Goal: Task Accomplishment & Management: Manage account settings

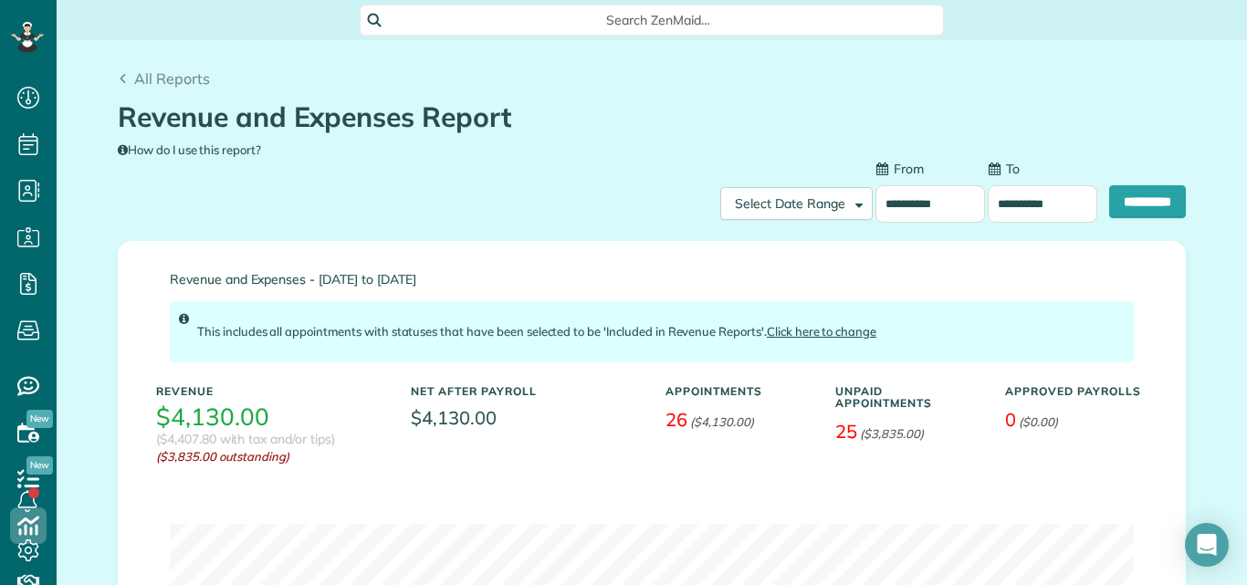
scroll to position [8, 8]
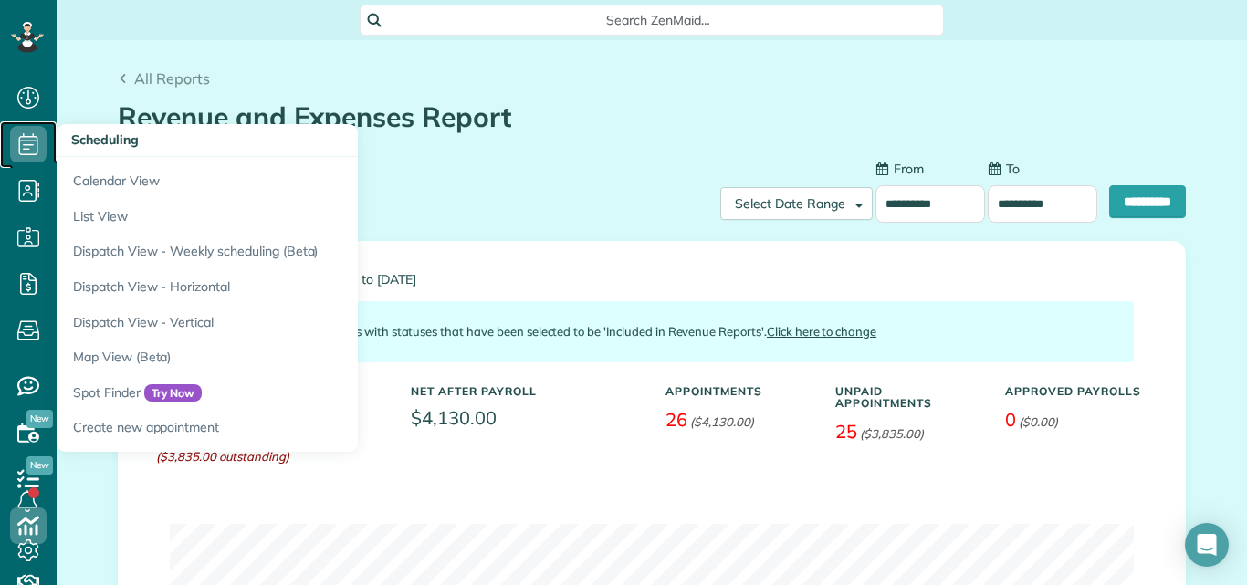
click at [36, 138] on icon at bounding box center [28, 144] width 37 height 37
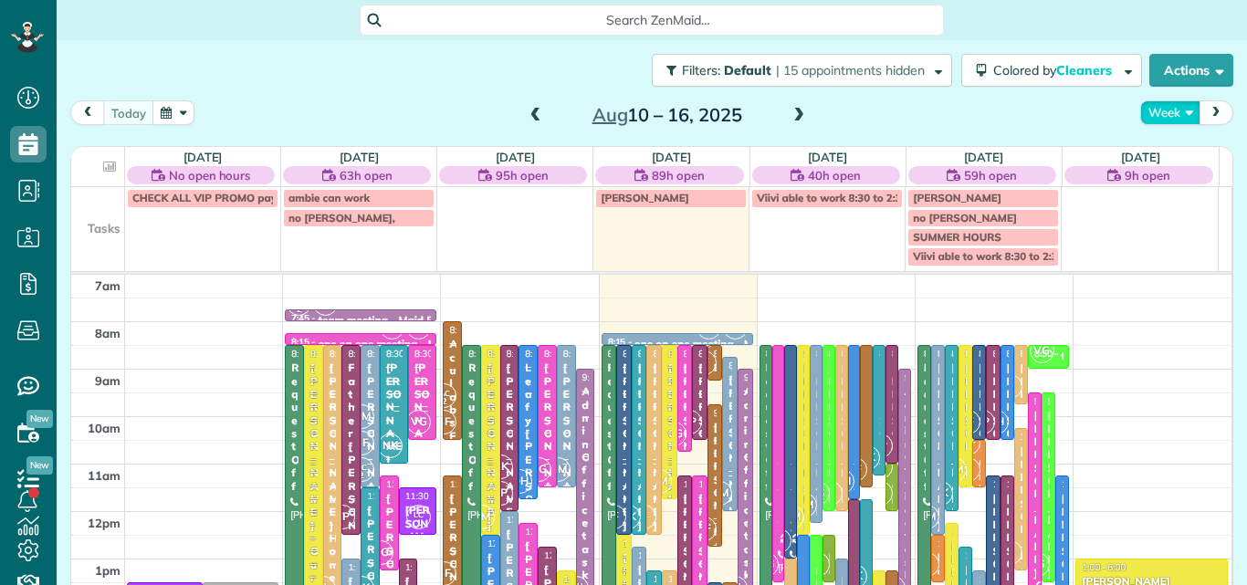
click at [1155, 107] on button "Week" at bounding box center [1170, 112] width 60 height 25
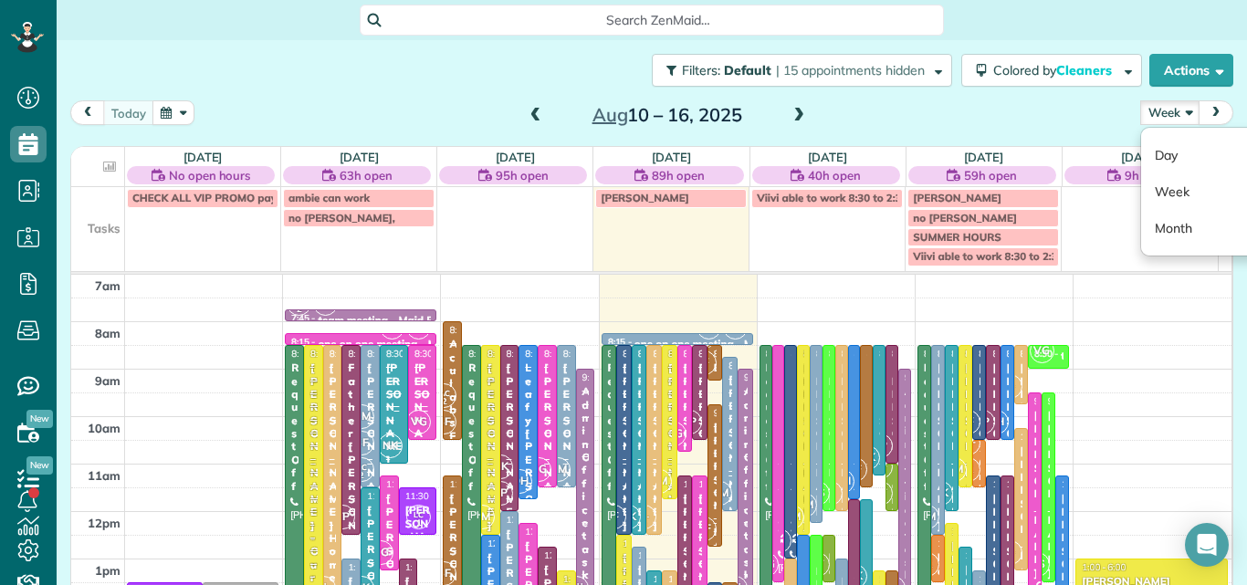
scroll to position [8, 8]
click at [1143, 142] on link "Day" at bounding box center [1213, 155] width 144 height 37
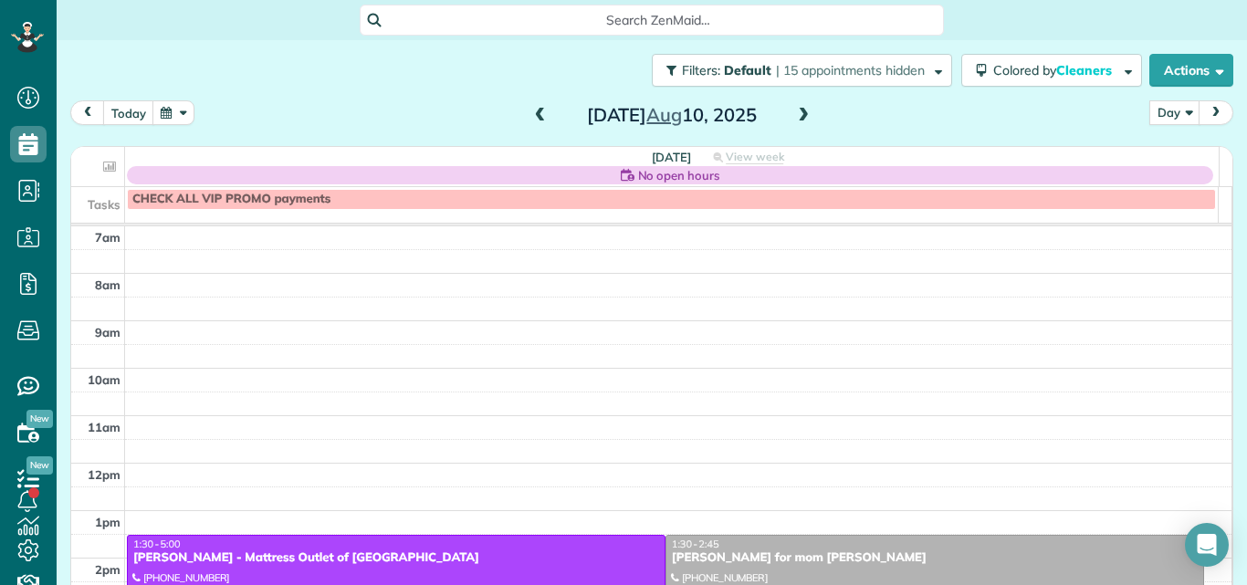
click at [796, 112] on span at bounding box center [803, 116] width 20 height 16
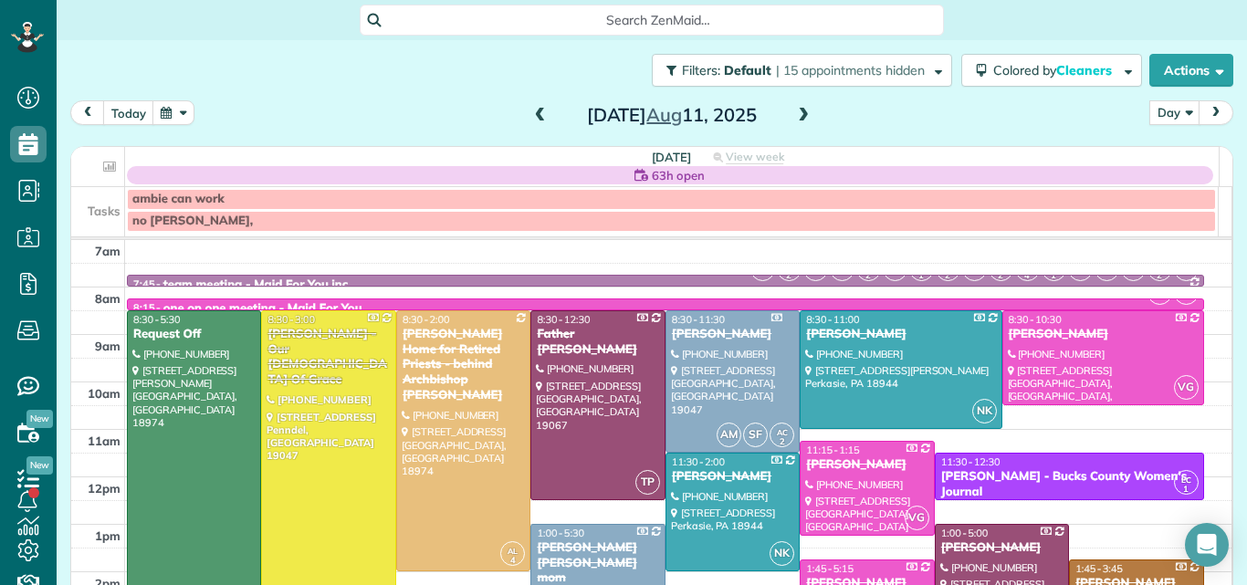
click at [796, 112] on span at bounding box center [803, 116] width 20 height 16
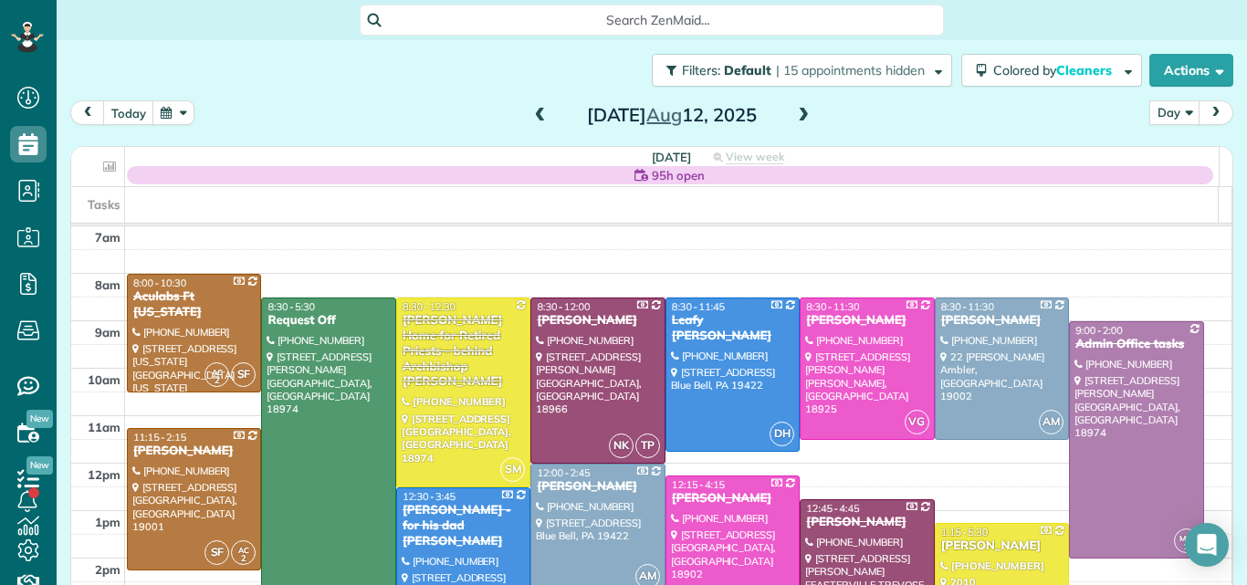
click at [796, 112] on span at bounding box center [803, 116] width 20 height 16
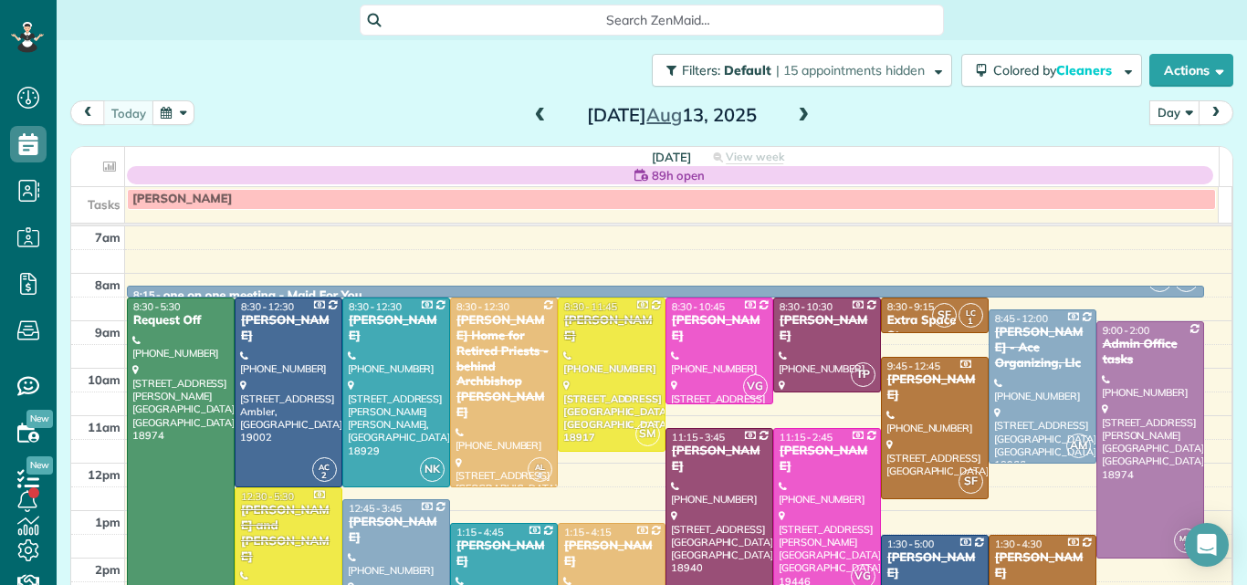
click at [796, 112] on span at bounding box center [803, 116] width 20 height 16
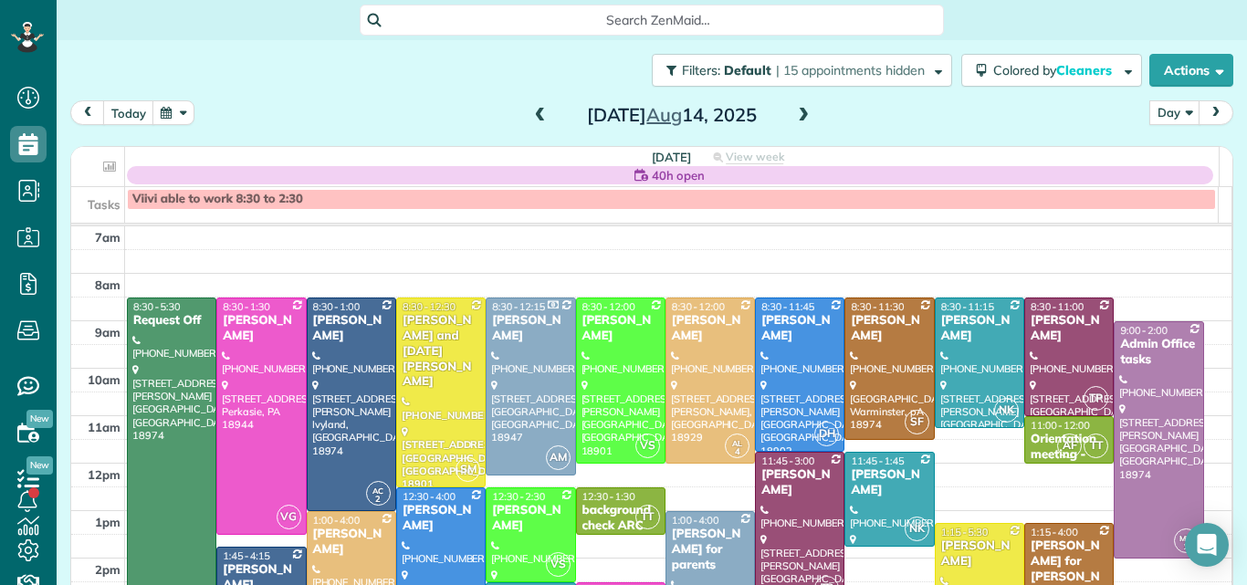
click at [795, 115] on span at bounding box center [803, 116] width 20 height 16
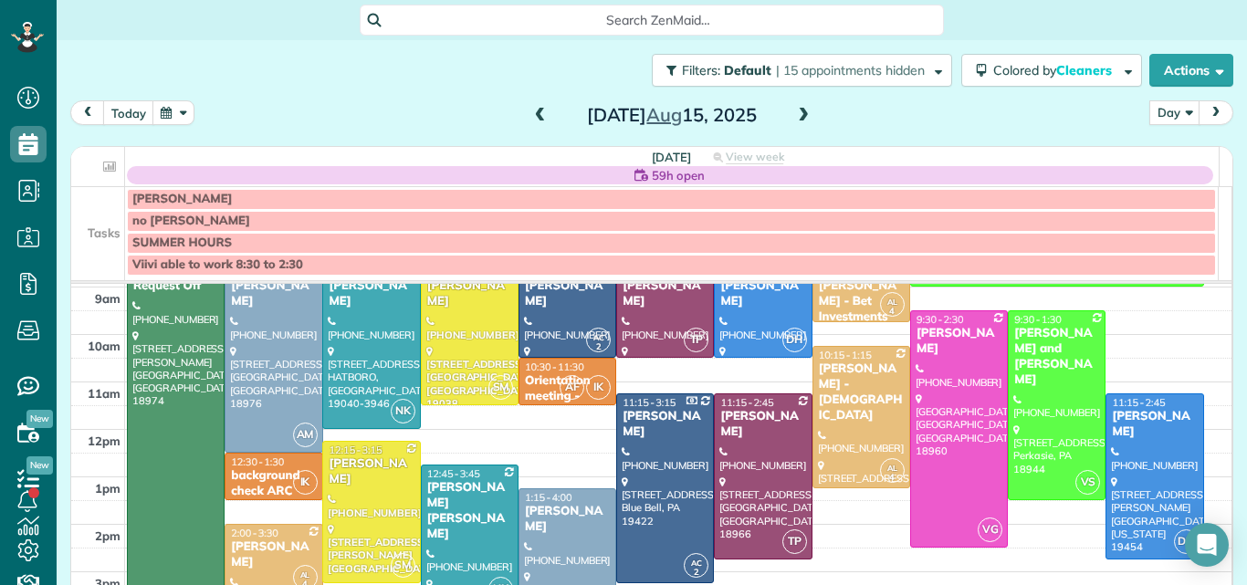
scroll to position [106, 0]
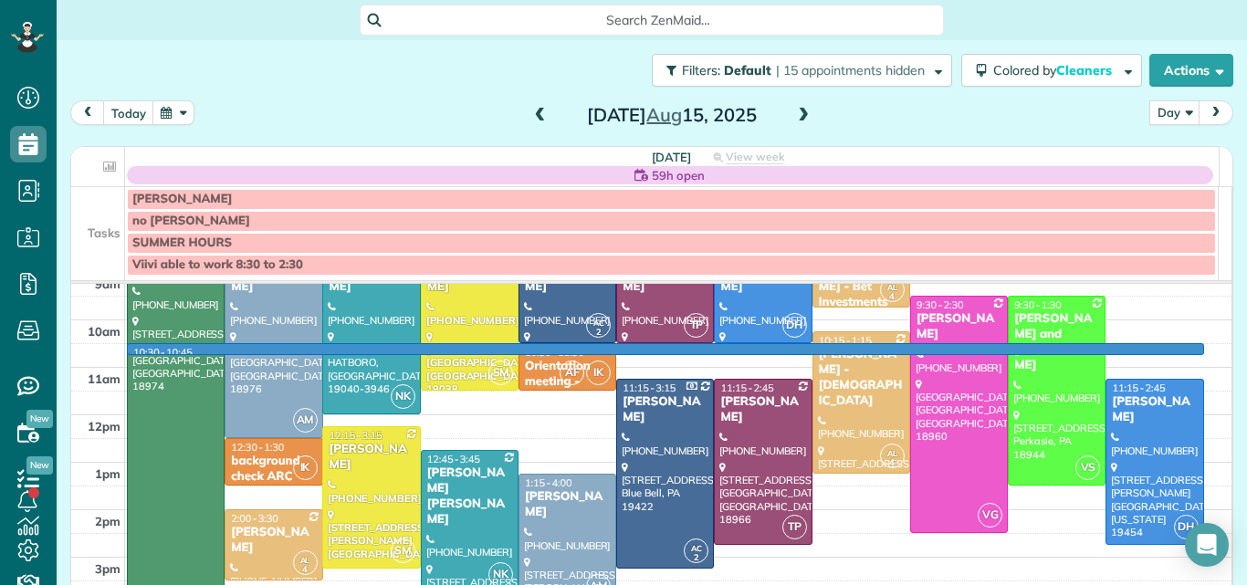
click at [1189, 353] on td at bounding box center [678, 355] width 1107 height 24
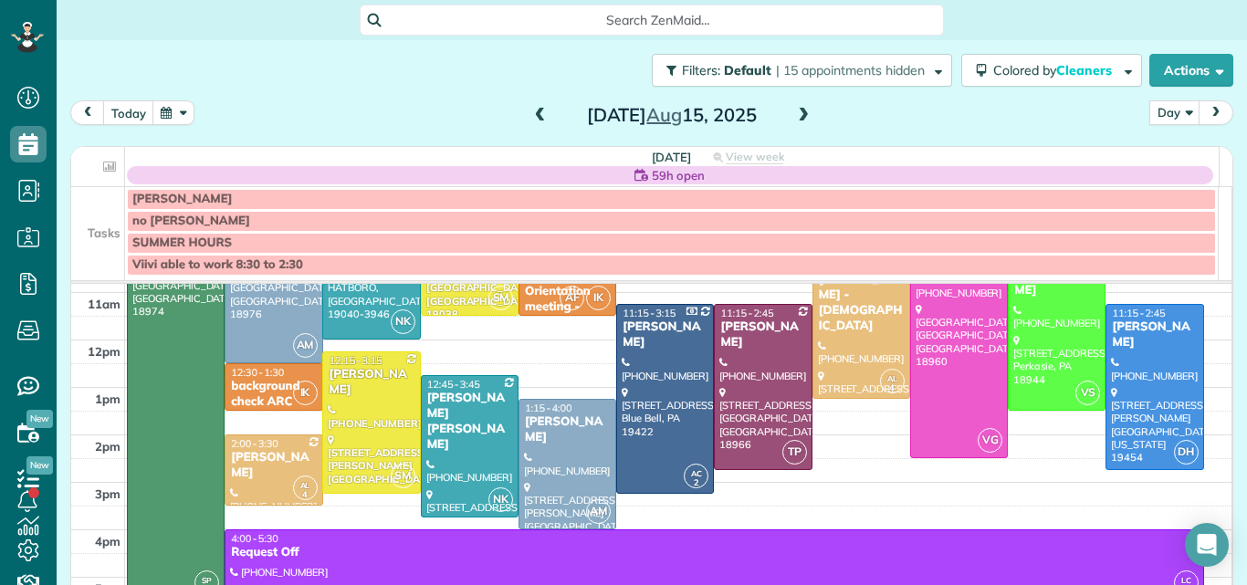
scroll to position [189, 0]
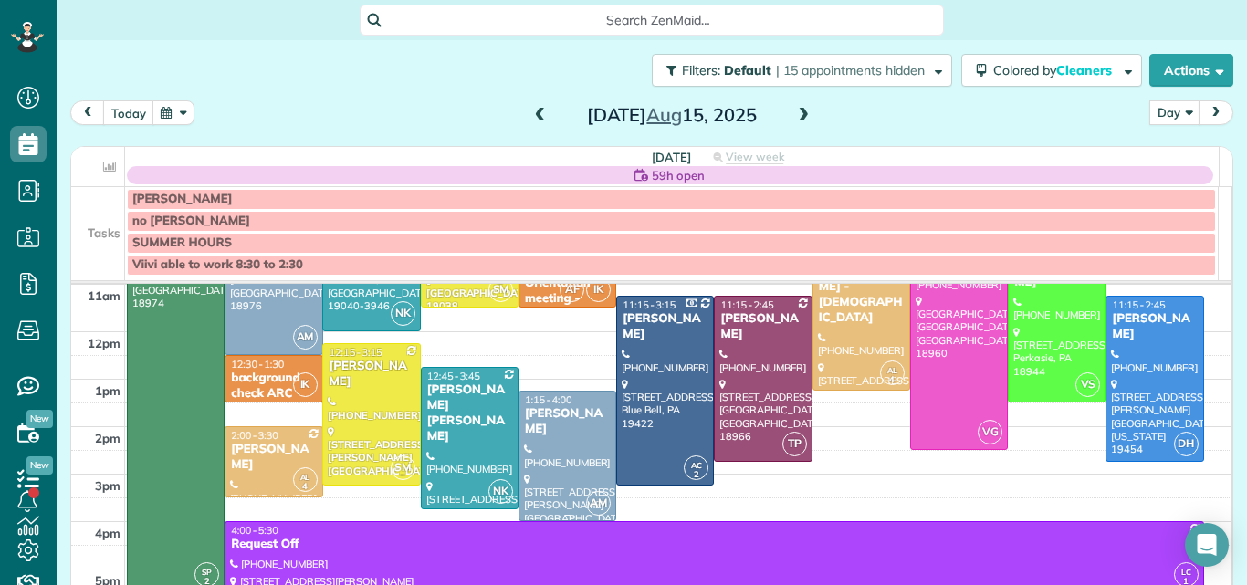
click at [550, 470] on div at bounding box center [567, 456] width 96 height 129
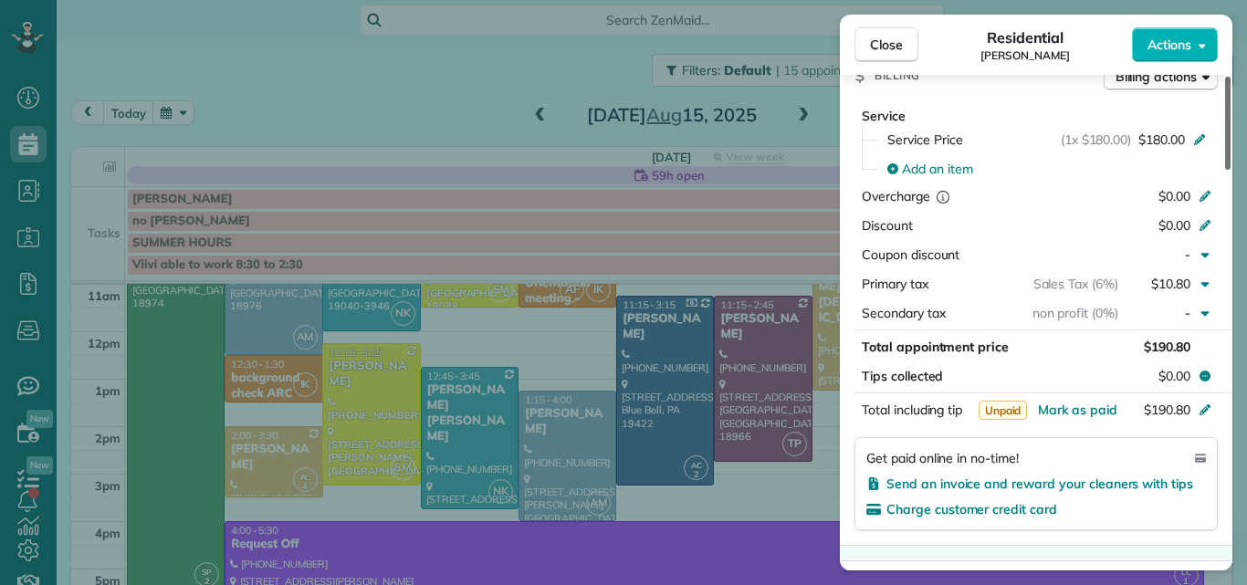
scroll to position [841, 0]
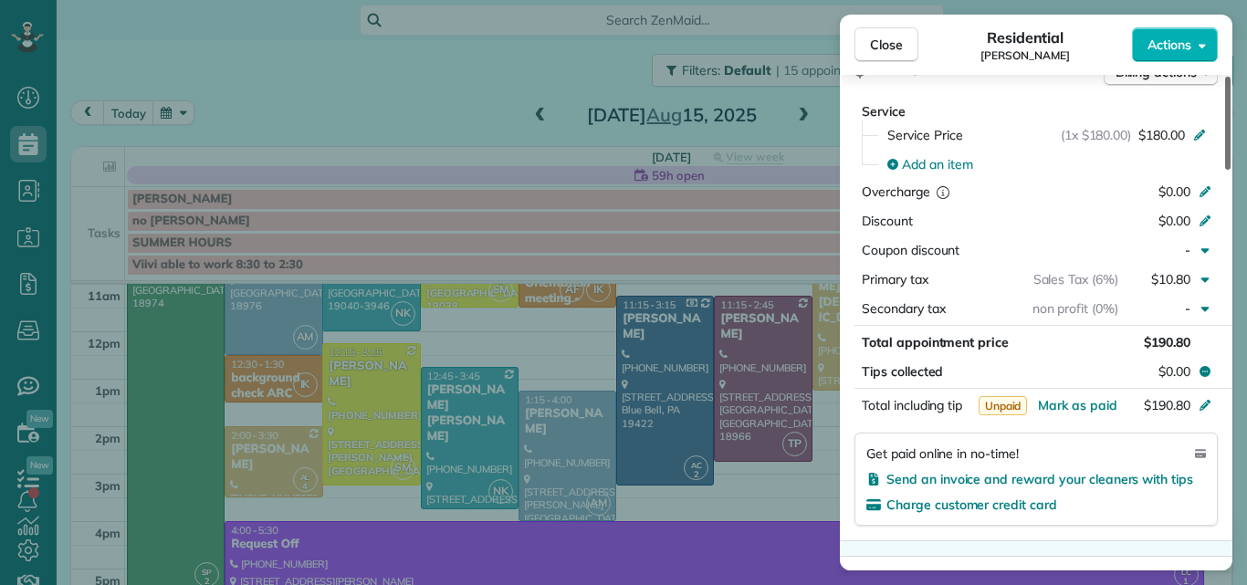
drag, startPoint x: 1227, startPoint y: 143, endPoint x: 1206, endPoint y: 302, distance: 160.2
click at [1225, 170] on div at bounding box center [1227, 123] width 5 height 93
click at [1104, 404] on span "Mark as paid" at bounding box center [1077, 405] width 79 height 16
click at [877, 49] on span "Close" at bounding box center [886, 45] width 33 height 18
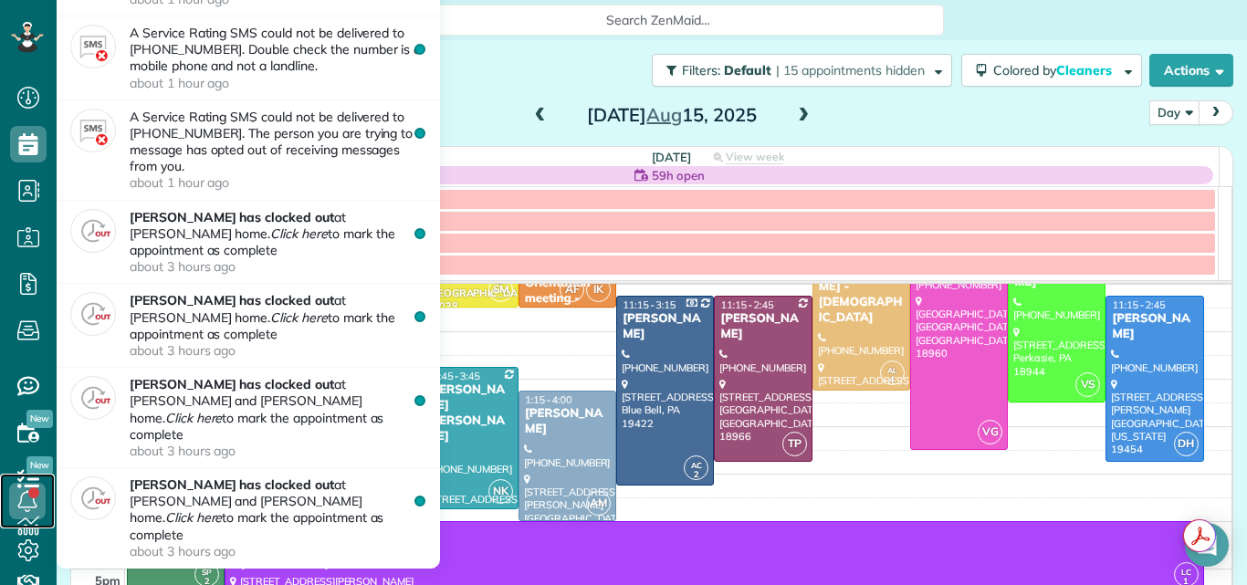
click at [26, 522] on link at bounding box center [27, 501] width 55 height 55
click at [26, 496] on icon at bounding box center [27, 501] width 37 height 37
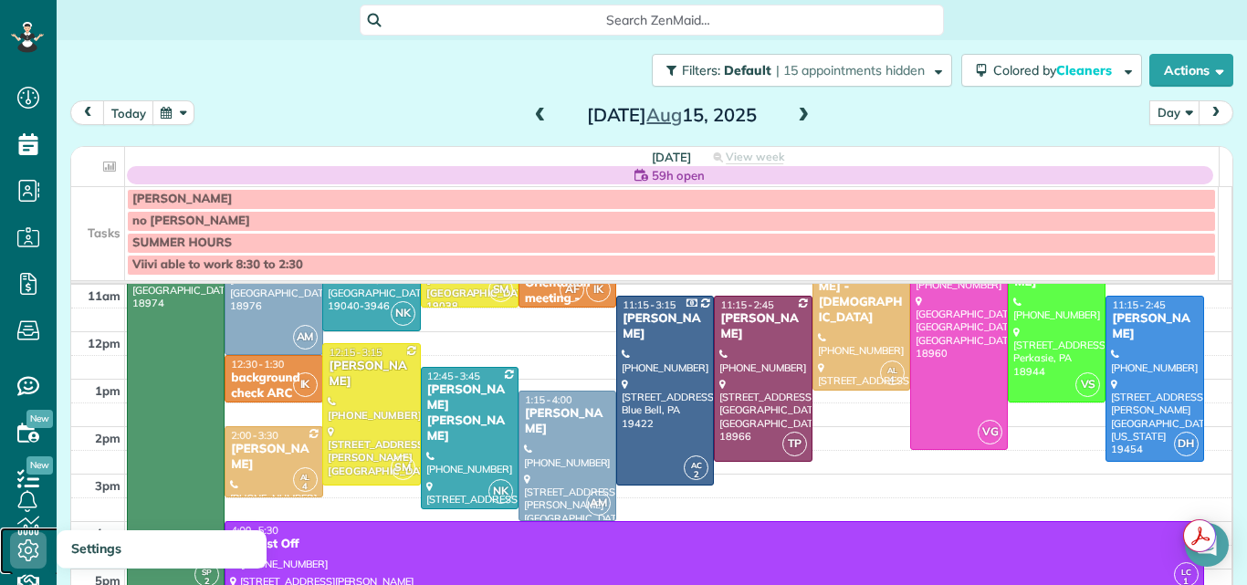
click at [31, 543] on use at bounding box center [28, 550] width 21 height 22
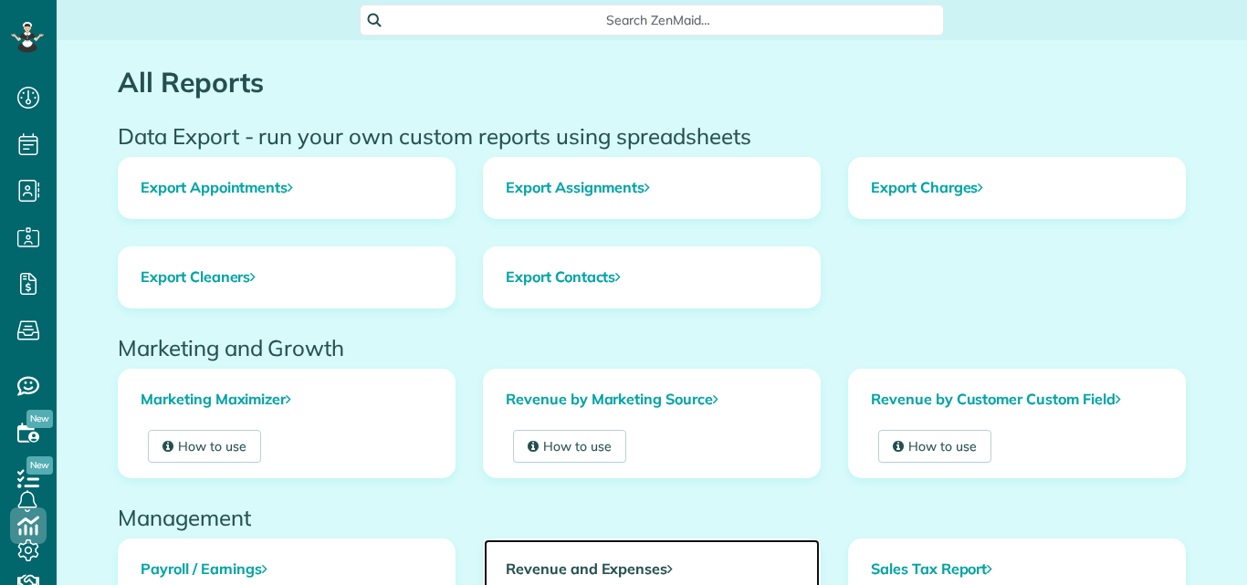
click at [579, 563] on link "Revenue and Expenses" at bounding box center [652, 569] width 336 height 60
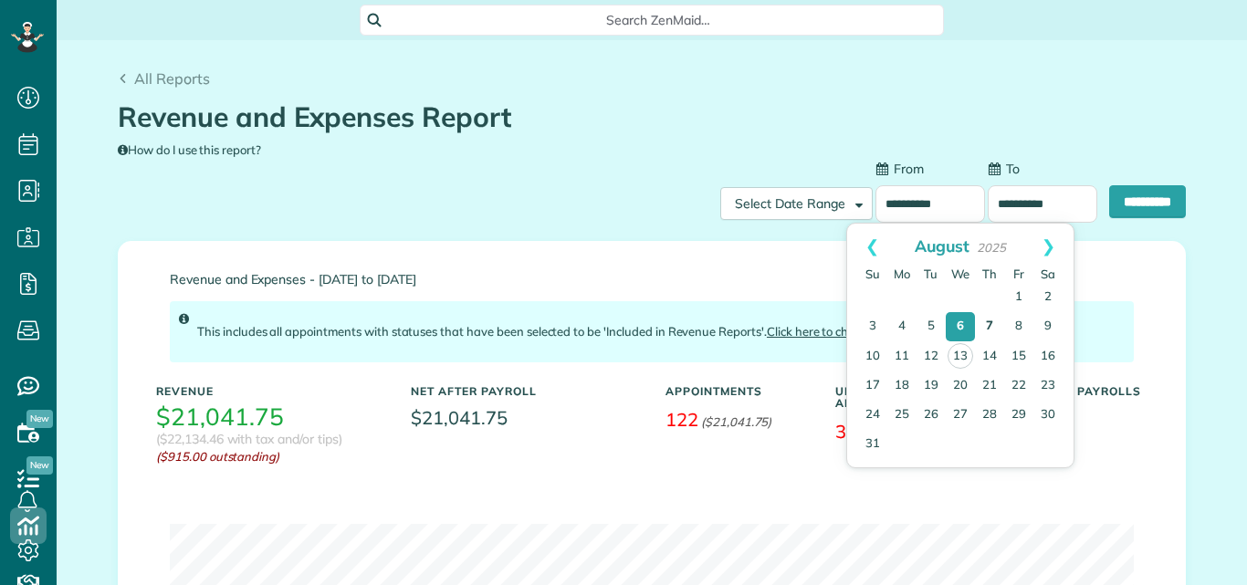
scroll to position [8, 8]
click at [1013, 351] on link "15" at bounding box center [1018, 356] width 29 height 29
type input "**********"
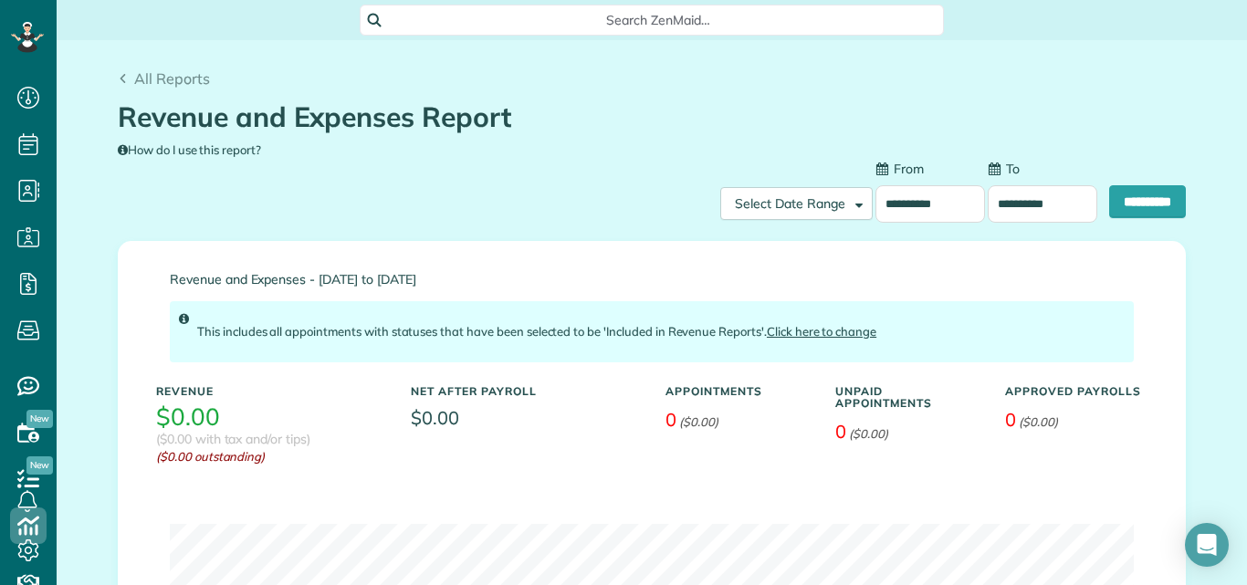
click at [1013, 205] on input "**********" at bounding box center [1043, 203] width 110 height 37
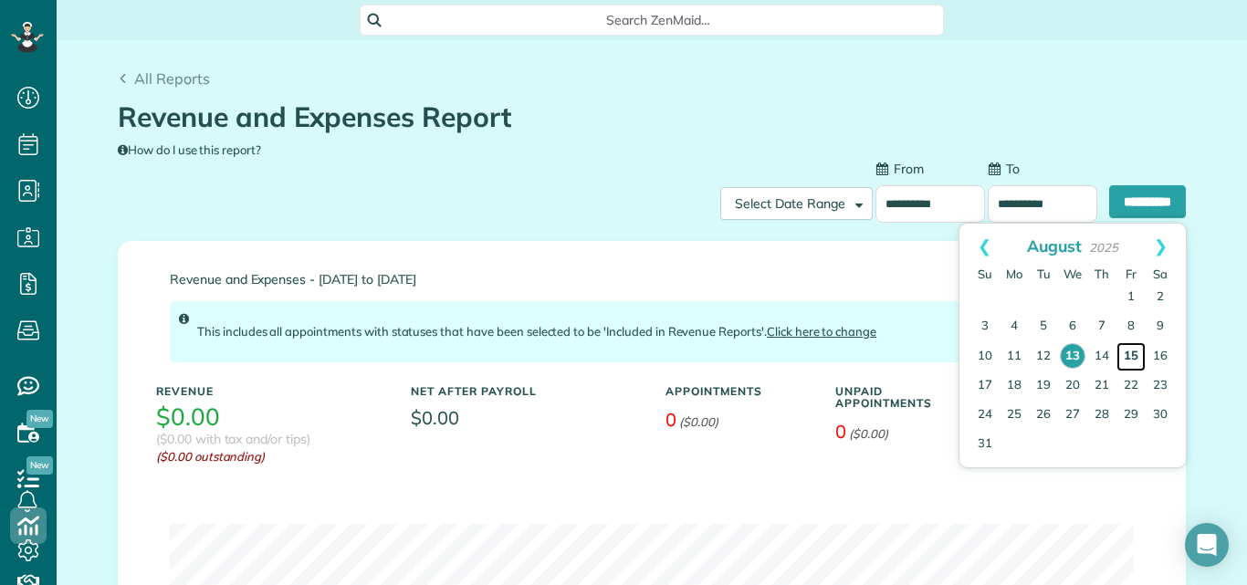
click at [1133, 355] on link "15" at bounding box center [1130, 356] width 29 height 29
type input "**********"
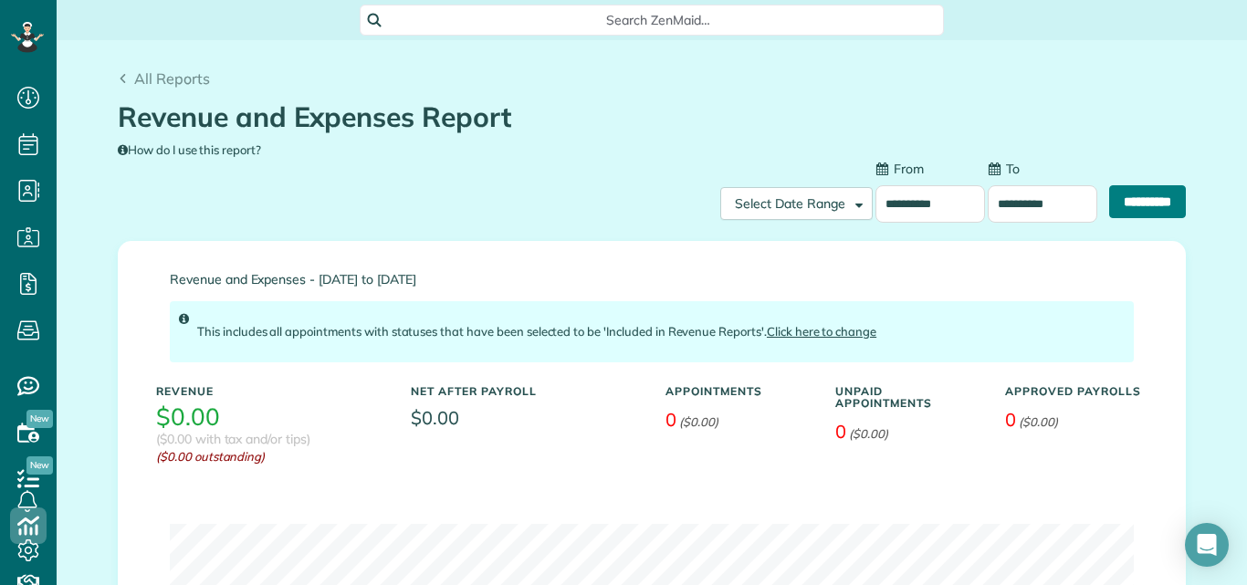
click at [1147, 199] on input "**********" at bounding box center [1147, 201] width 77 height 33
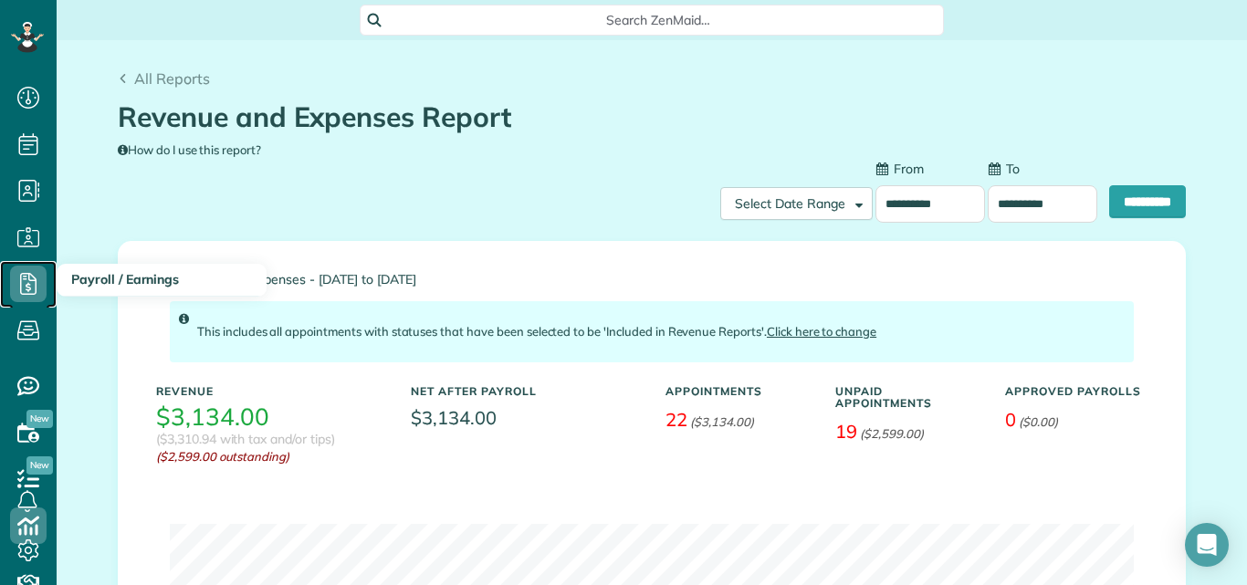
click at [28, 288] on icon at bounding box center [28, 284] width 37 height 37
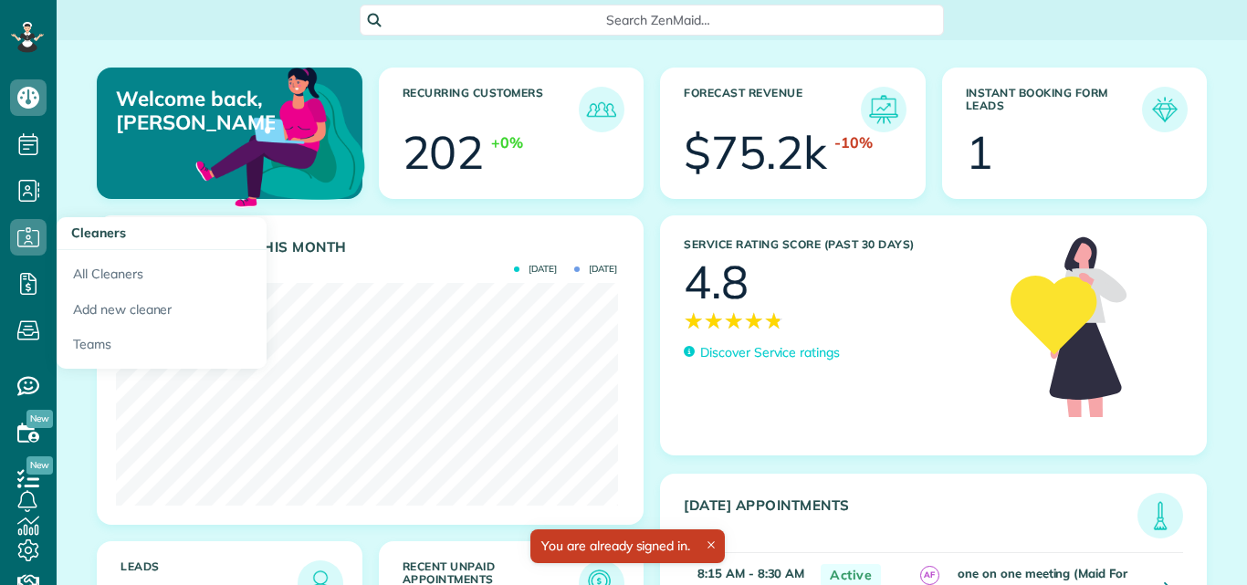
scroll to position [223, 501]
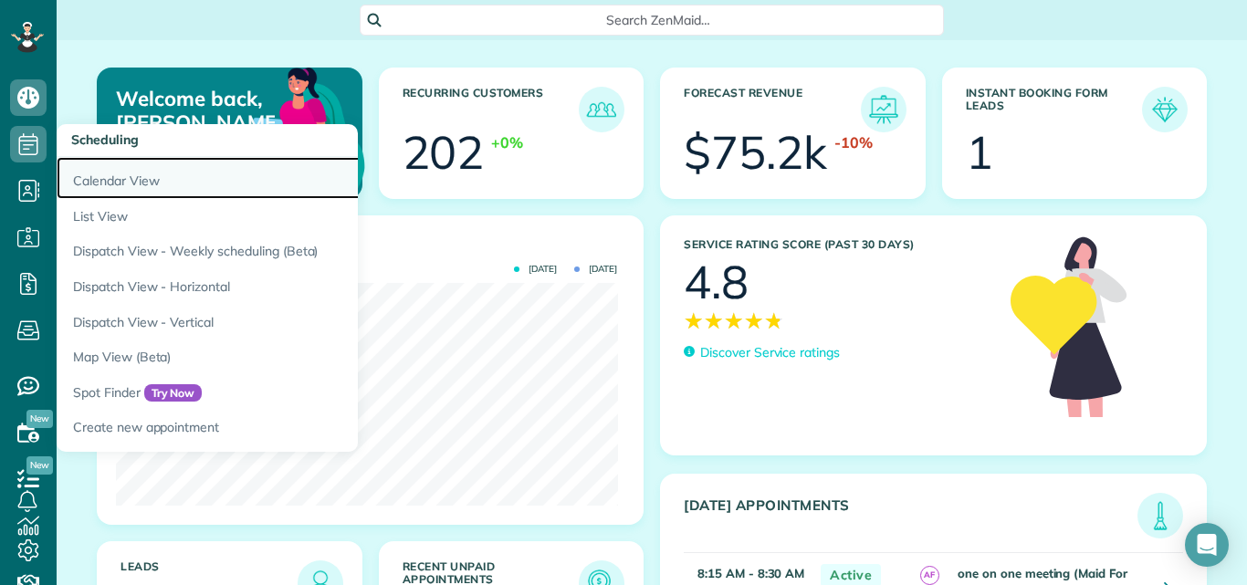
click at [85, 177] on link "Calendar View" at bounding box center [285, 178] width 456 height 42
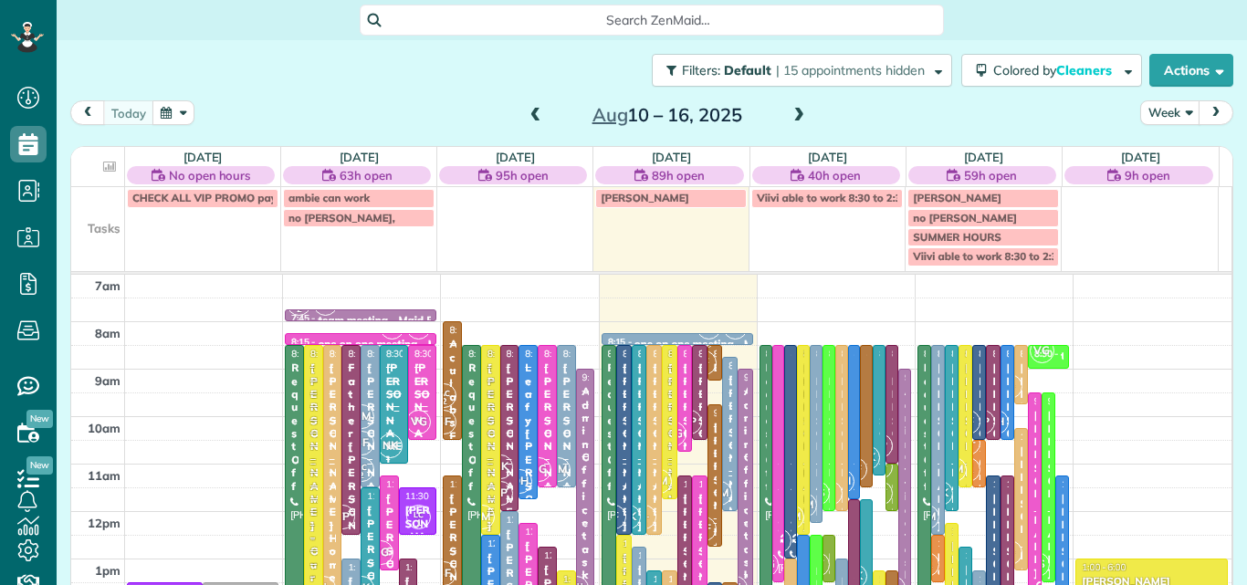
scroll to position [8, 8]
click at [1155, 108] on button "Week" at bounding box center [1170, 112] width 60 height 25
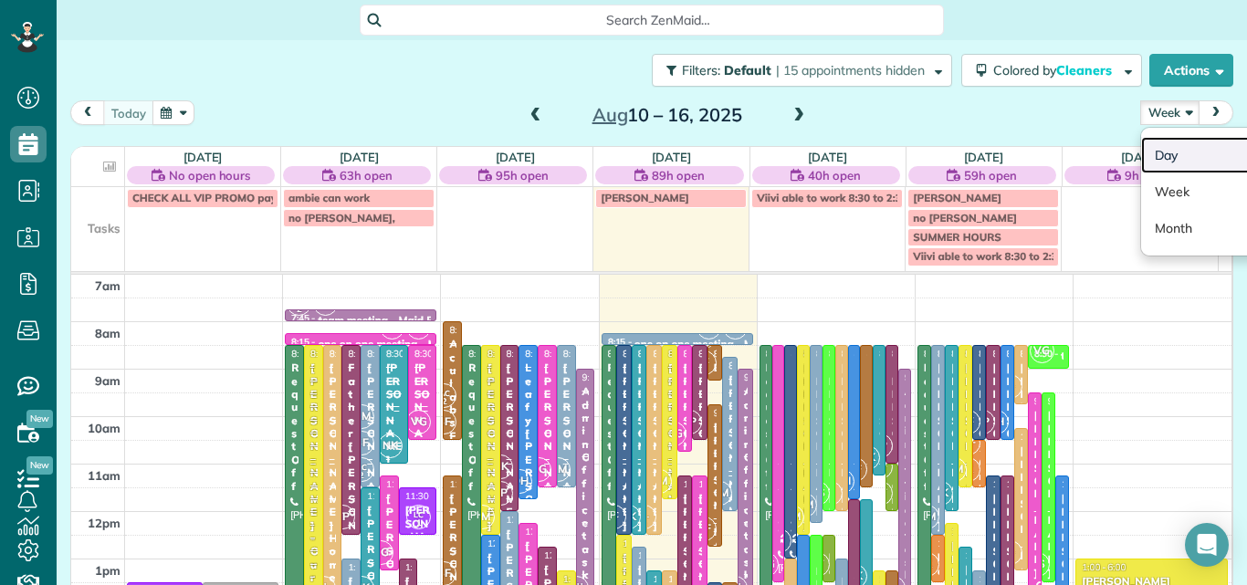
click at [1152, 150] on link "Day" at bounding box center [1213, 155] width 144 height 37
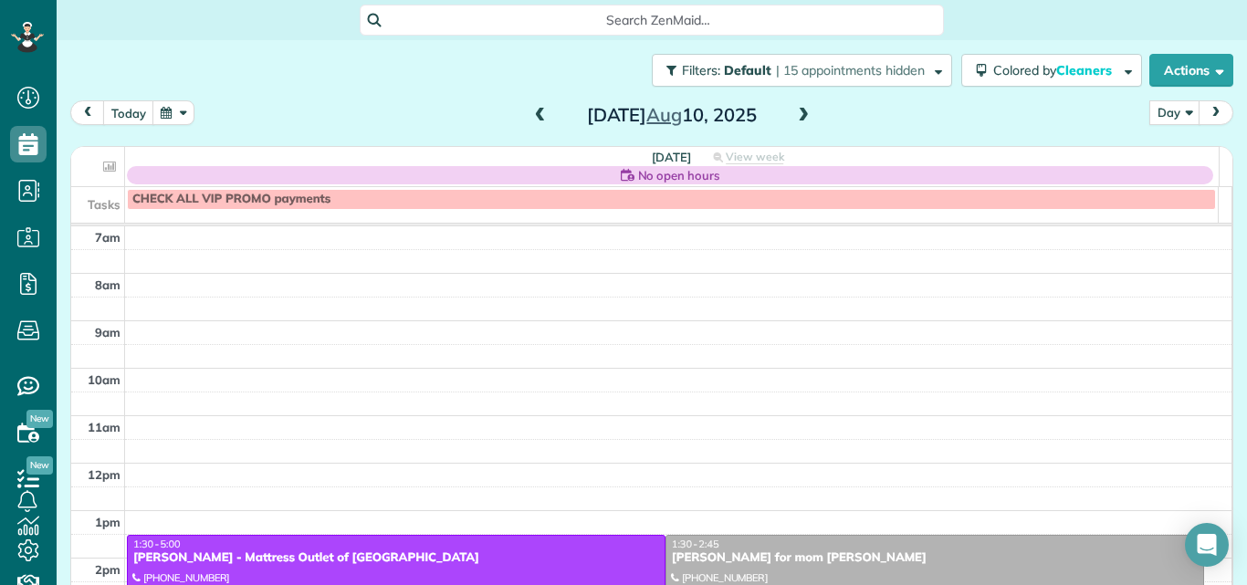
click at [799, 110] on span at bounding box center [803, 116] width 20 height 16
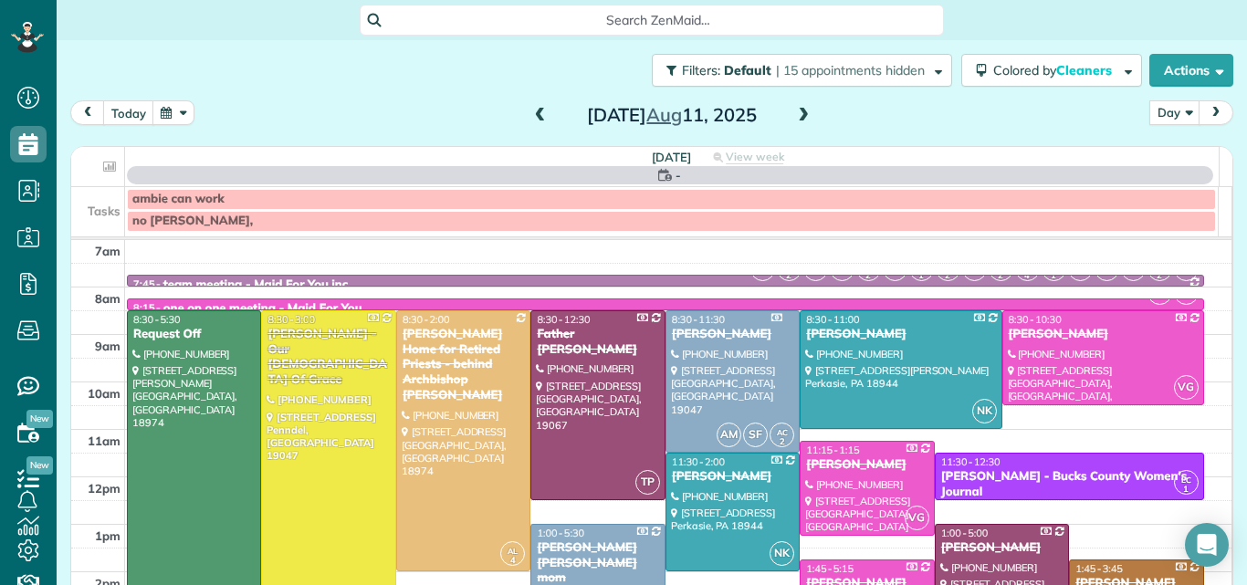
click at [799, 110] on span at bounding box center [803, 116] width 20 height 16
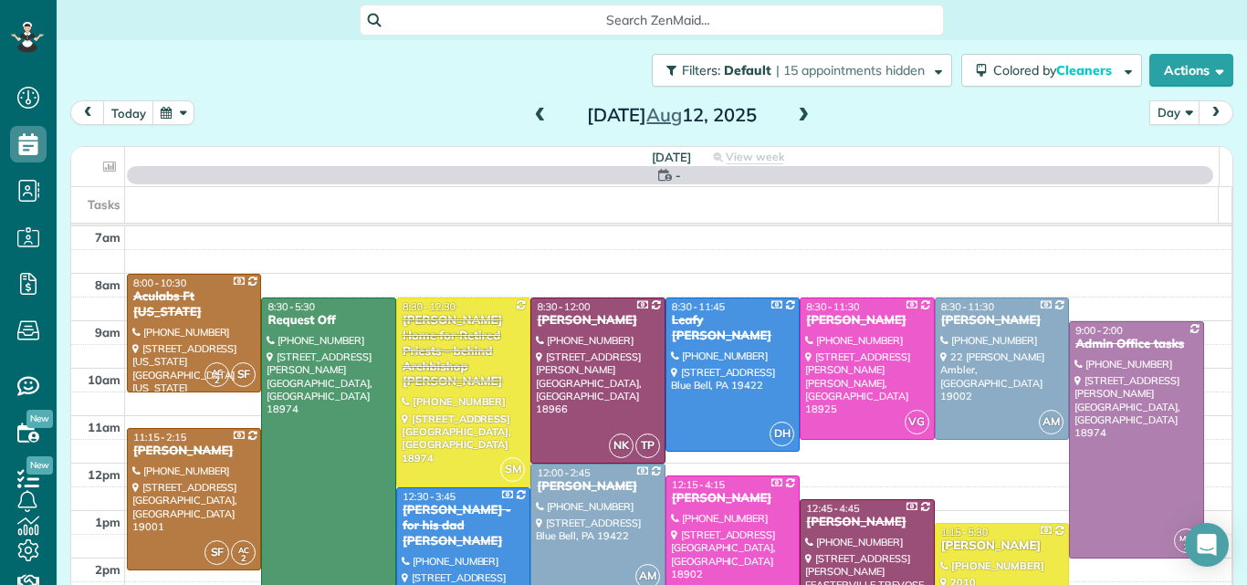
click at [799, 110] on span at bounding box center [803, 116] width 20 height 16
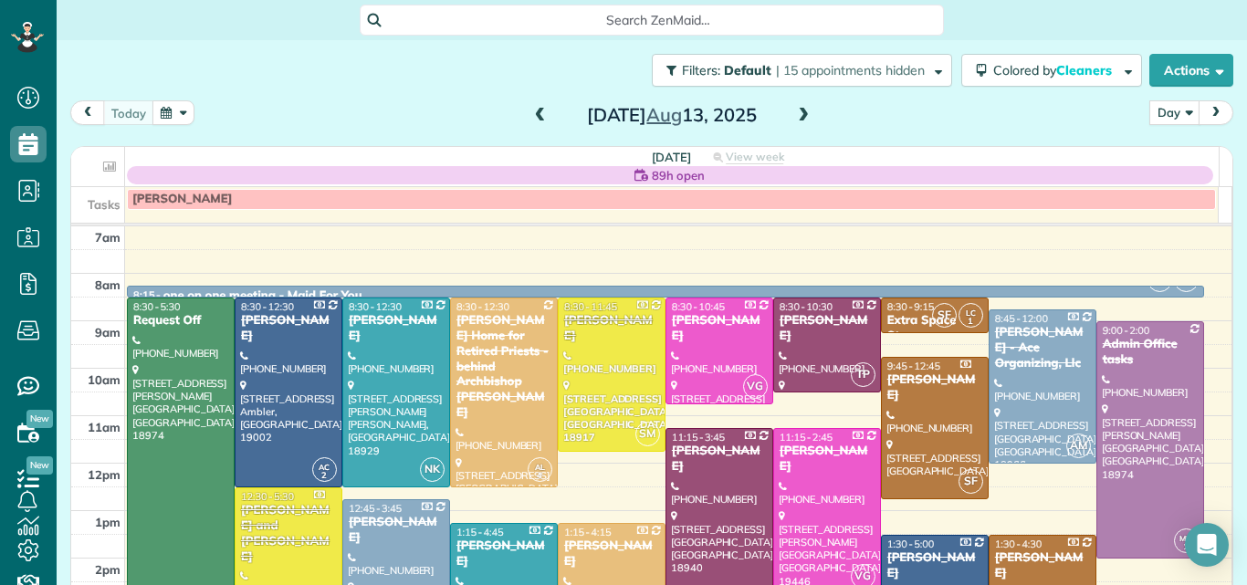
click at [799, 110] on span at bounding box center [803, 116] width 20 height 16
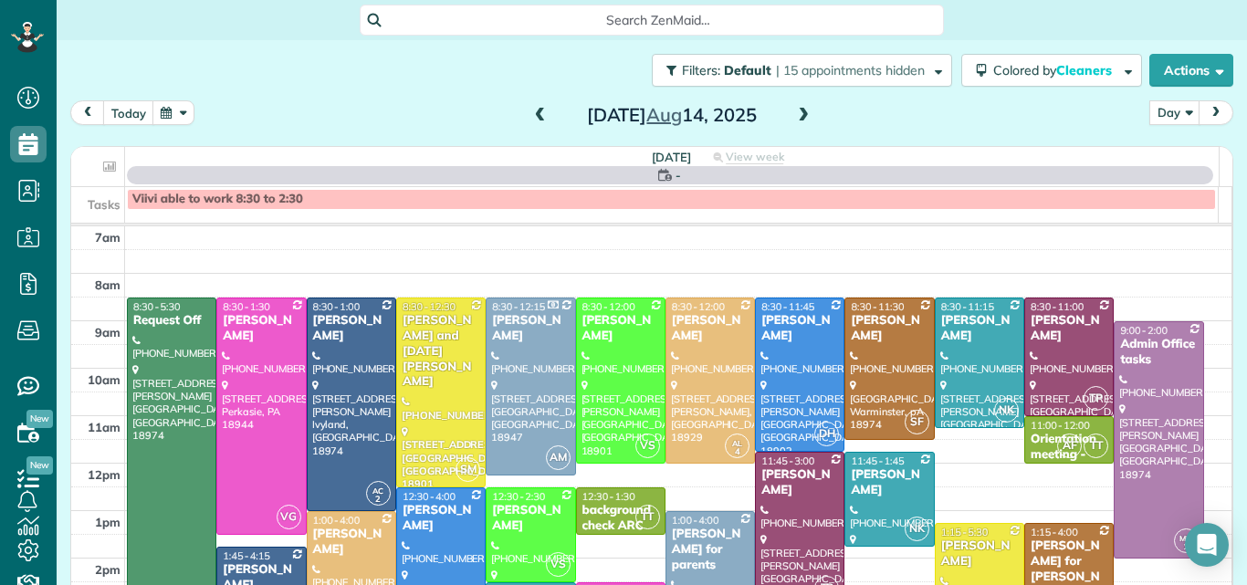
click at [799, 110] on span at bounding box center [803, 116] width 20 height 16
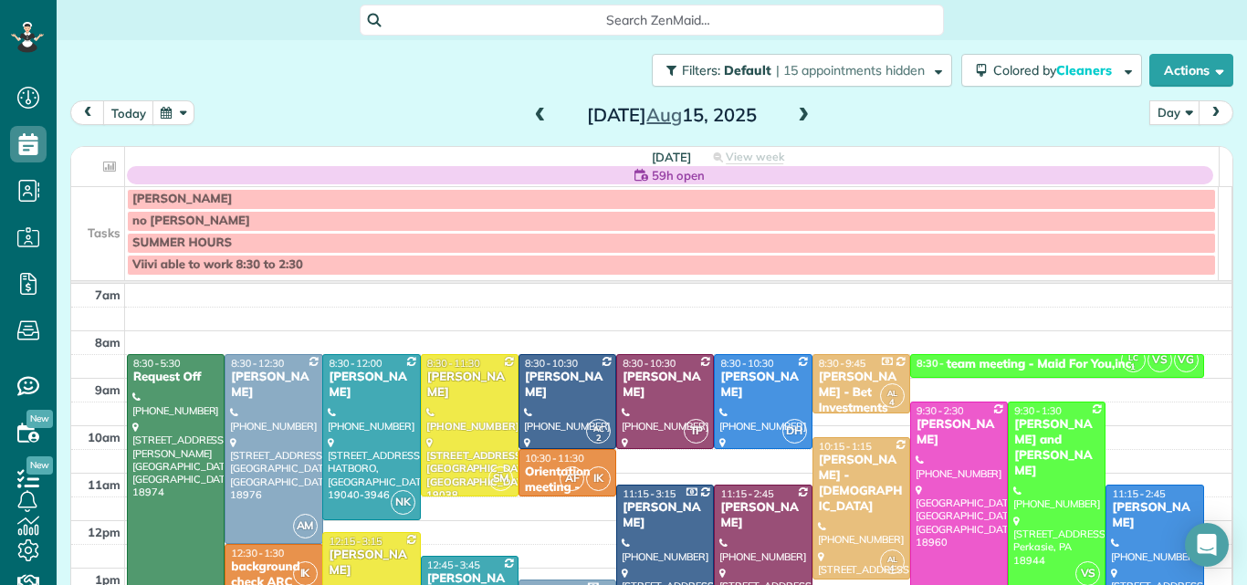
click at [799, 110] on span at bounding box center [803, 116] width 20 height 16
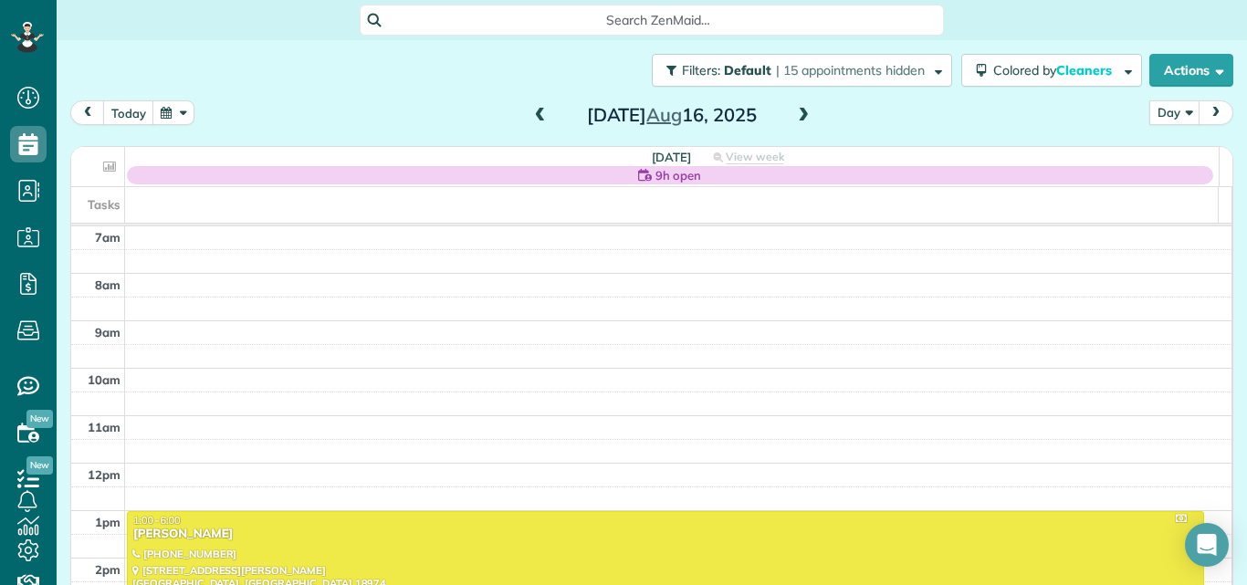
click at [531, 112] on span at bounding box center [540, 116] width 20 height 16
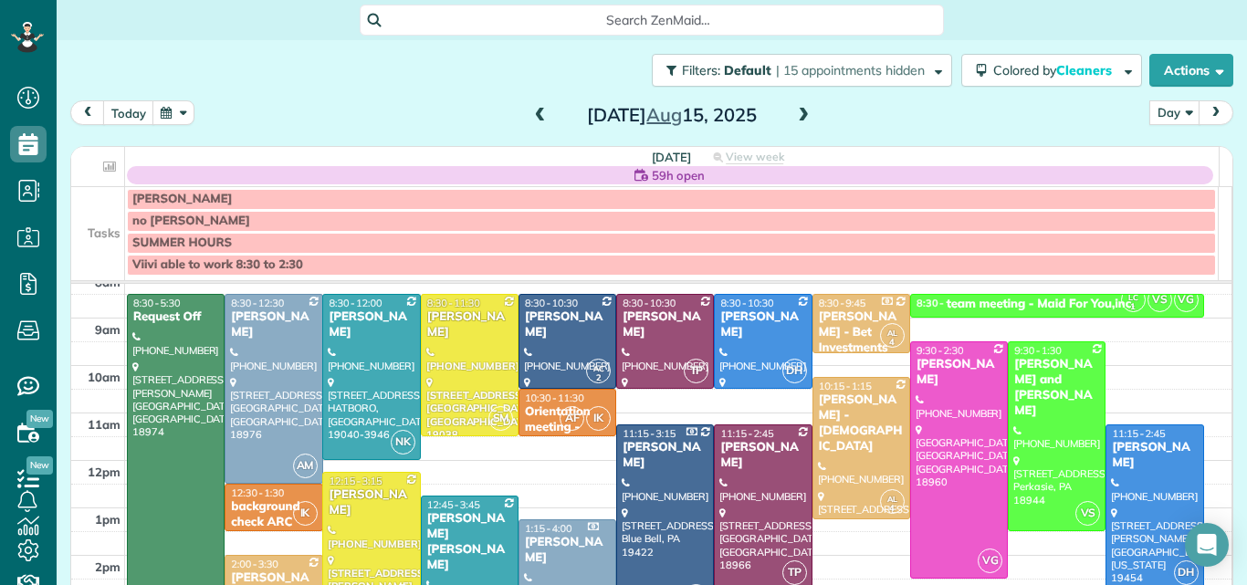
scroll to position [68, 0]
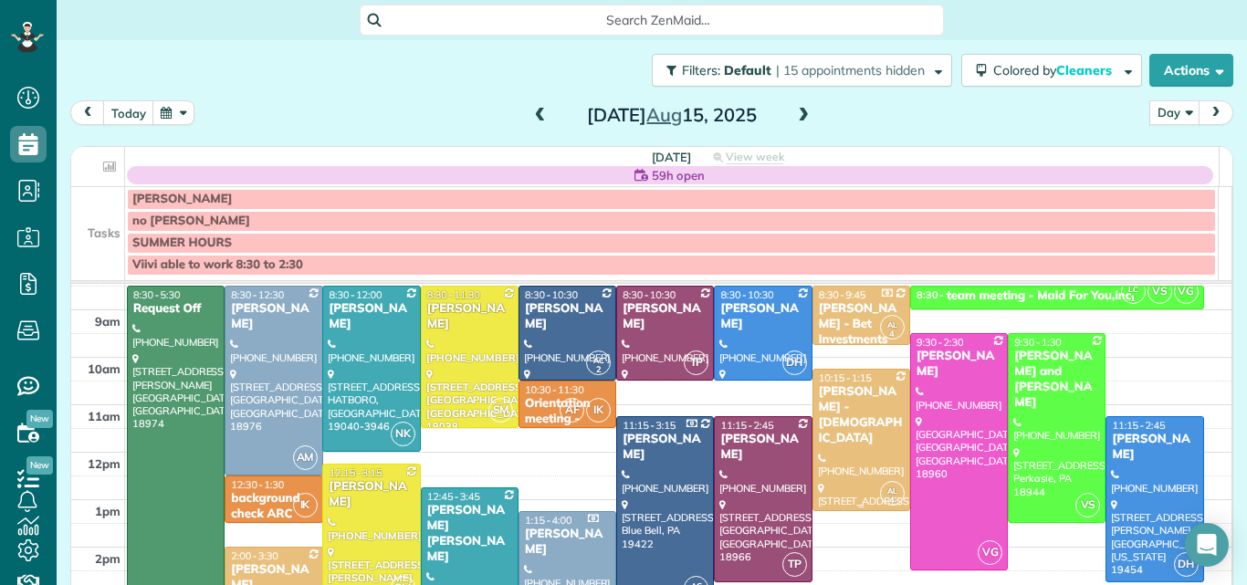
click at [818, 433] on div "Robert Suskey - Our Lady Of Good Council Roman Catholic Church" at bounding box center [861, 415] width 87 height 62
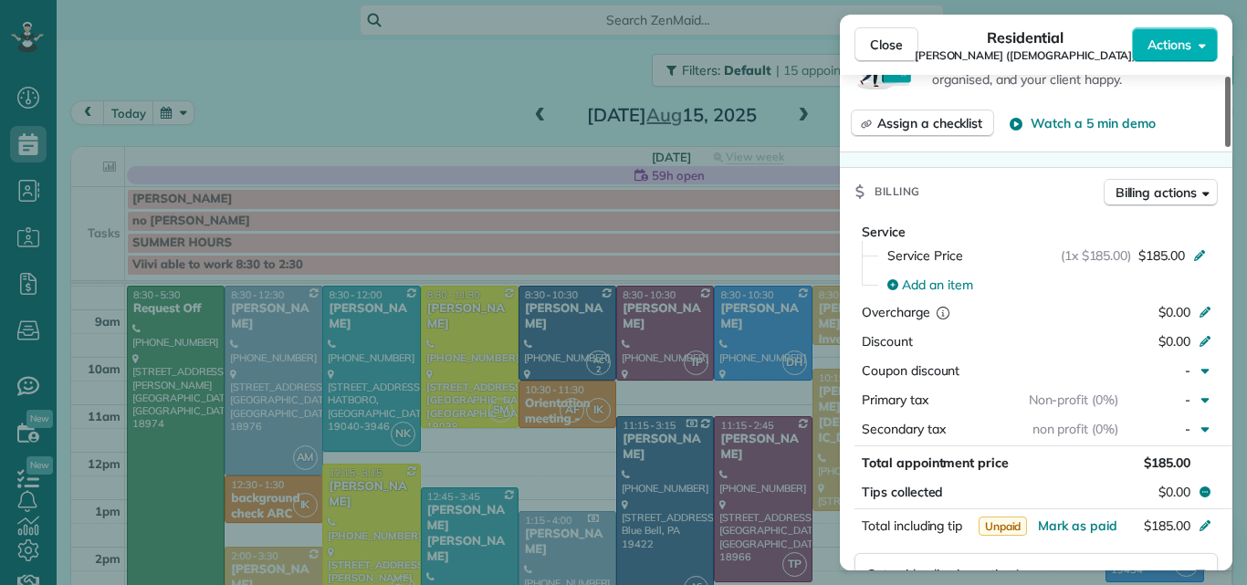
drag, startPoint x: 1225, startPoint y: 113, endPoint x: 1207, endPoint y: 239, distance: 127.1
click at [1225, 147] on div at bounding box center [1227, 112] width 5 height 70
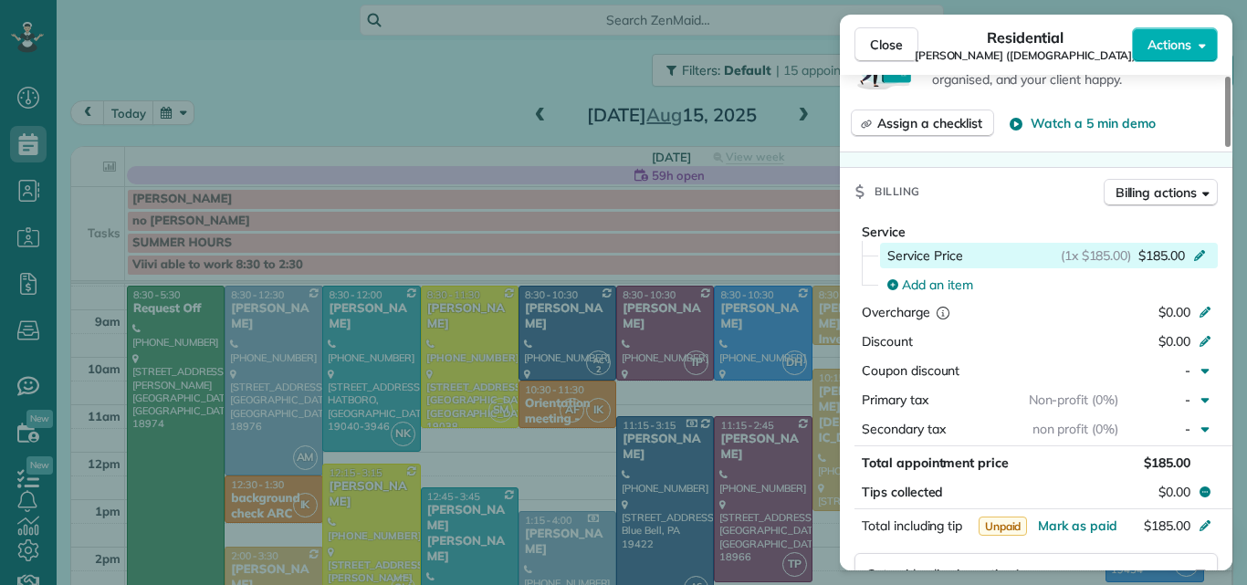
scroll to position [885, 0]
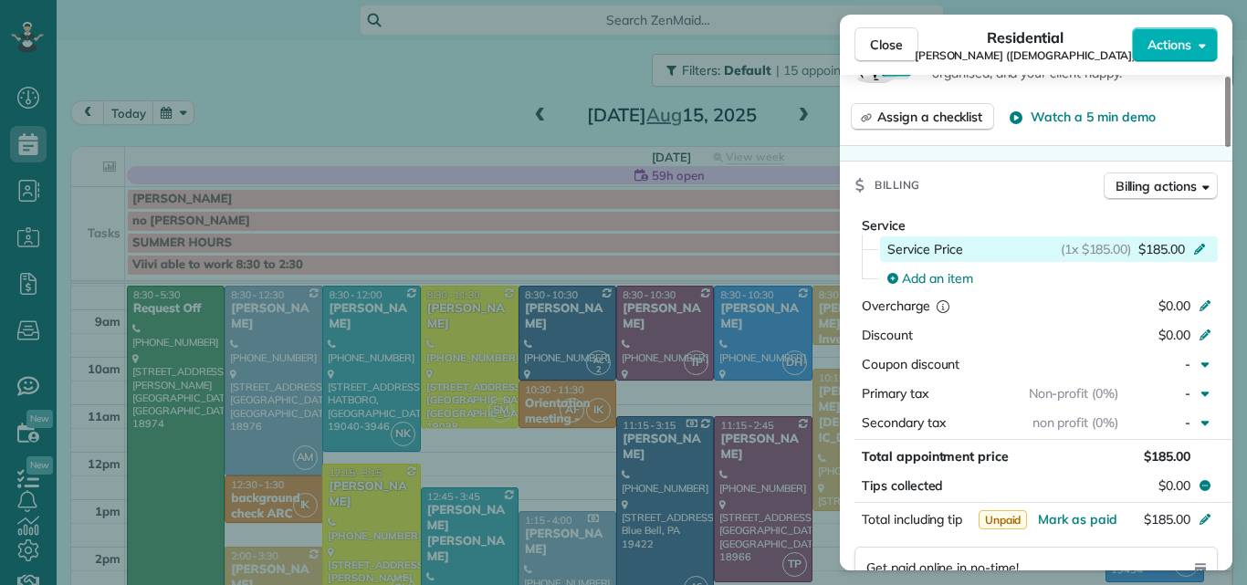
click at [1162, 245] on span "$185.00" at bounding box center [1161, 249] width 47 height 18
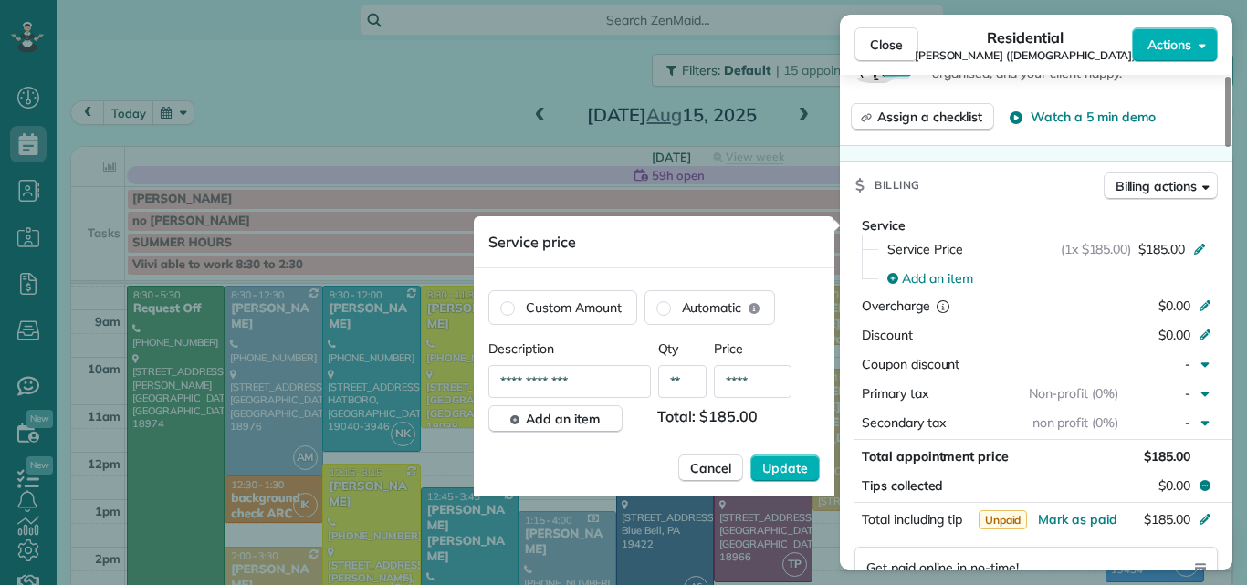
click at [766, 377] on input "****" at bounding box center [753, 381] width 78 height 33
type input "**"
click at [772, 457] on button "Update" at bounding box center [784, 468] width 69 height 27
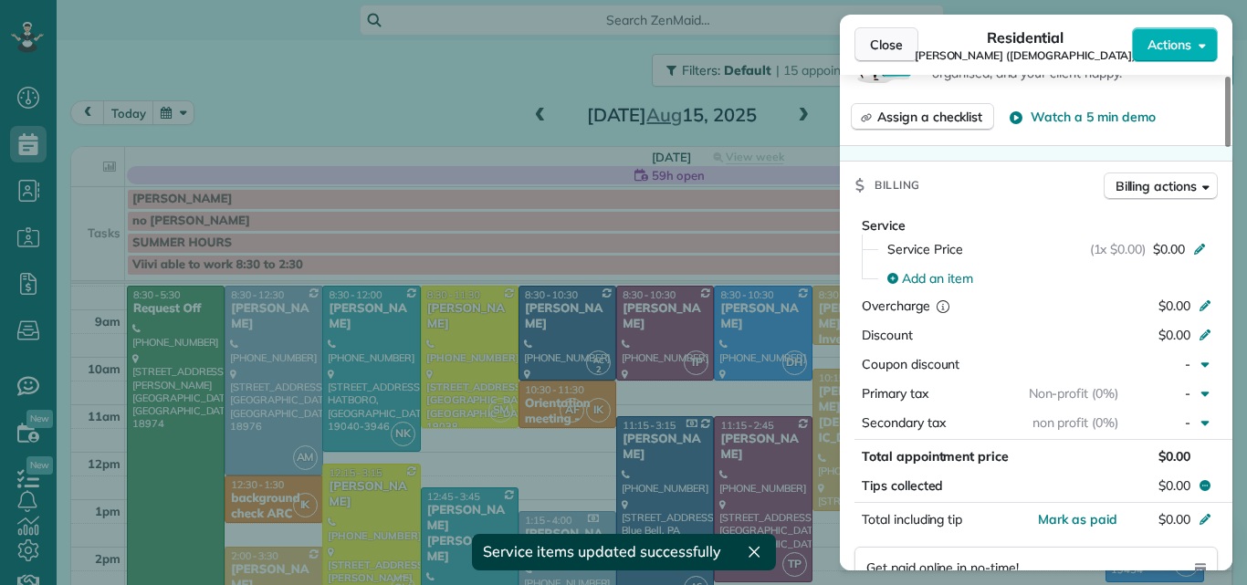
click at [883, 39] on span "Close" at bounding box center [886, 45] width 33 height 18
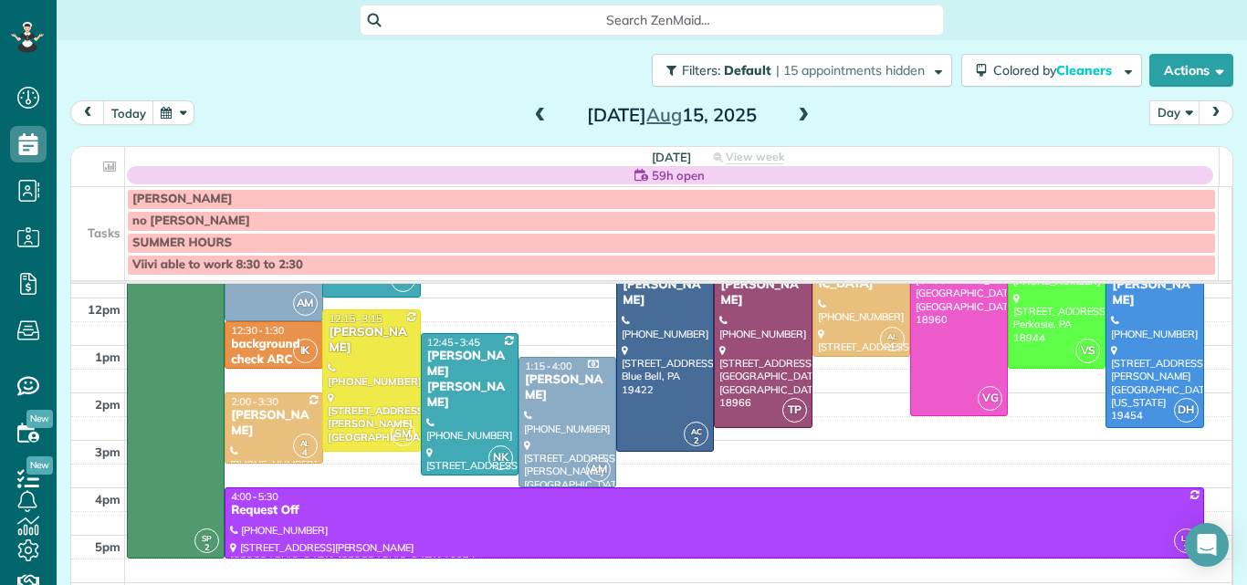
scroll to position [264, 0]
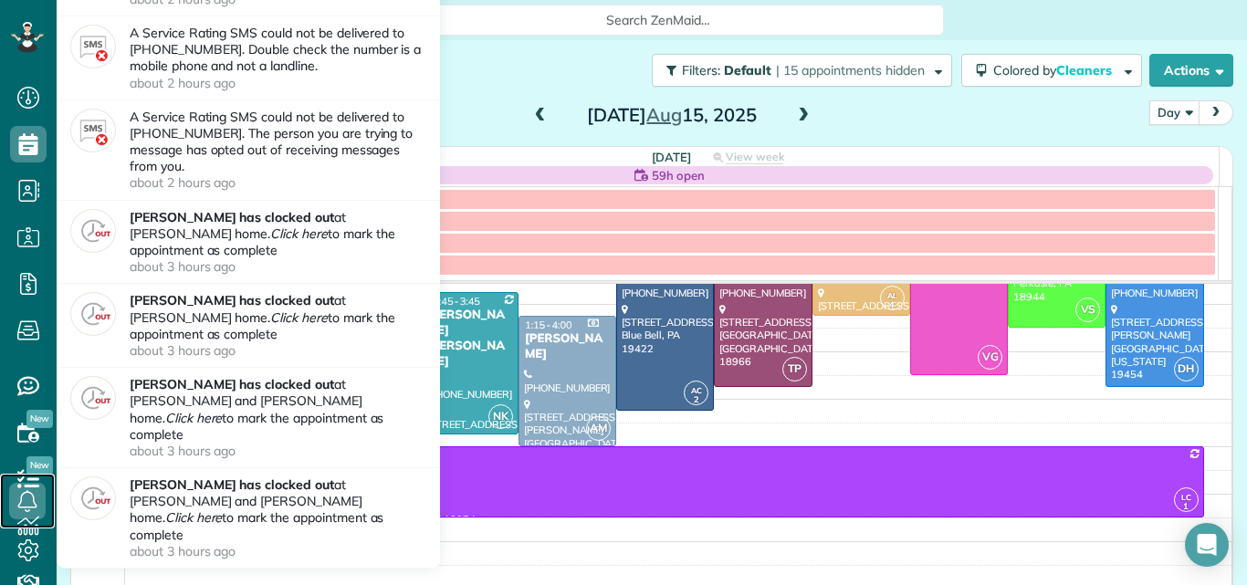
click at [30, 522] on link at bounding box center [27, 501] width 55 height 55
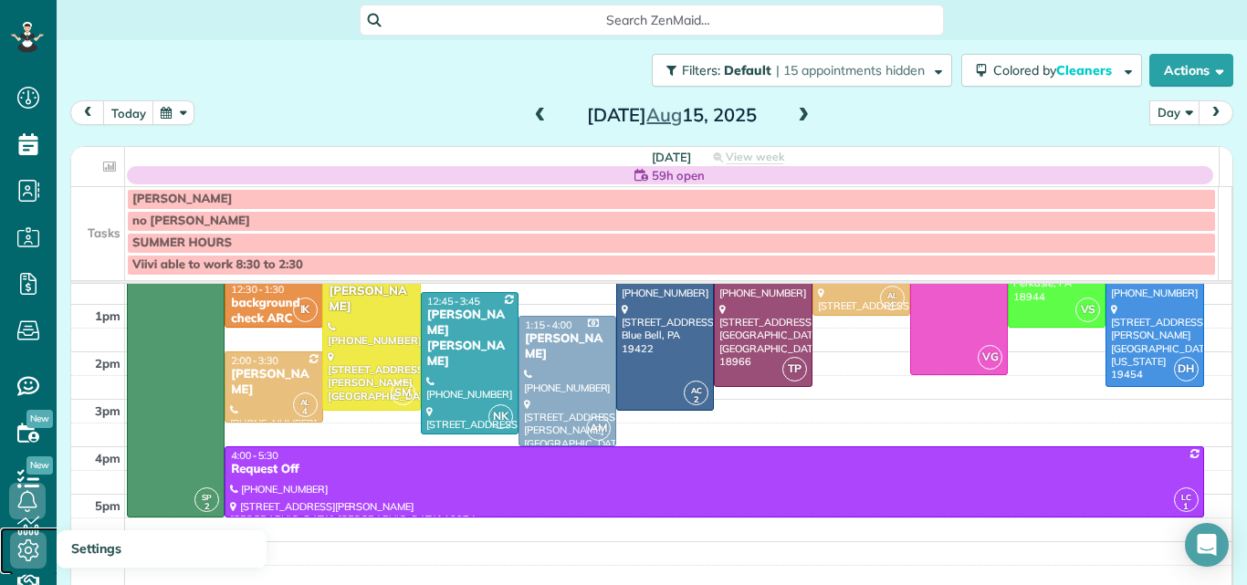
click at [30, 547] on icon at bounding box center [28, 550] width 37 height 37
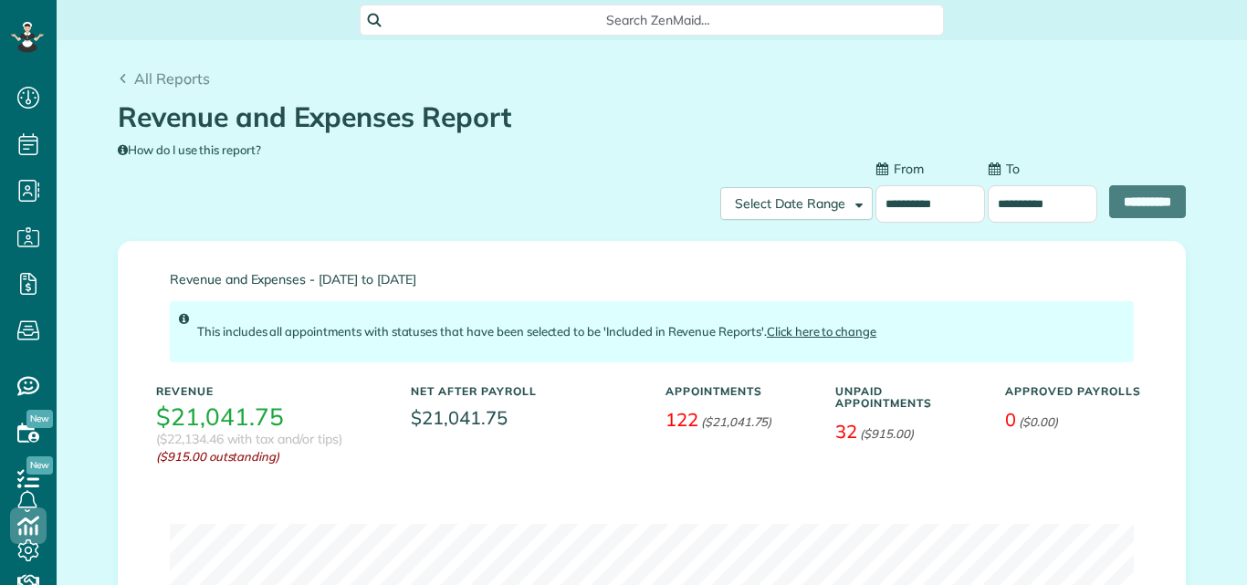
click at [930, 201] on input "**********" at bounding box center [930, 203] width 110 height 37
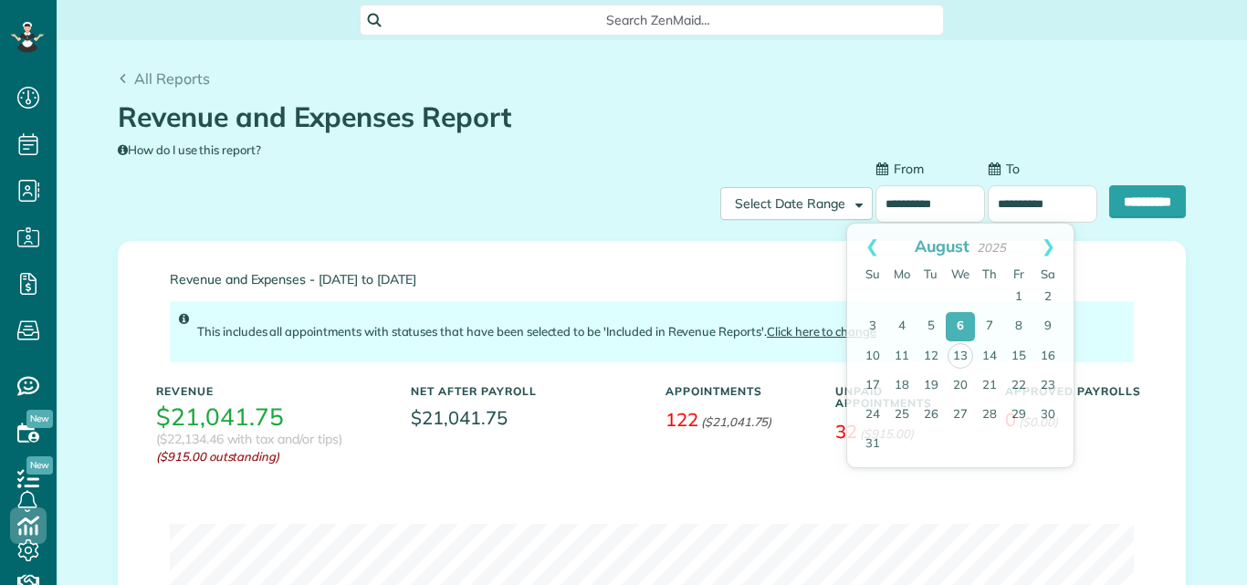
scroll to position [8, 8]
click at [1019, 350] on link "15" at bounding box center [1018, 356] width 29 height 29
type input "**********"
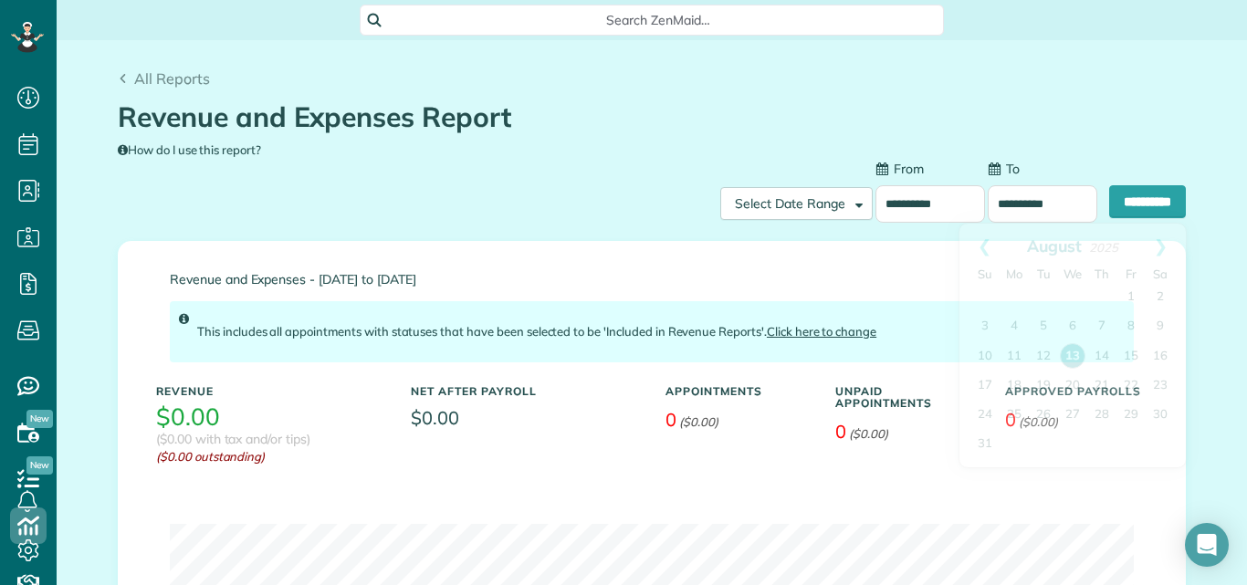
click at [1014, 203] on input "**********" at bounding box center [1043, 203] width 110 height 37
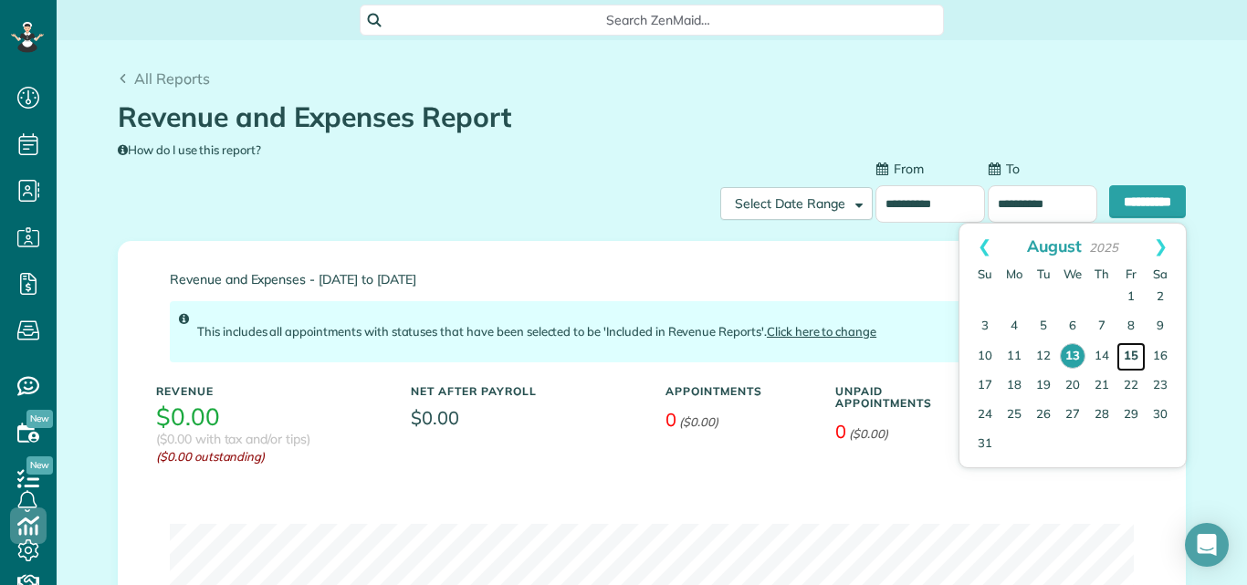
click at [1136, 355] on link "15" at bounding box center [1130, 356] width 29 height 29
type input "**********"
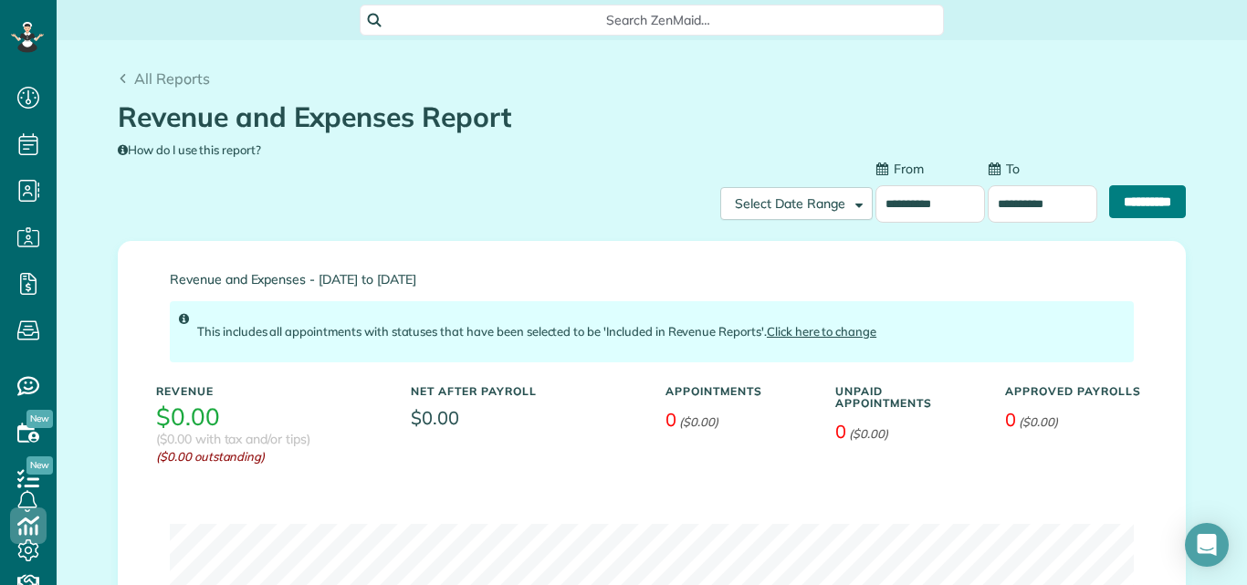
click at [1134, 205] on input "**********" at bounding box center [1147, 201] width 77 height 33
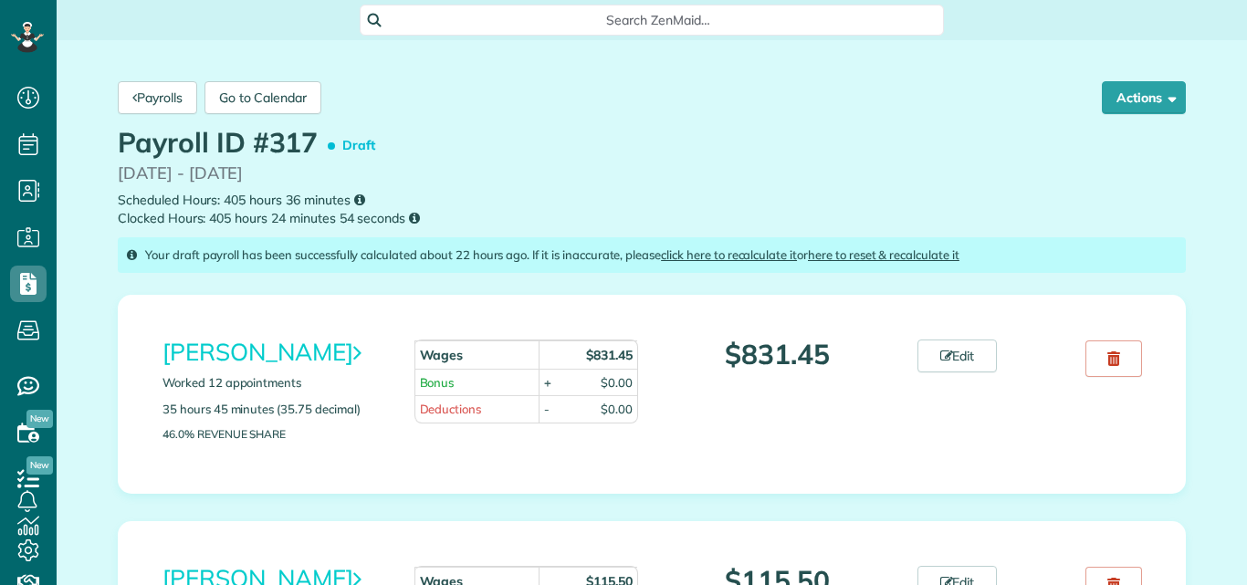
scroll to position [8, 8]
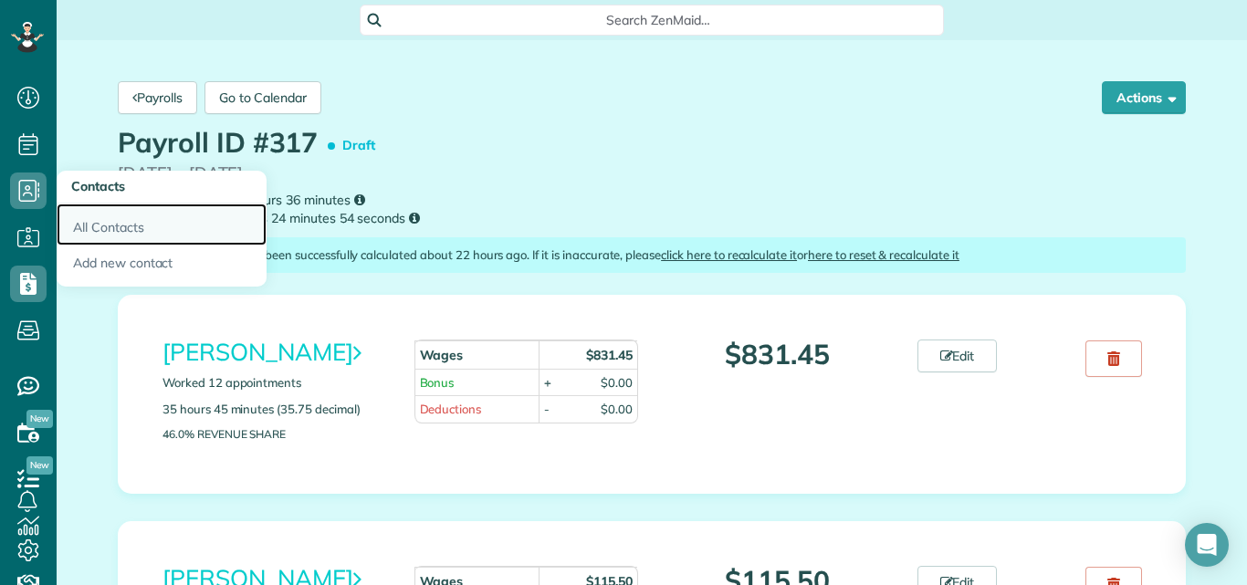
click at [91, 225] on link "All Contacts" at bounding box center [162, 225] width 210 height 42
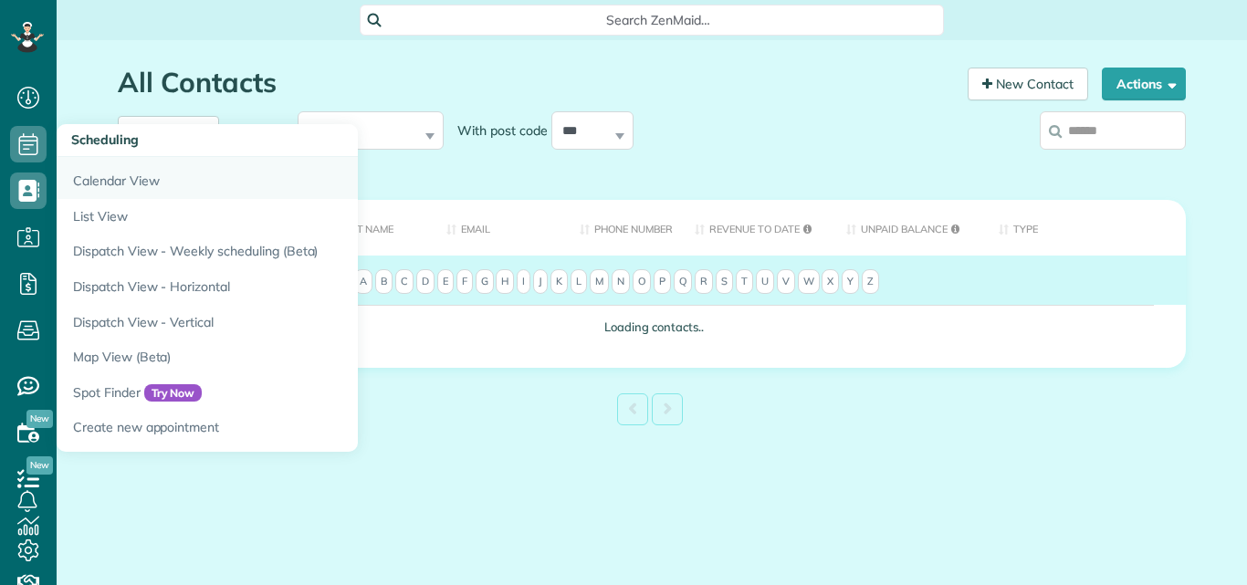
scroll to position [8, 8]
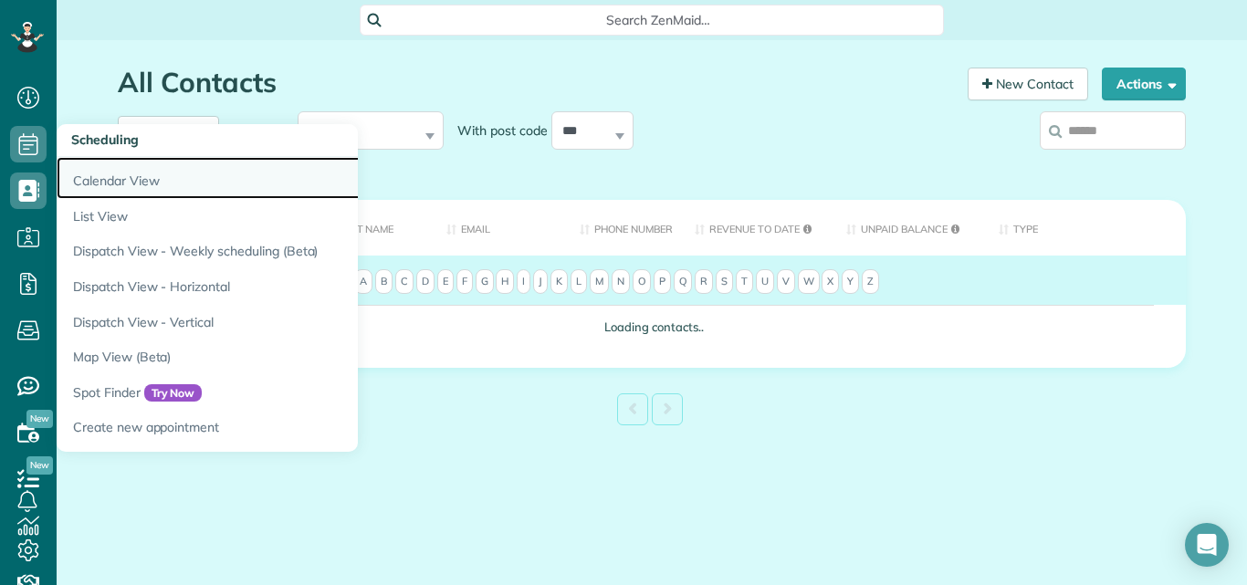
click at [98, 176] on link "Calendar View" at bounding box center [285, 178] width 456 height 42
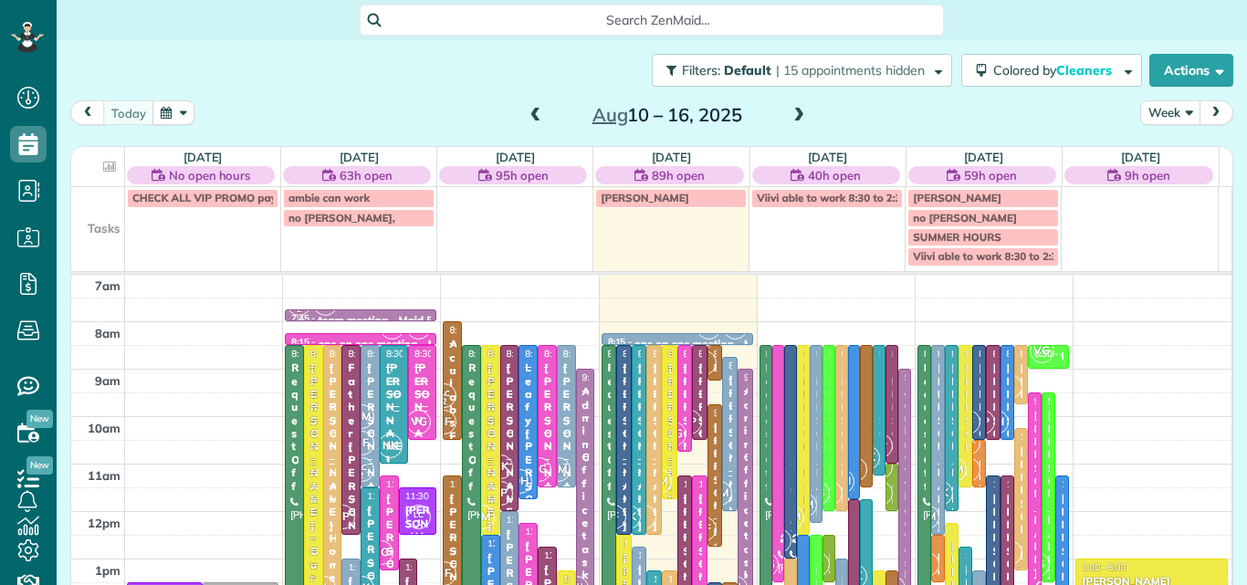
scroll to position [8, 8]
click at [1154, 109] on button "Week" at bounding box center [1170, 112] width 60 height 25
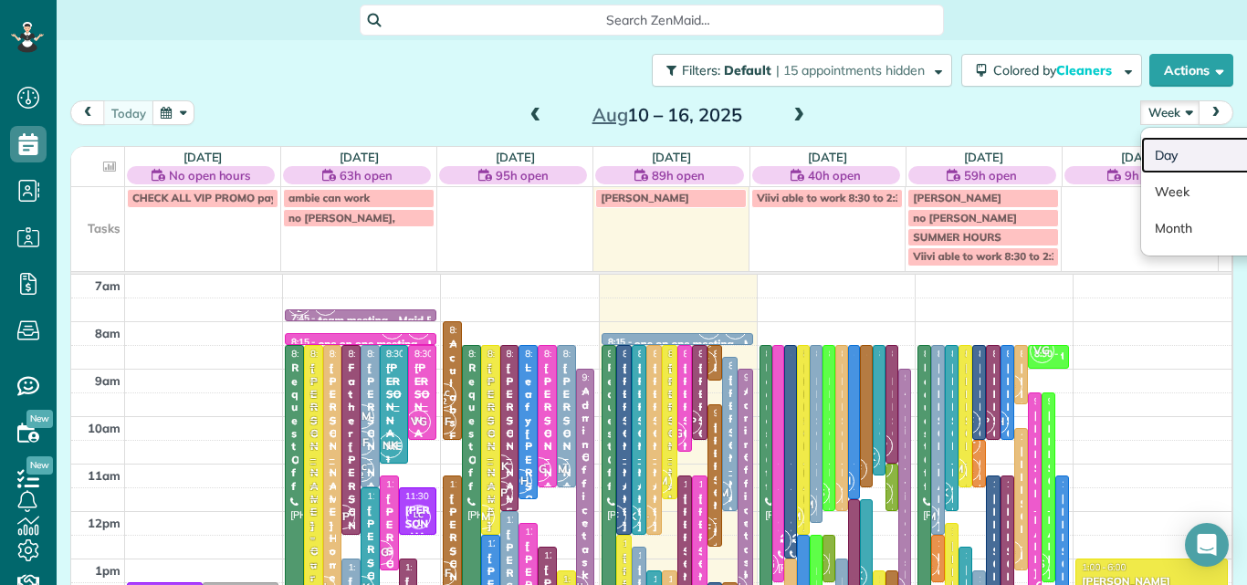
click at [1157, 151] on link "Day" at bounding box center [1213, 155] width 144 height 37
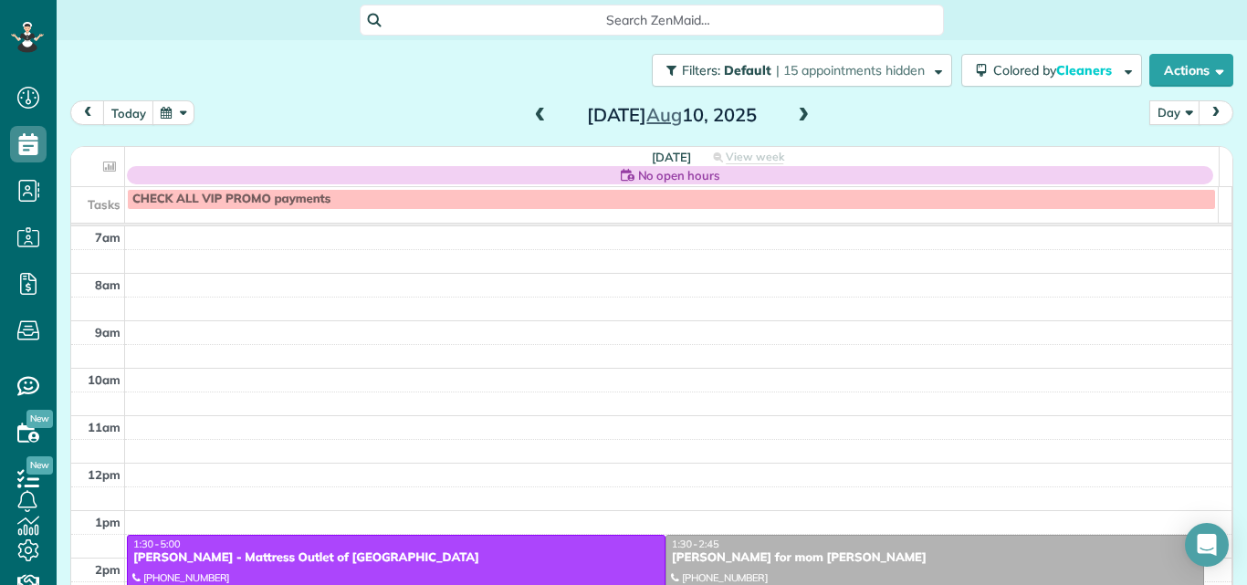
click at [799, 113] on span at bounding box center [803, 116] width 20 height 16
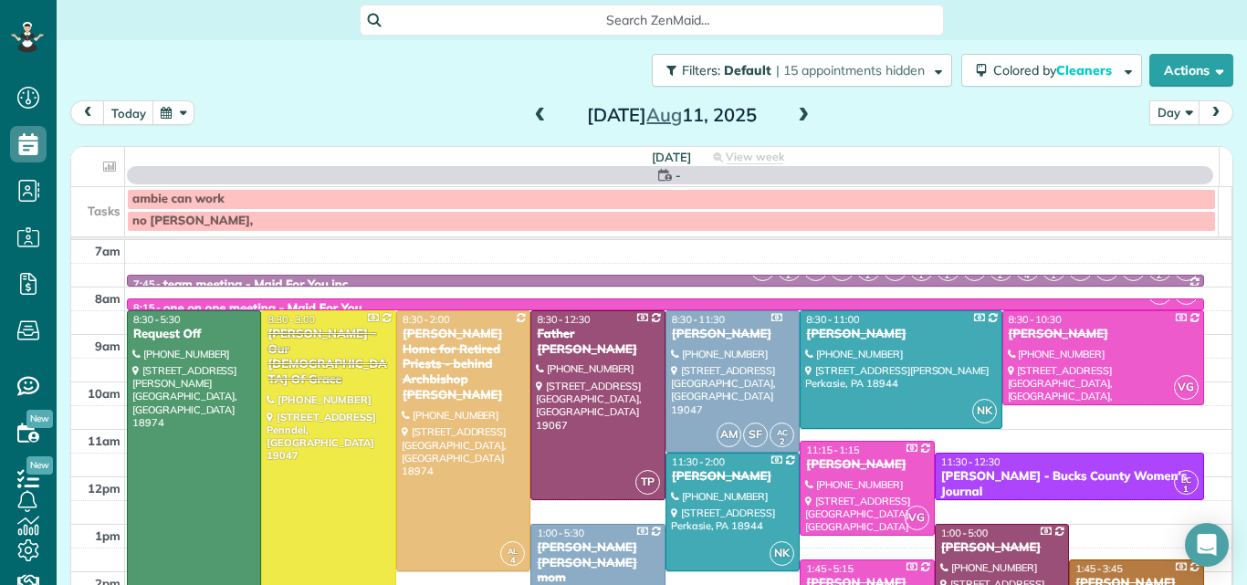
click at [799, 113] on span at bounding box center [803, 116] width 20 height 16
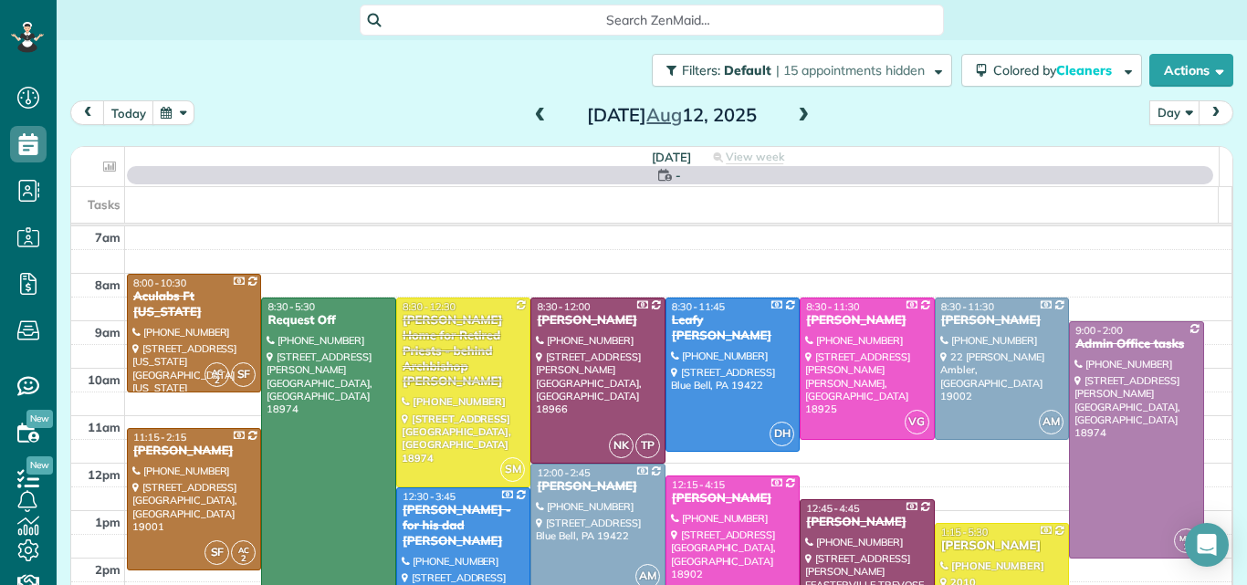
click at [799, 113] on span at bounding box center [803, 116] width 20 height 16
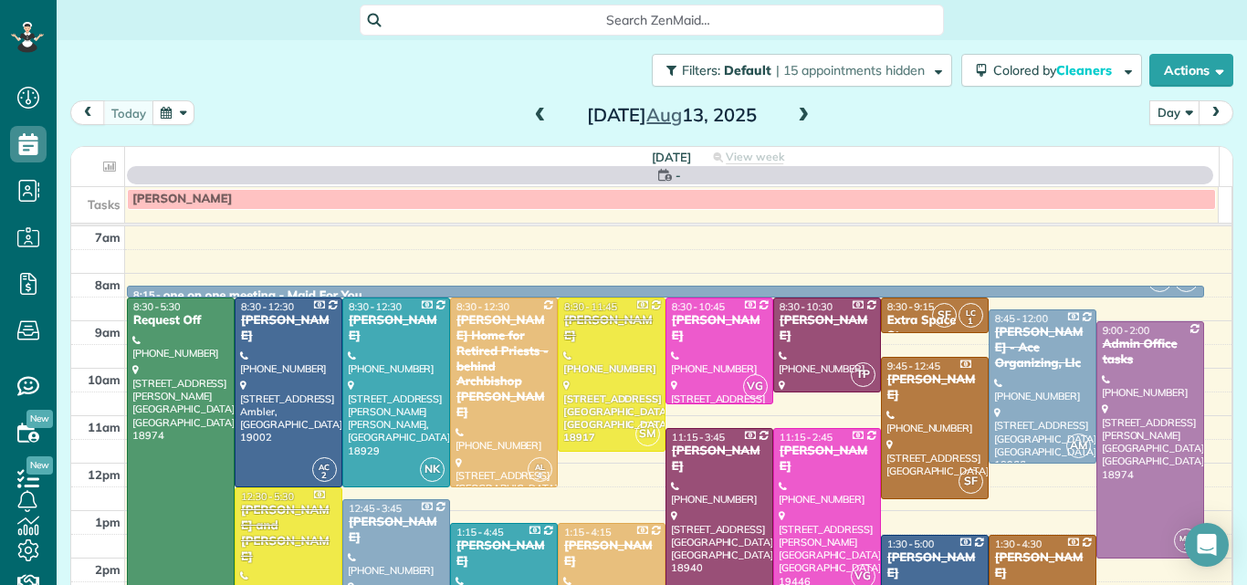
click at [799, 113] on span at bounding box center [803, 116] width 20 height 16
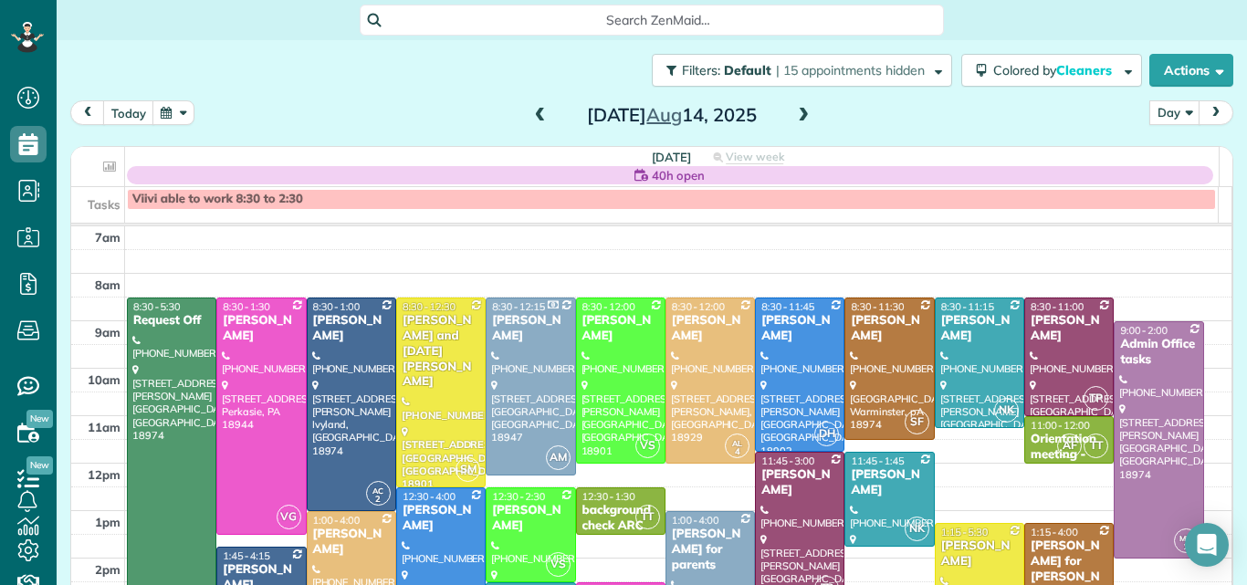
click at [799, 113] on span at bounding box center [803, 116] width 20 height 16
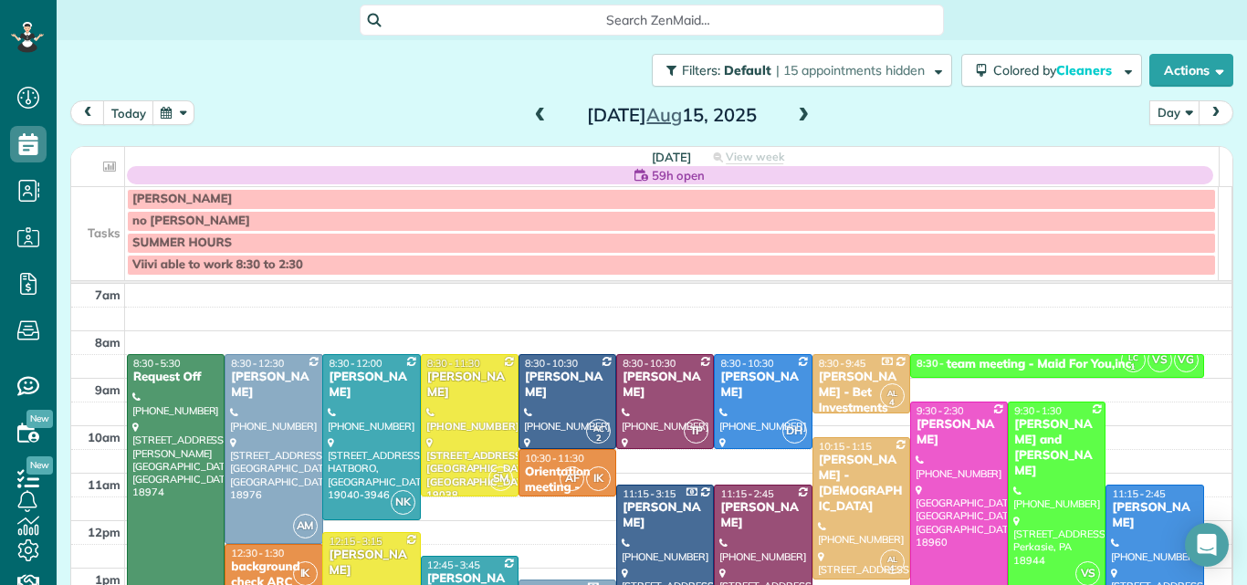
click at [799, 113] on span at bounding box center [803, 116] width 20 height 16
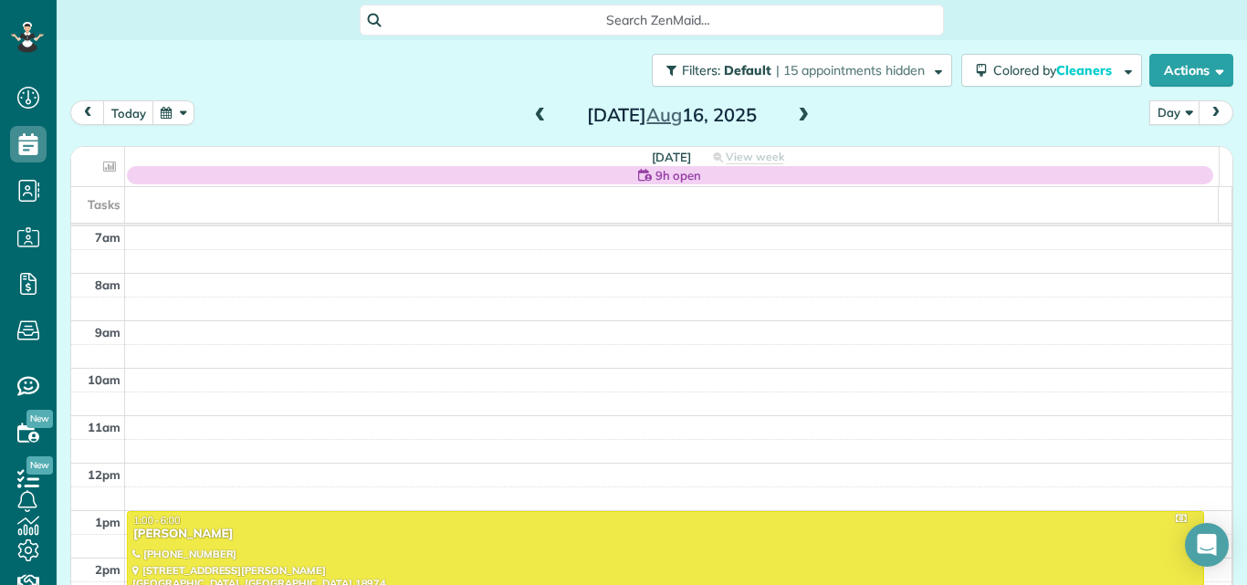
click at [735, 531] on div "Crystal Konopka" at bounding box center [665, 535] width 1066 height 16
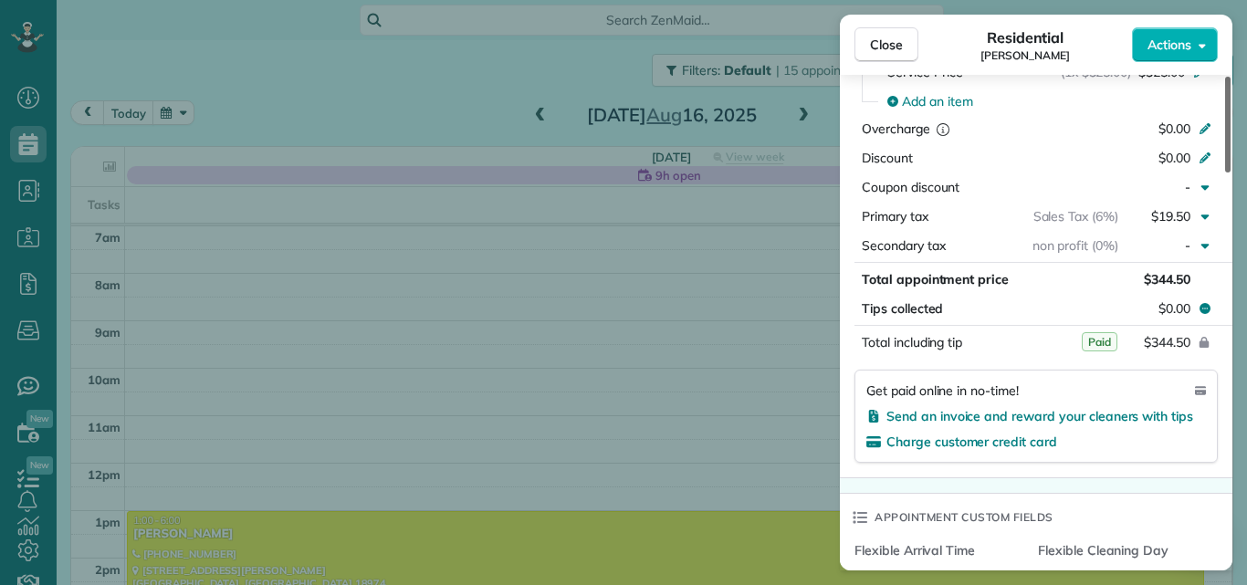
drag, startPoint x: 1226, startPoint y: 107, endPoint x: 1190, endPoint y: 279, distance: 176.1
click at [1225, 172] on div at bounding box center [1227, 125] width 5 height 96
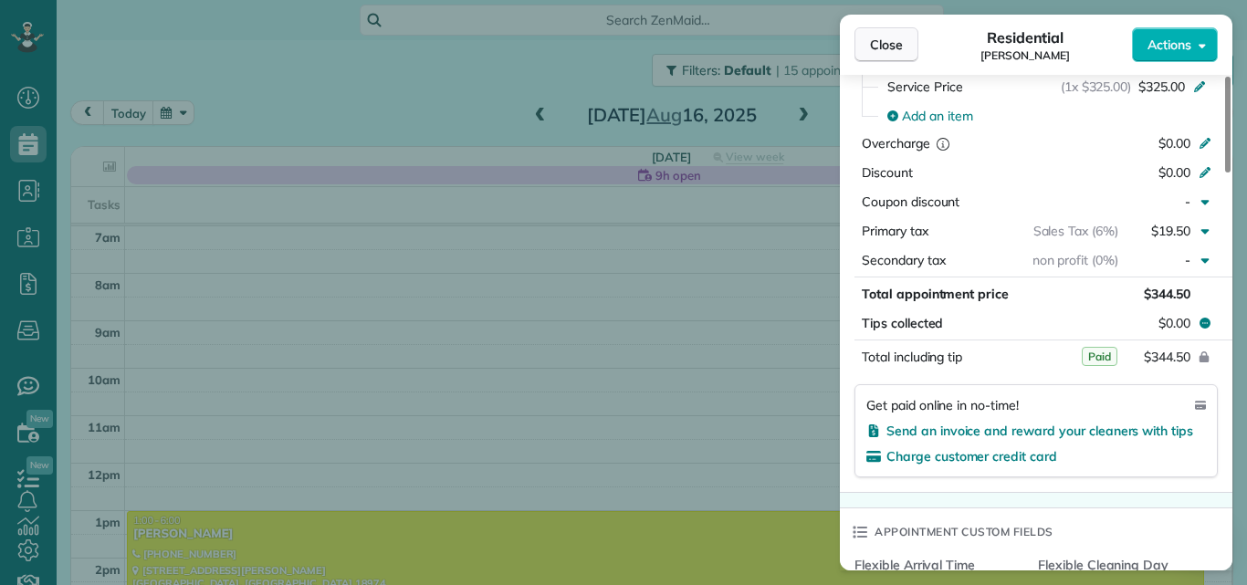
click at [889, 42] on span "Close" at bounding box center [886, 45] width 33 height 18
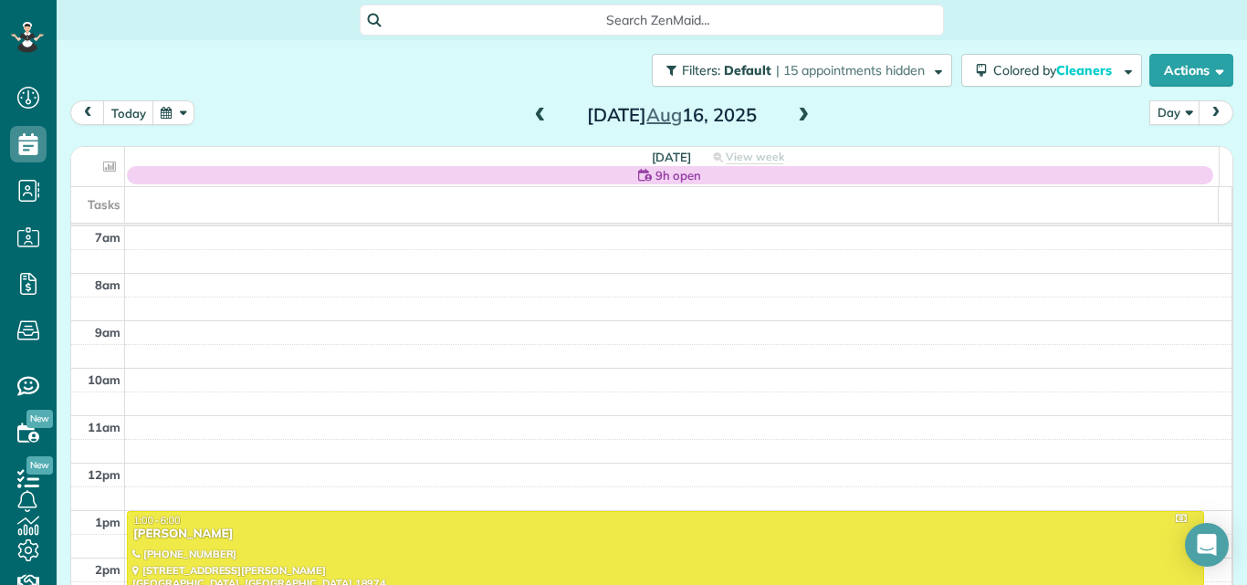
click at [798, 118] on span at bounding box center [803, 116] width 20 height 16
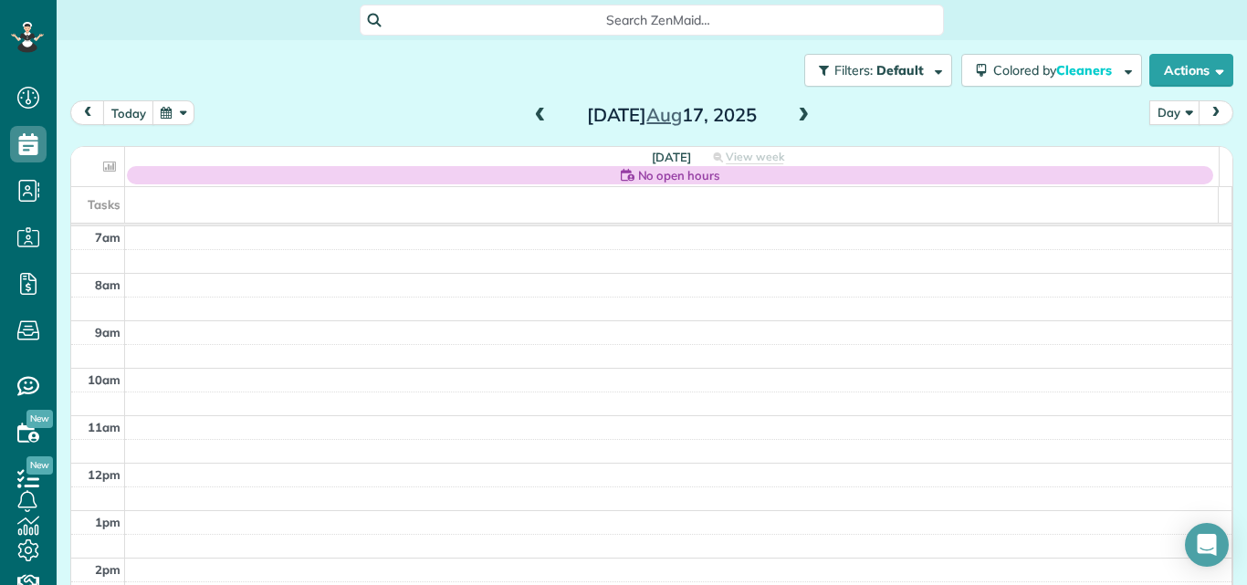
click at [798, 113] on span at bounding box center [803, 116] width 20 height 16
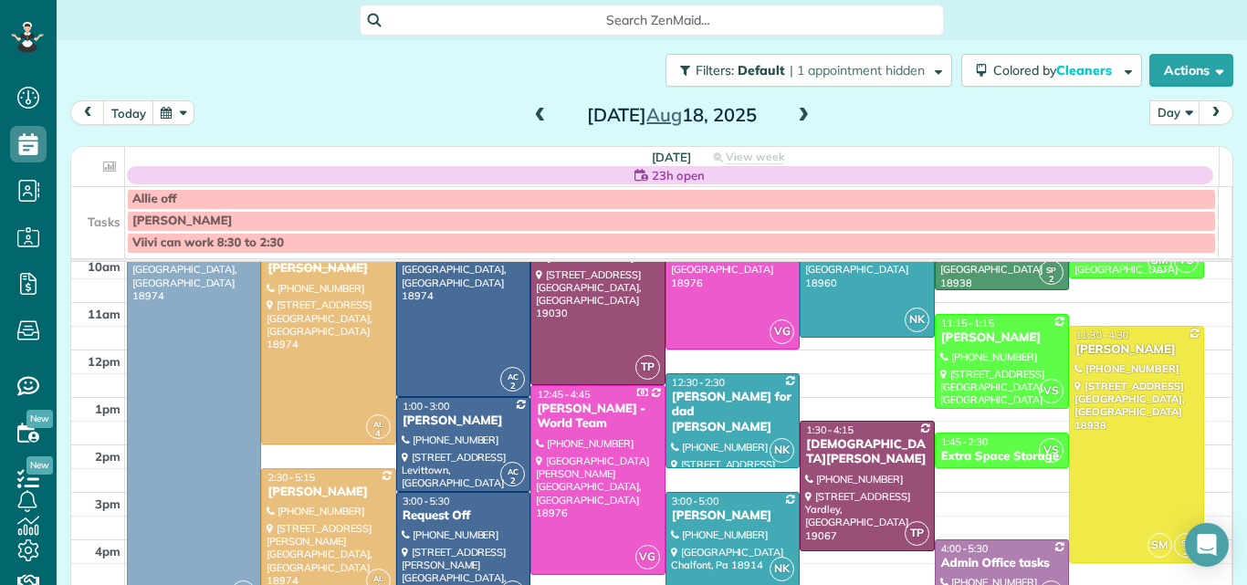
scroll to position [99, 0]
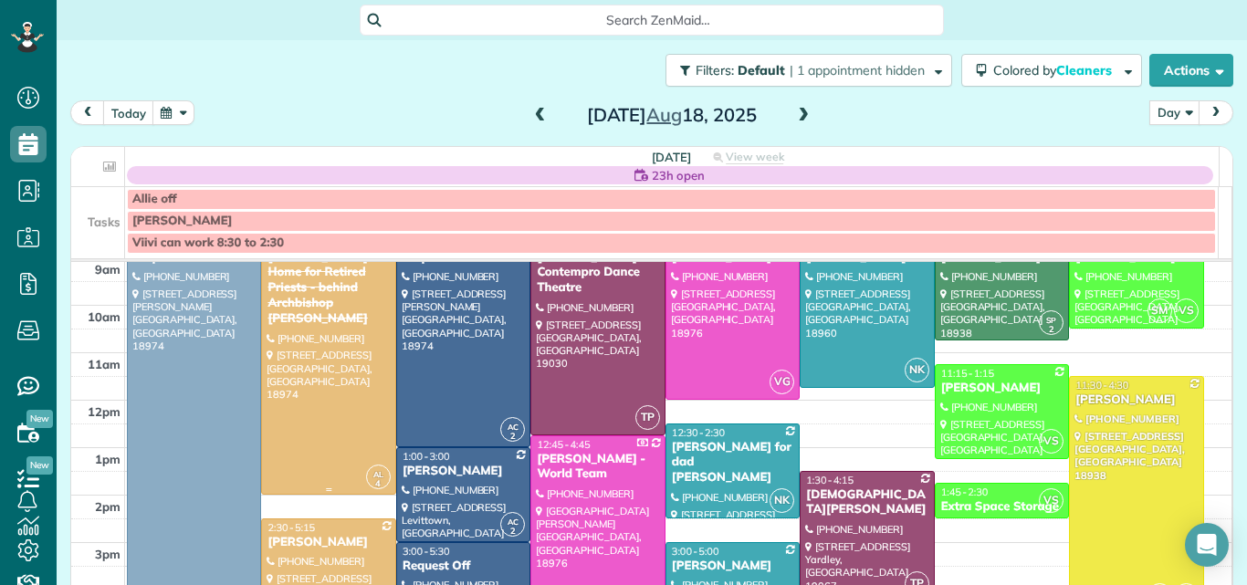
click at [345, 287] on div "Regina Coeli Home for Retired Priests - behind Archbishop Wood" at bounding box center [328, 288] width 123 height 77
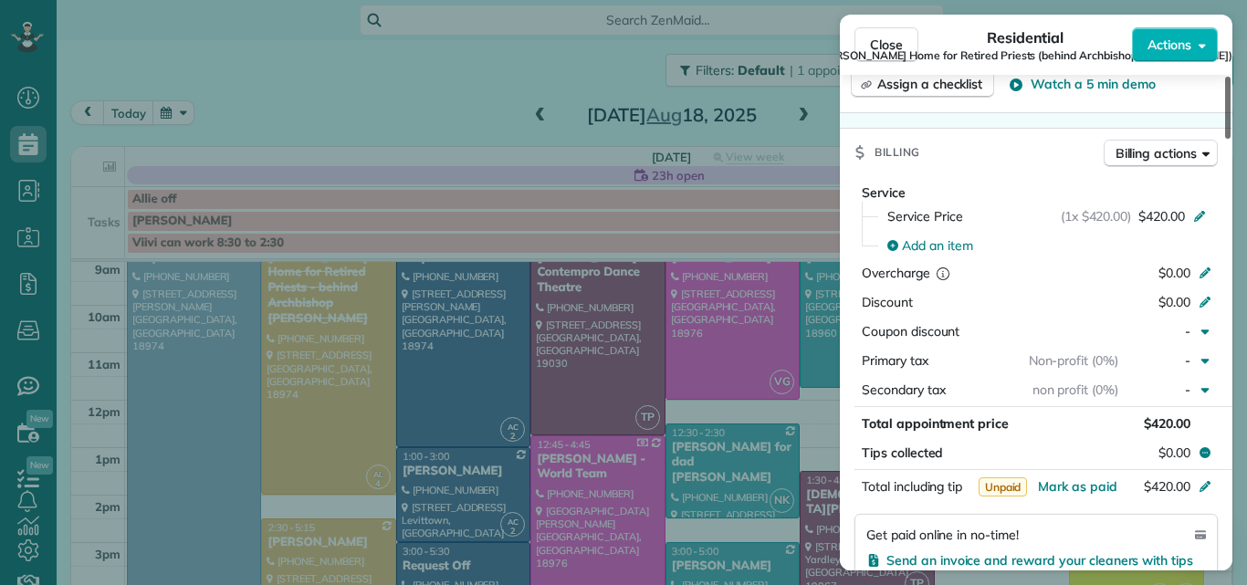
scroll to position [1235, 0]
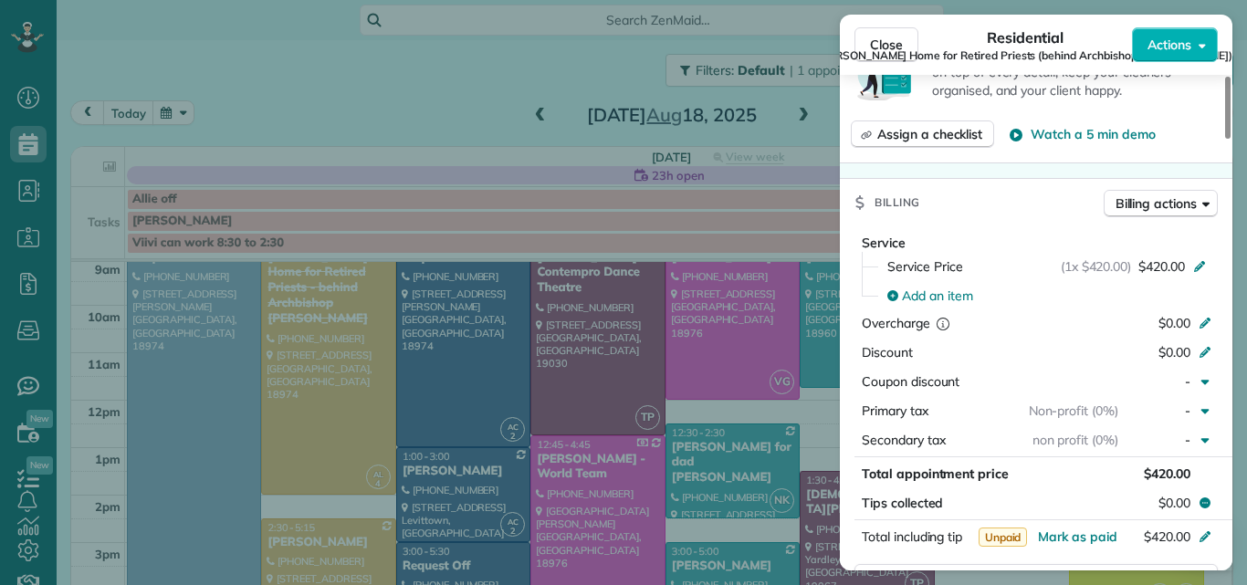
drag, startPoint x: 1227, startPoint y: 120, endPoint x: 1193, endPoint y: 249, distance: 133.9
click at [1225, 139] on div at bounding box center [1227, 108] width 5 height 62
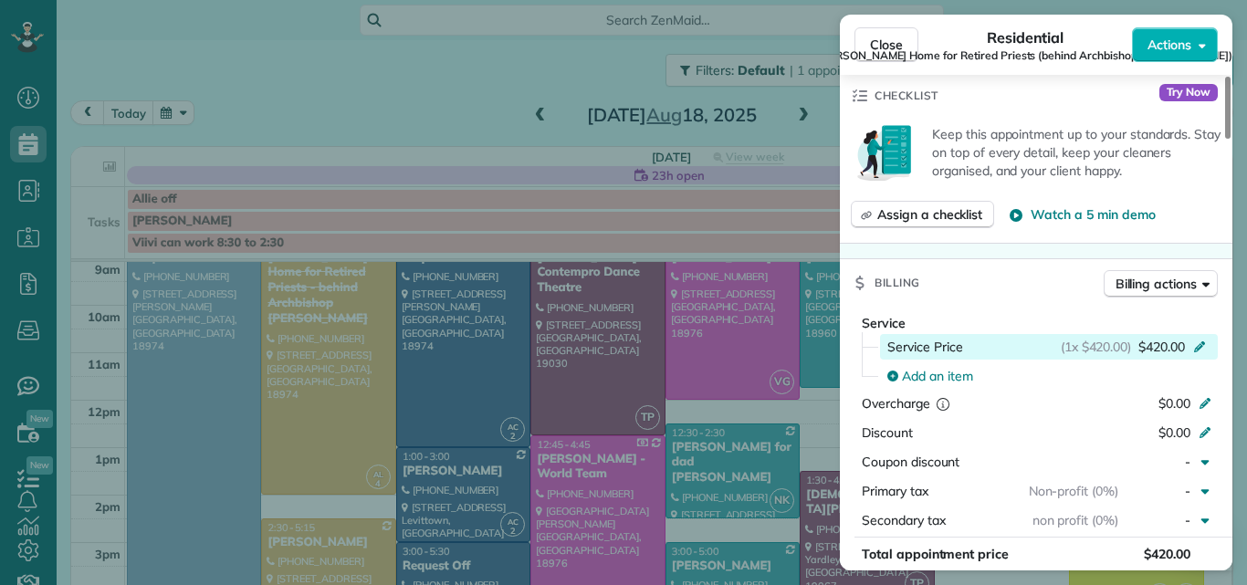
click at [1168, 334] on div "Service Price (1x $420.00) $420.00" at bounding box center [1049, 347] width 338 height 26
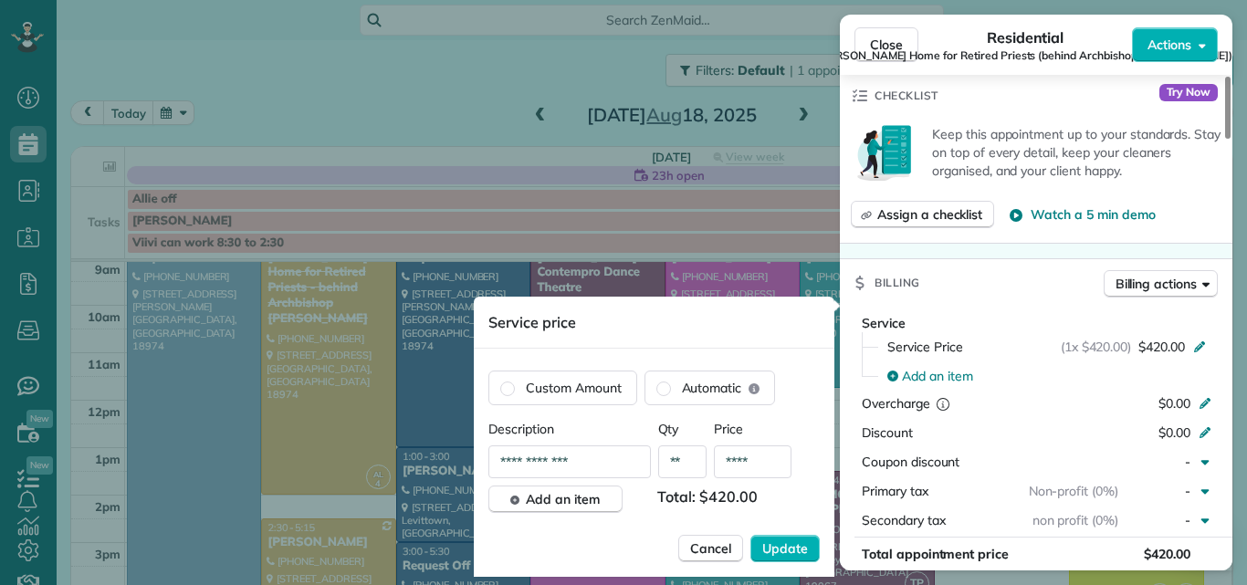
click at [767, 459] on input "****" at bounding box center [753, 461] width 78 height 33
type input "**"
click at [781, 539] on span "Update" at bounding box center [785, 548] width 46 height 18
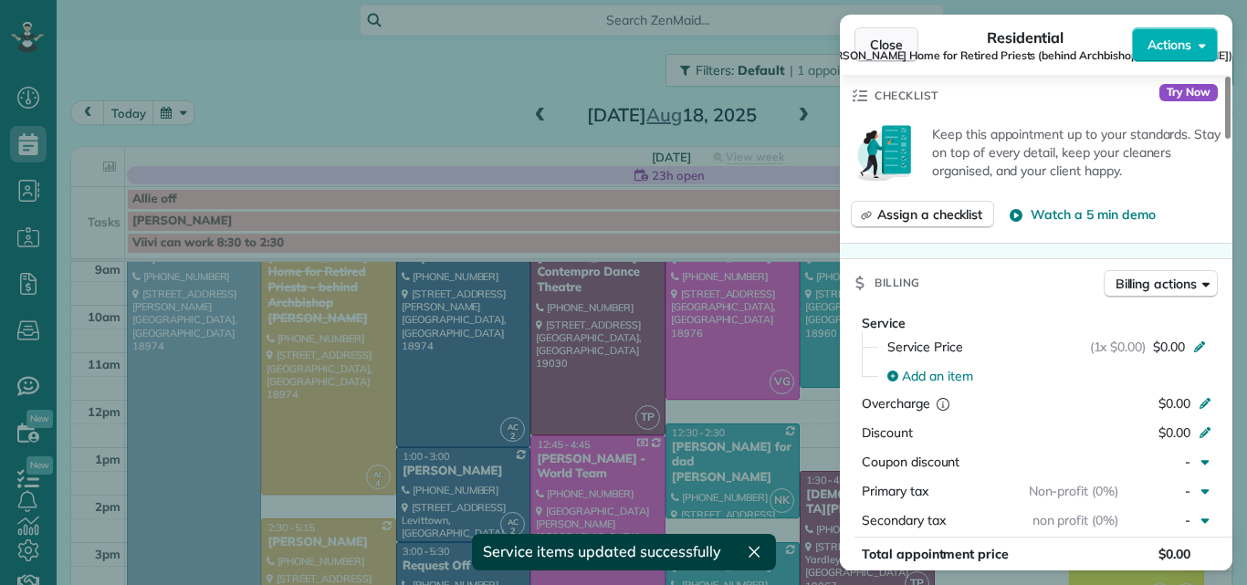
click at [880, 37] on span "Close" at bounding box center [886, 45] width 33 height 18
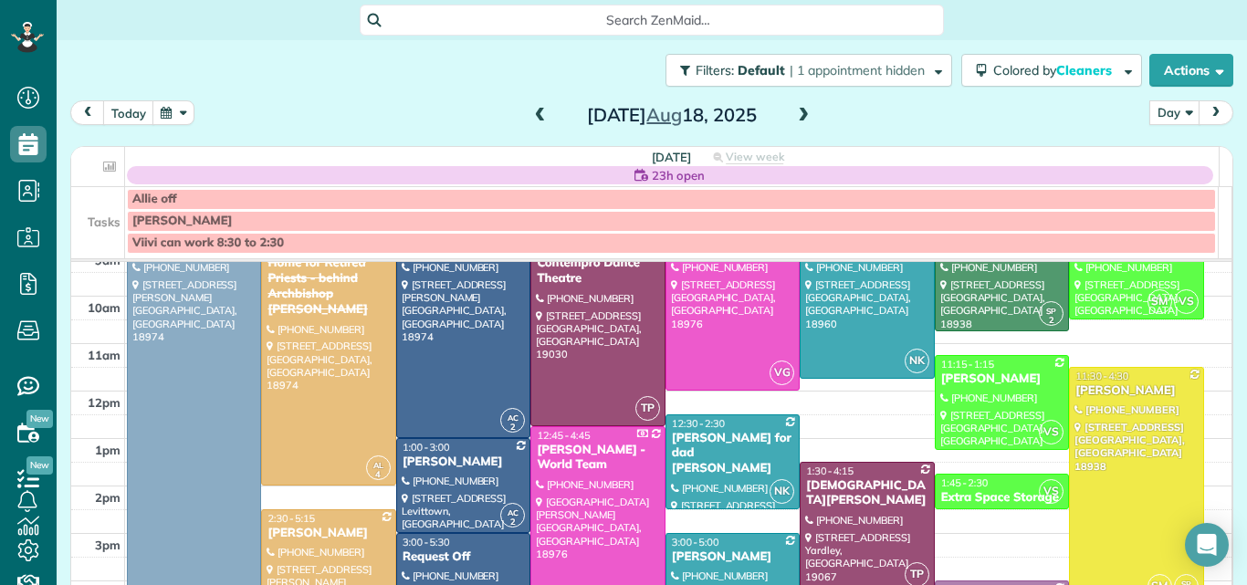
scroll to position [162, 0]
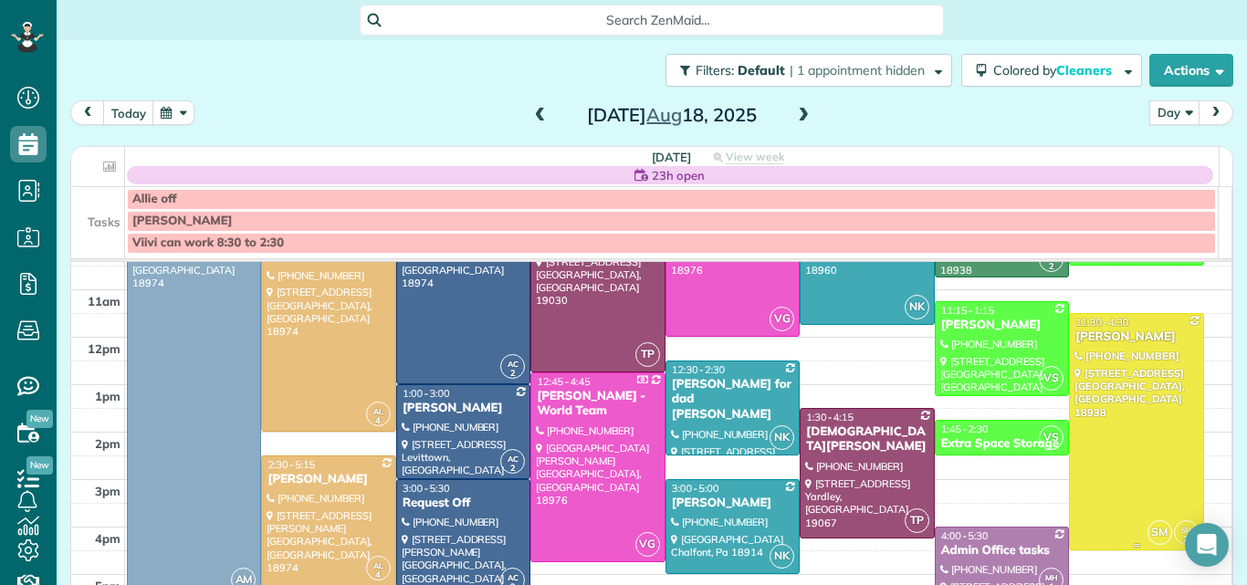
click at [1095, 392] on div at bounding box center [1136, 431] width 132 height 235
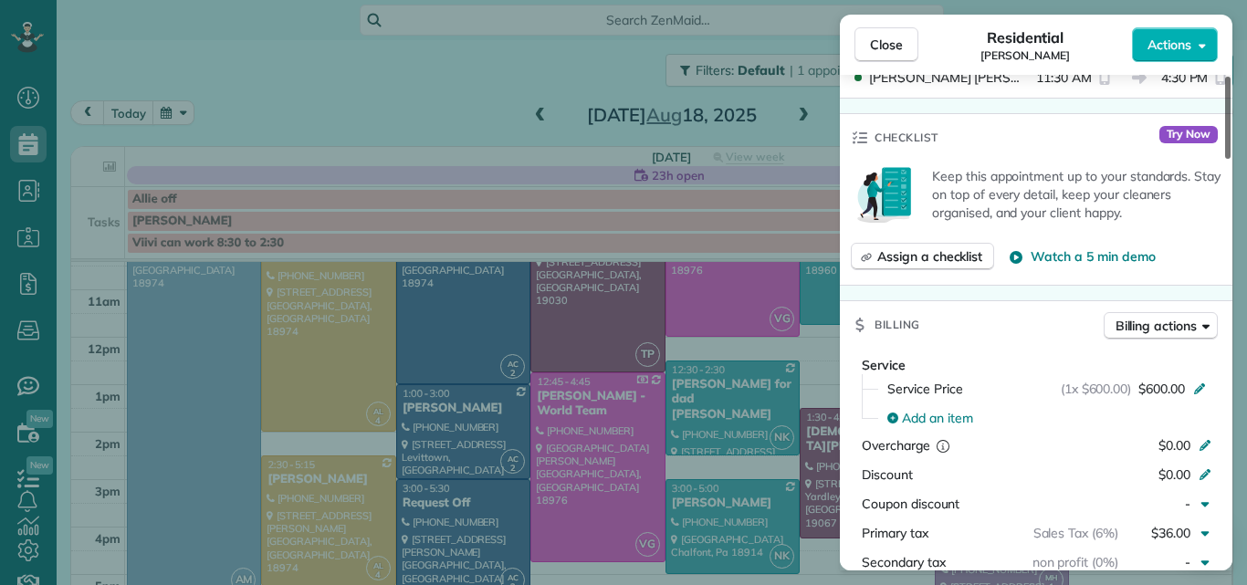
scroll to position [669, 0]
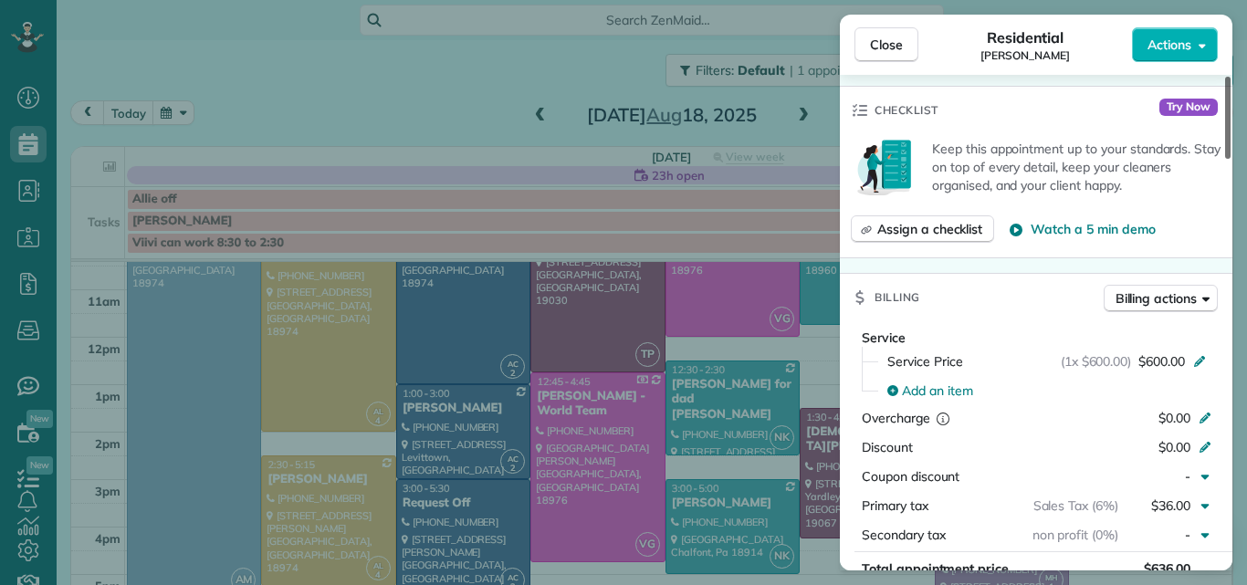
drag, startPoint x: 1228, startPoint y: 129, endPoint x: 1205, endPoint y: 239, distance: 113.0
click at [1225, 159] on div at bounding box center [1227, 118] width 5 height 82
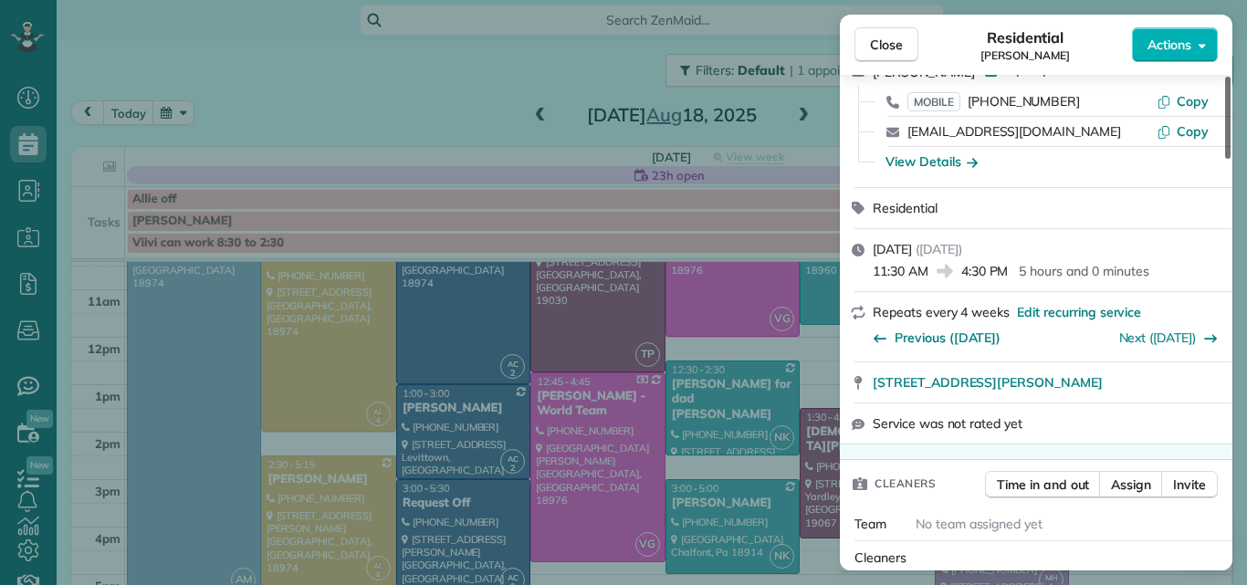
scroll to position [0, 0]
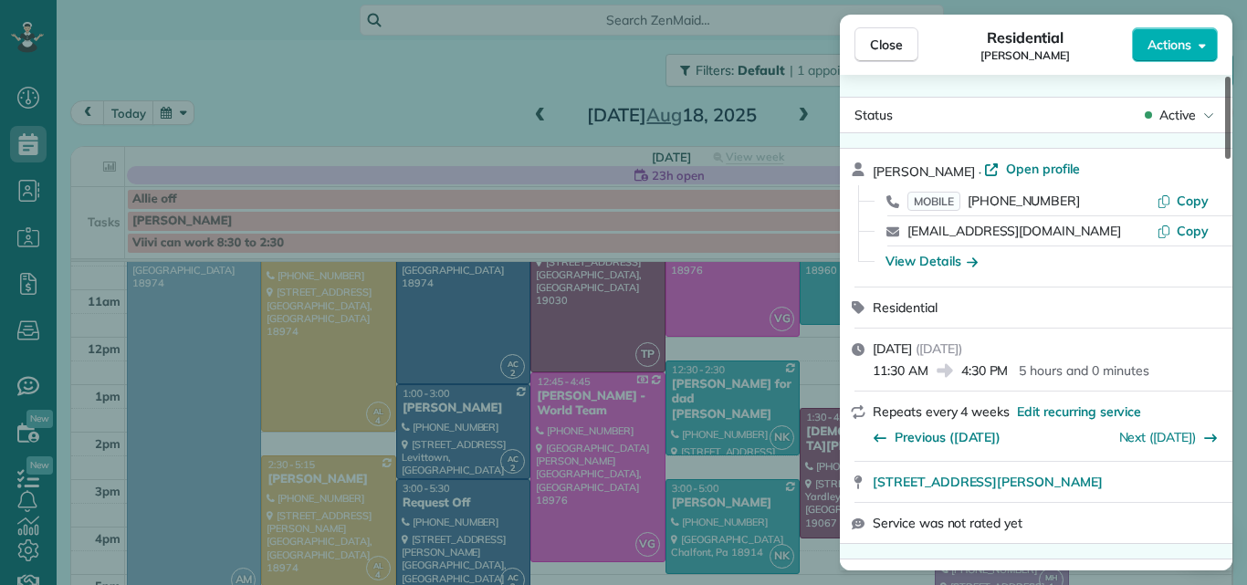
drag, startPoint x: 1228, startPoint y: 205, endPoint x: 1246, endPoint y: 76, distance: 130.9
click at [1230, 77] on div at bounding box center [1227, 118] width 5 height 82
click at [1080, 163] on span "Open profile" at bounding box center [1043, 169] width 74 height 18
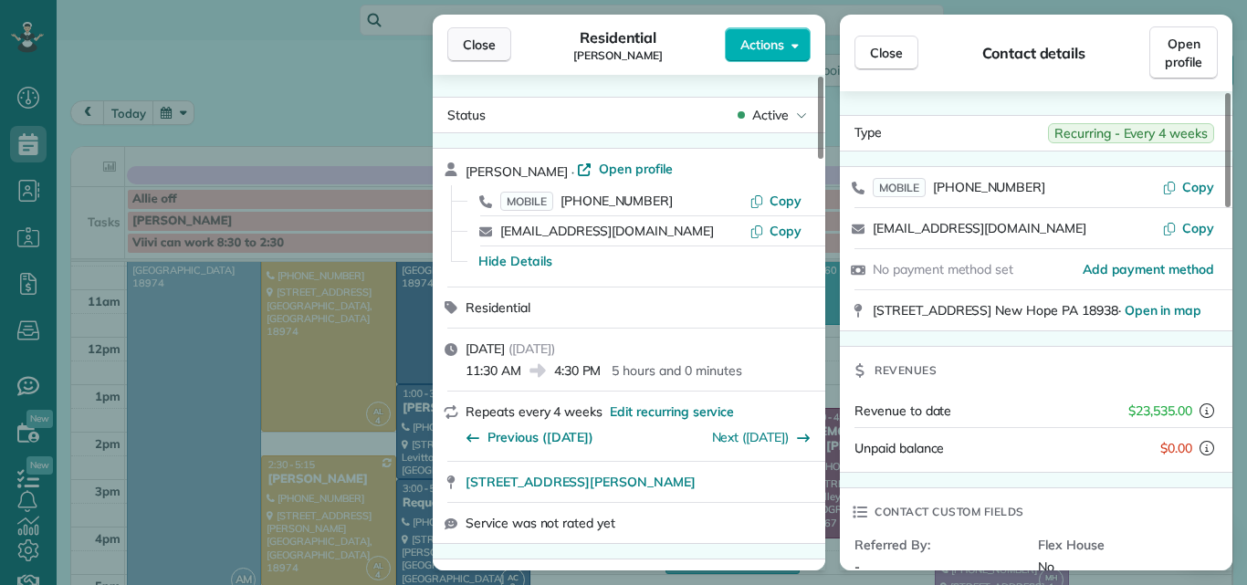
click at [481, 46] on span "Close" at bounding box center [479, 45] width 33 height 18
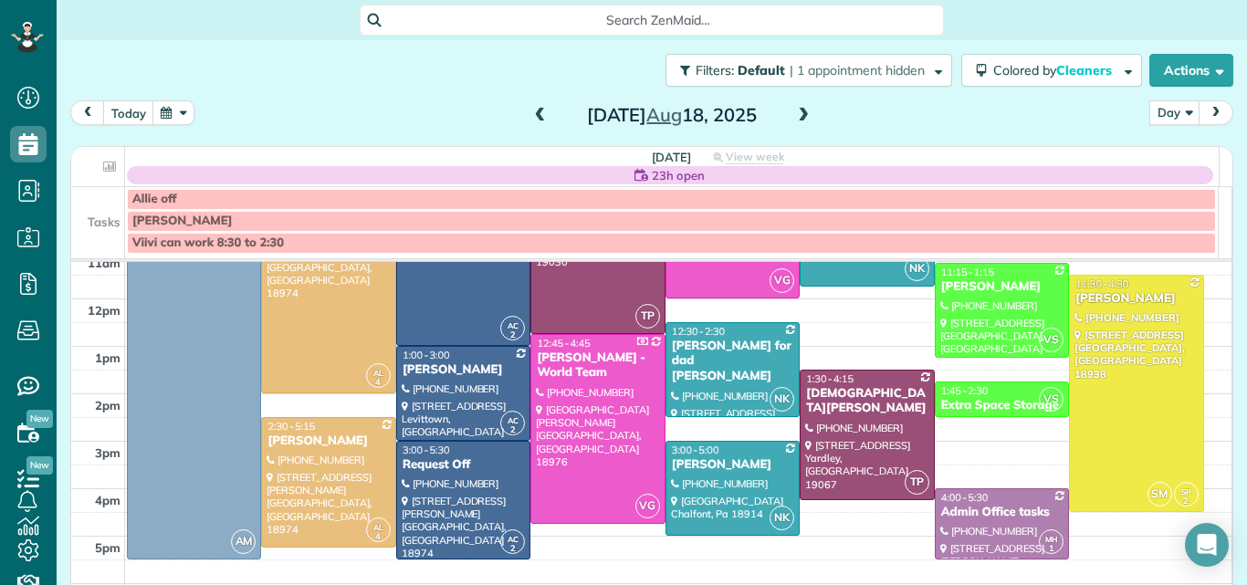
scroll to position [212, 0]
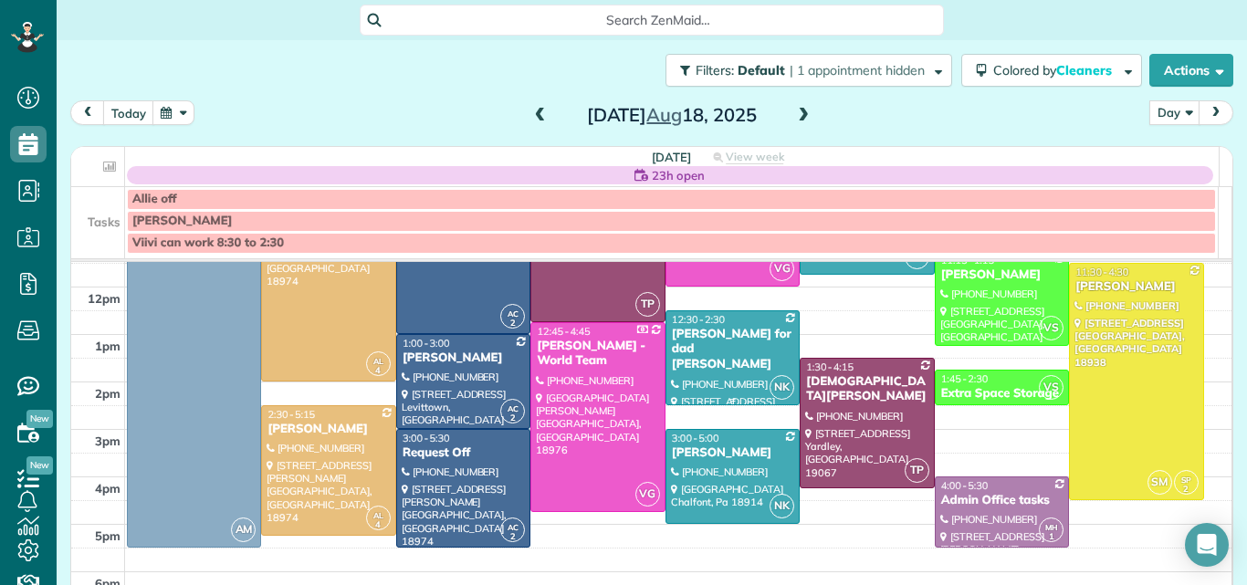
click at [717, 348] on div "Sandra Chauncey for dad Henry" at bounding box center [732, 350] width 123 height 47
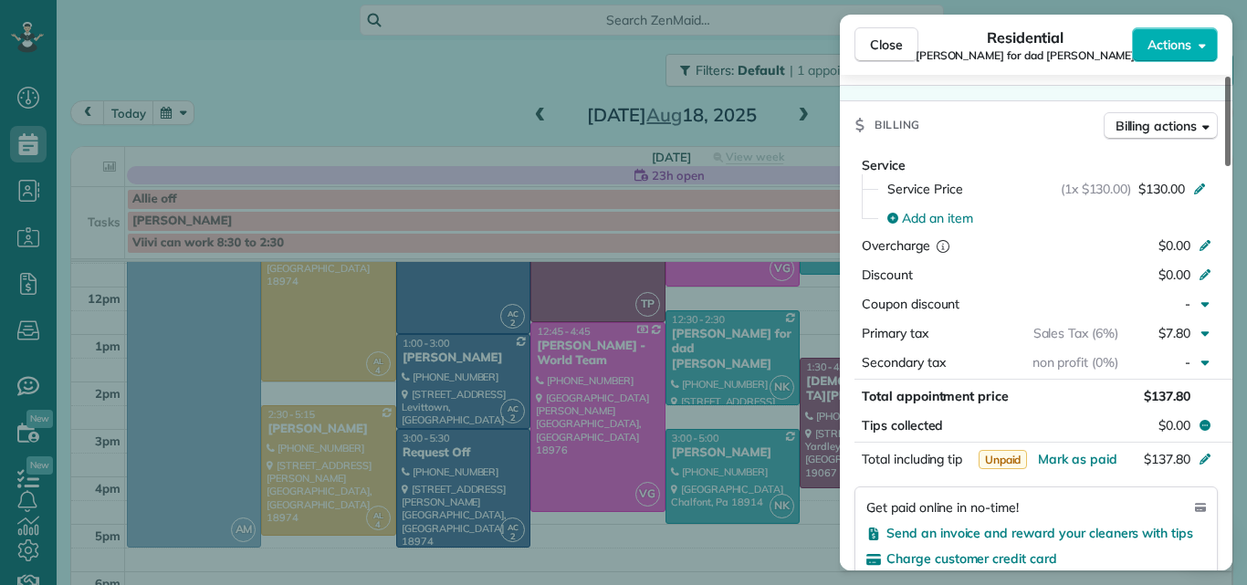
scroll to position [935, 0]
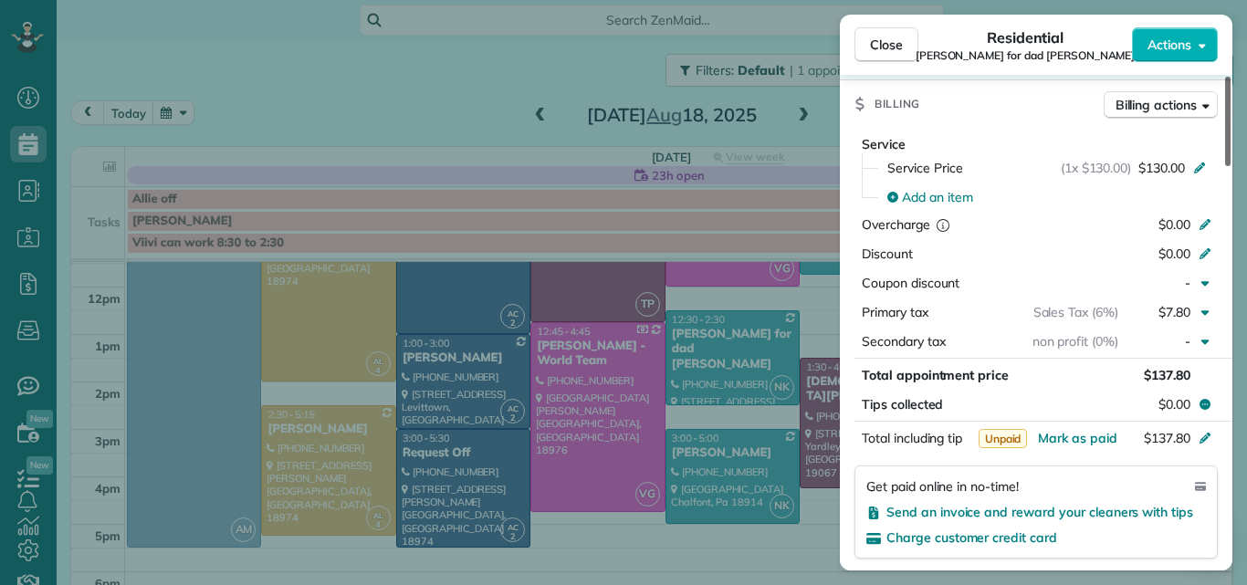
drag, startPoint x: 1229, startPoint y: 152, endPoint x: 1195, endPoint y: 320, distance: 171.5
click at [1225, 166] on div at bounding box center [1227, 121] width 5 height 89
click at [1058, 430] on span "Mark as paid" at bounding box center [1077, 438] width 79 height 16
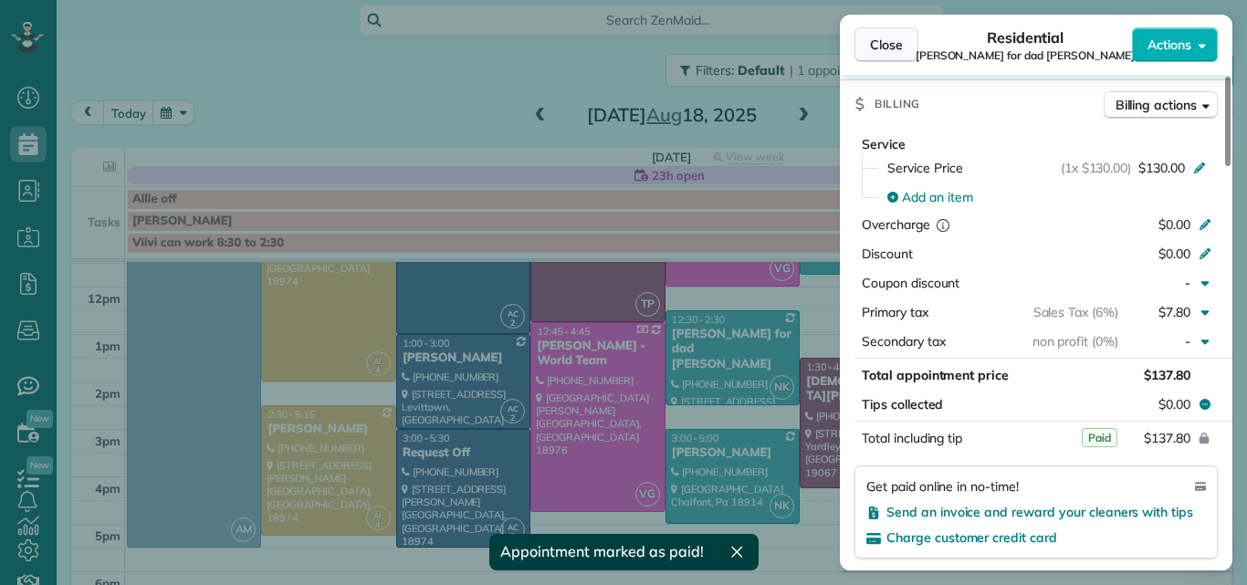
click at [885, 41] on span "Close" at bounding box center [886, 45] width 33 height 18
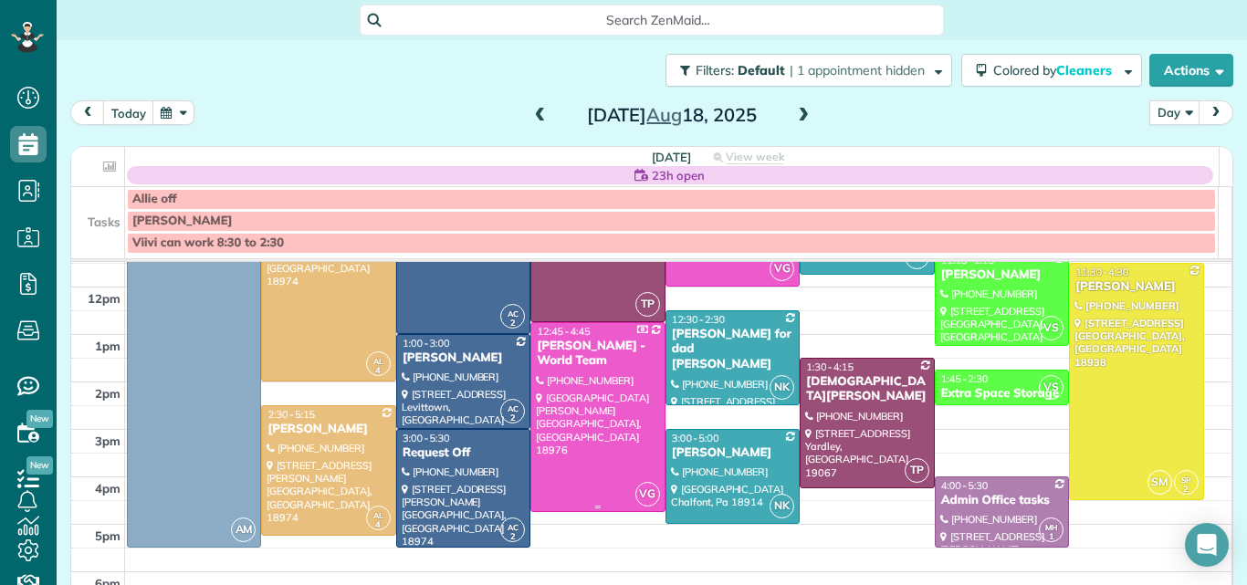
click at [581, 361] on div "Mark Kuhns - World Team" at bounding box center [597, 354] width 123 height 31
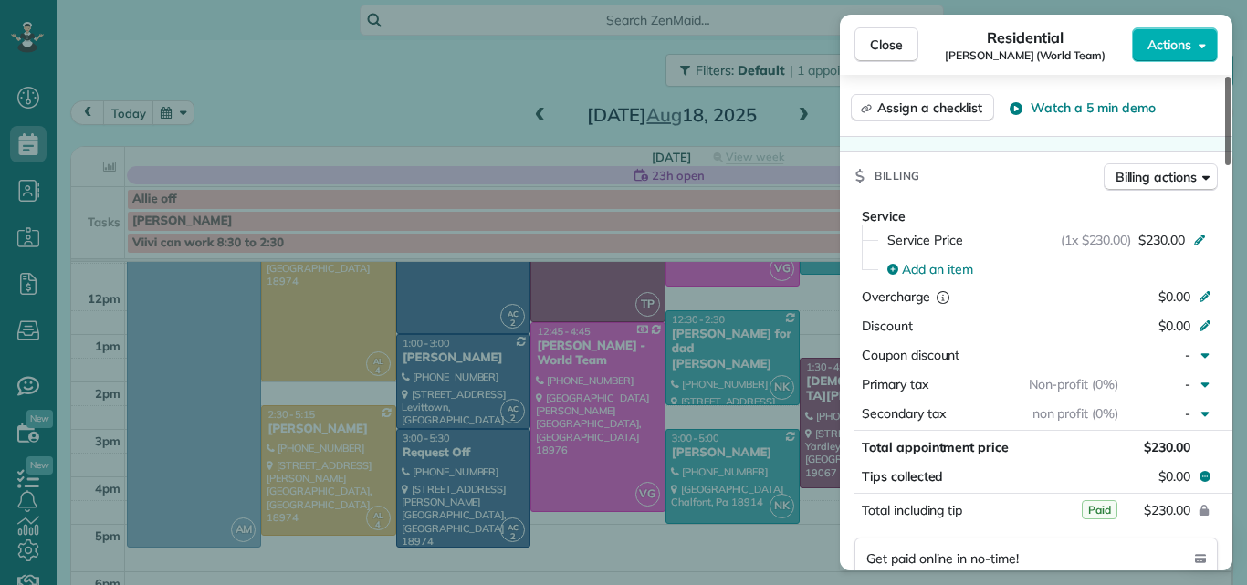
scroll to position [971, 0]
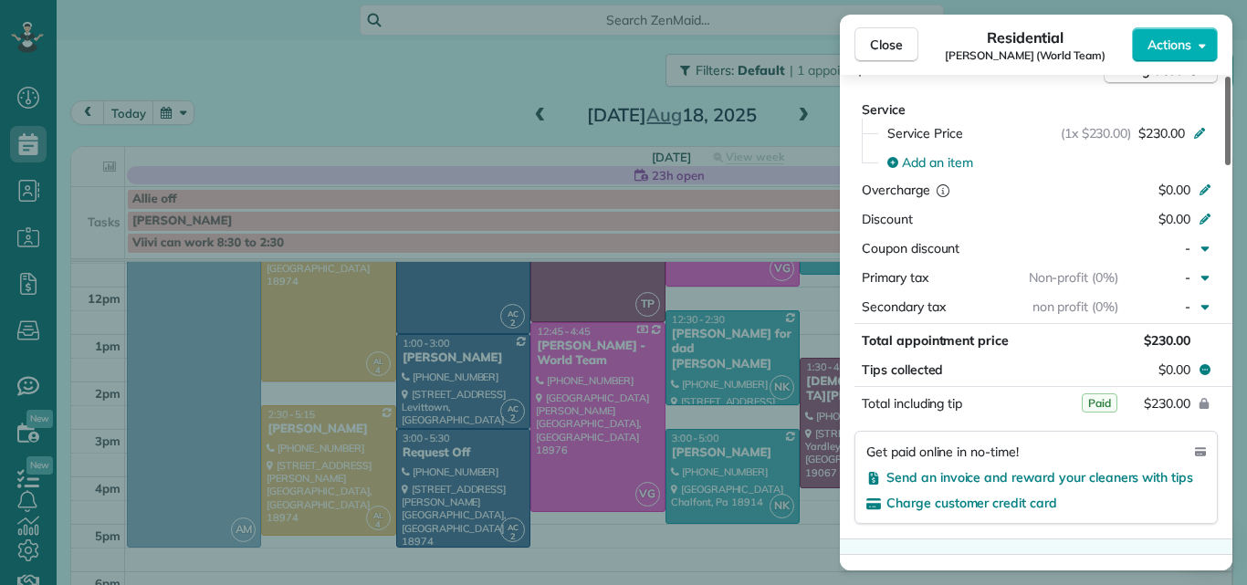
drag, startPoint x: 1228, startPoint y: 152, endPoint x: 1184, endPoint y: 325, distance: 179.1
click at [1225, 165] on div at bounding box center [1227, 121] width 5 height 89
click at [873, 38] on span "Close" at bounding box center [886, 45] width 33 height 18
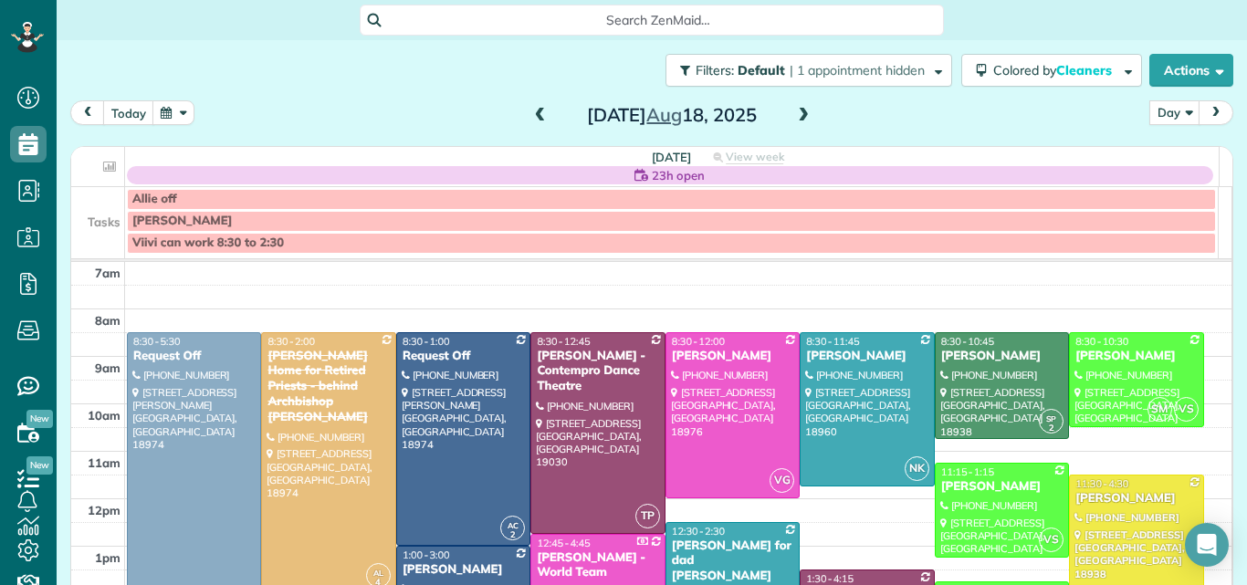
click at [798, 111] on span at bounding box center [803, 116] width 20 height 16
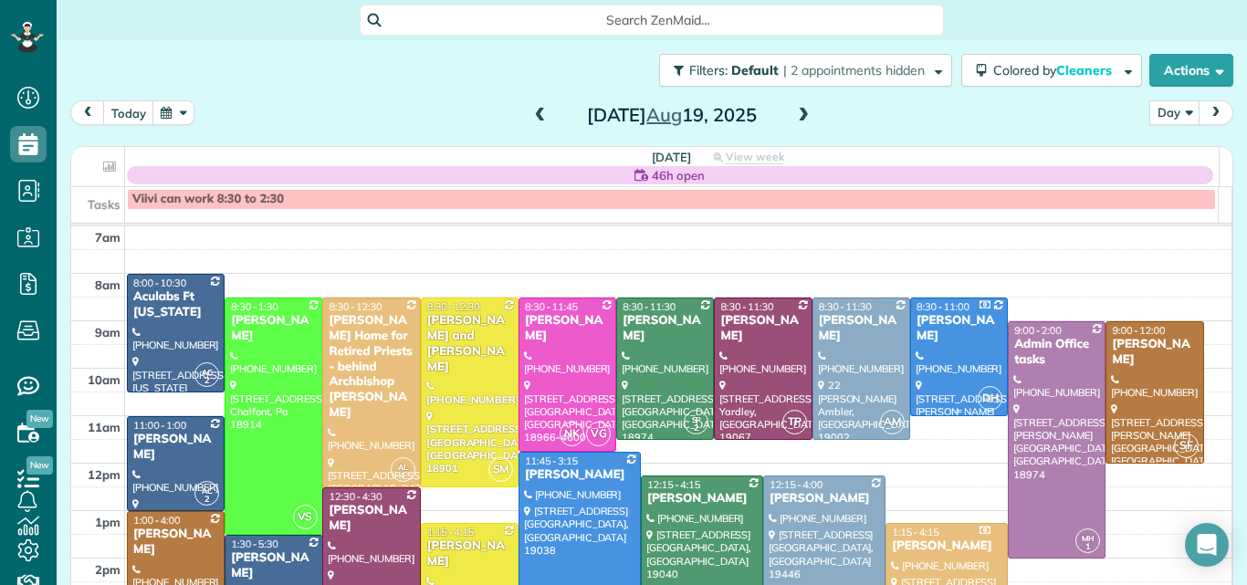
click at [956, 330] on div "Marsha Fischer" at bounding box center [958, 328] width 87 height 31
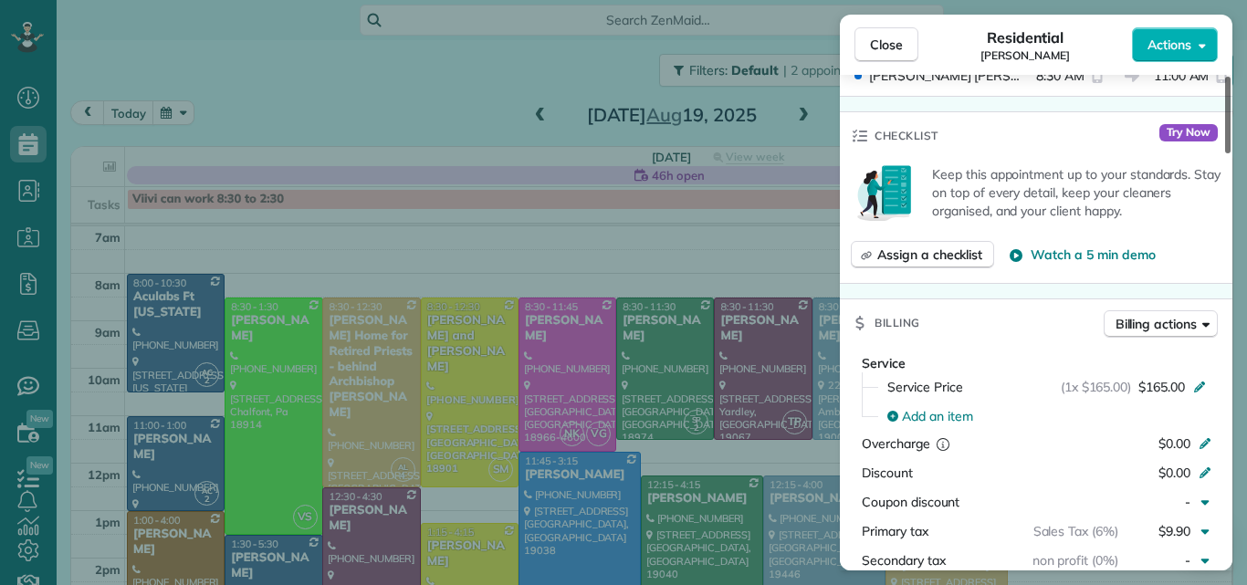
scroll to position [722, 0]
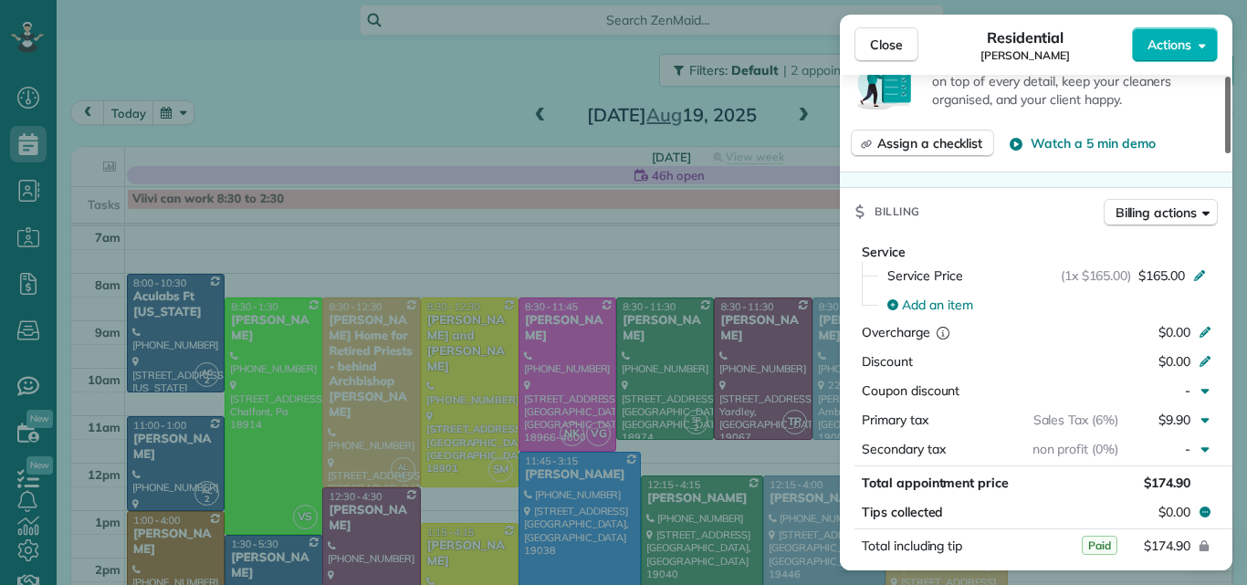
drag, startPoint x: 1227, startPoint y: 111, endPoint x: 1194, endPoint y: 224, distance: 117.0
click at [1225, 153] on div at bounding box center [1227, 115] width 5 height 77
click at [878, 34] on button "Close" at bounding box center [886, 44] width 64 height 35
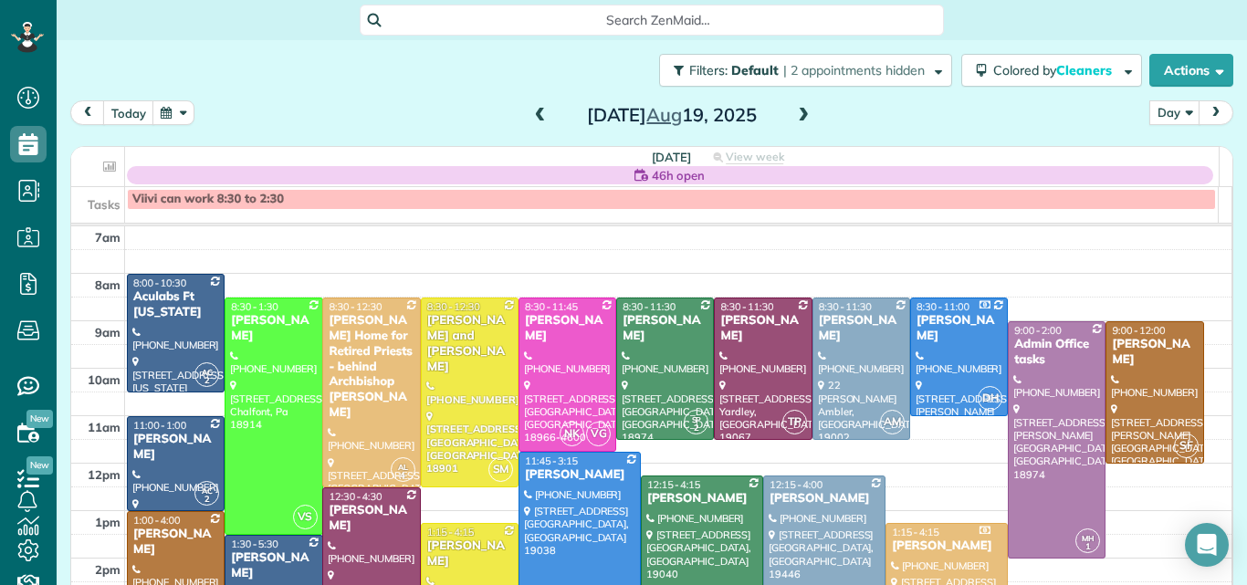
click at [801, 119] on span at bounding box center [803, 116] width 20 height 16
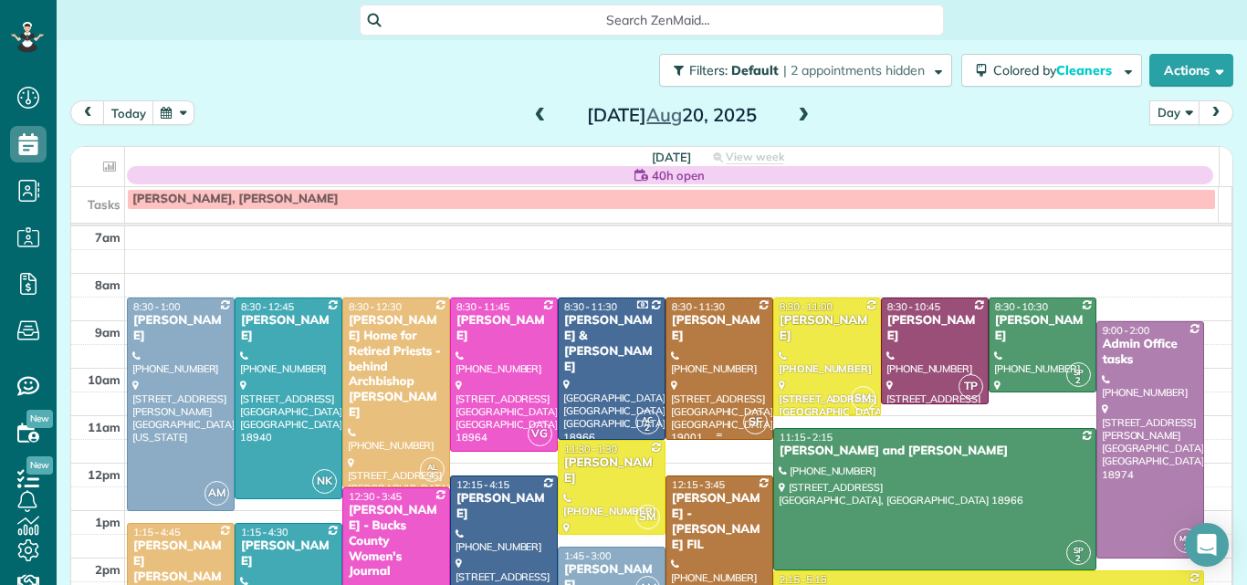
click at [599, 349] on div at bounding box center [612, 368] width 106 height 141
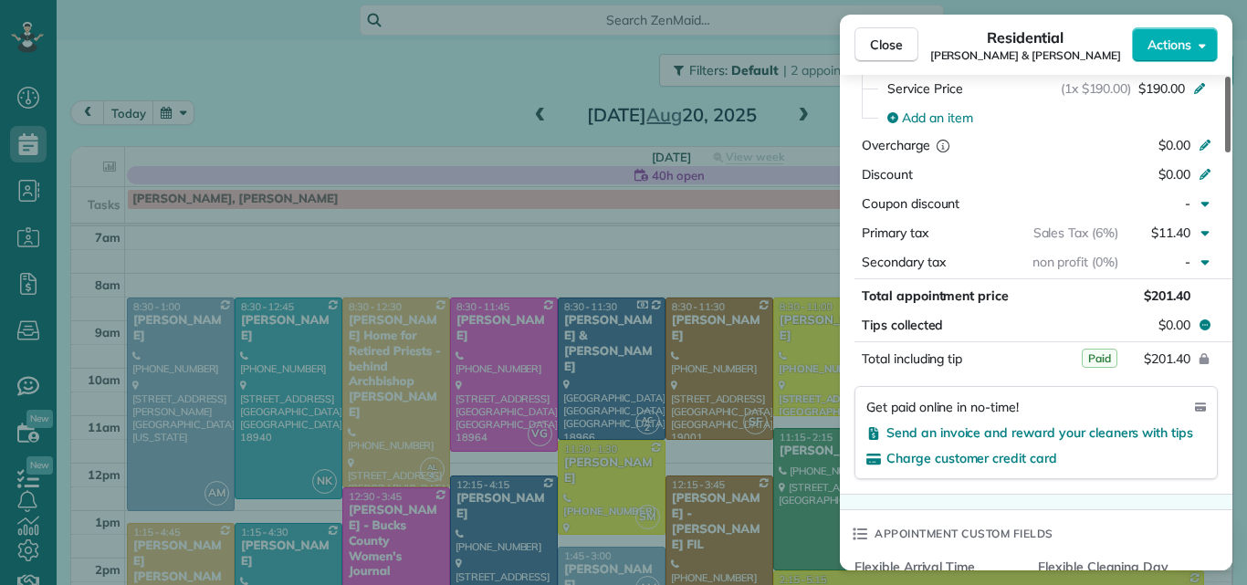
scroll to position [963, 0]
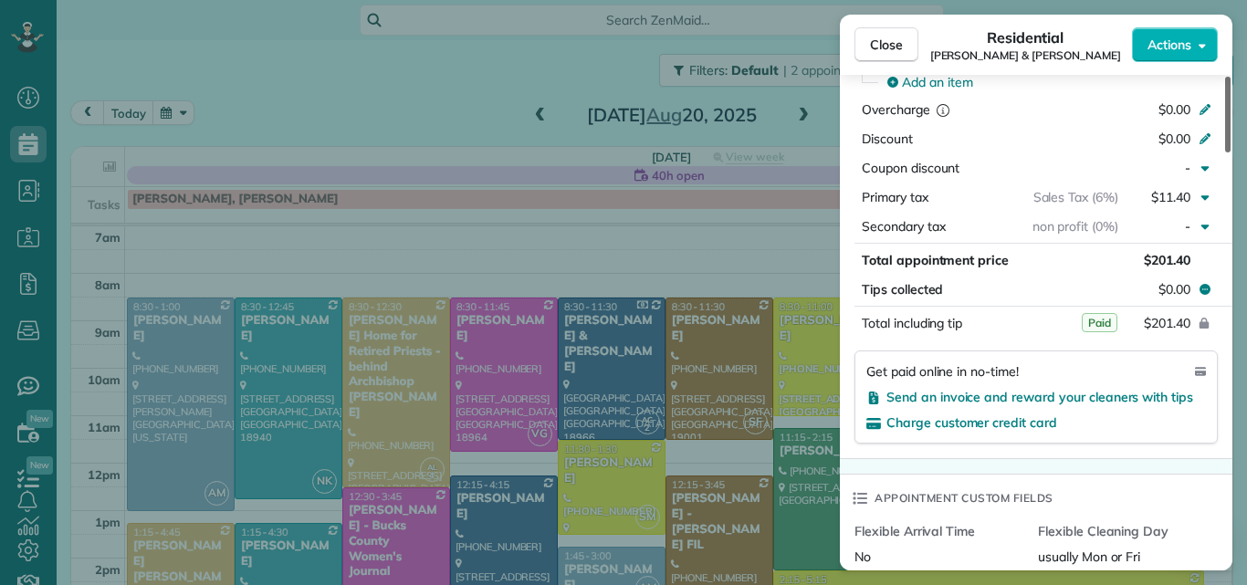
drag, startPoint x: 1226, startPoint y: 114, endPoint x: 1204, endPoint y: 261, distance: 148.6
click at [1225, 152] on div at bounding box center [1227, 115] width 5 height 76
click at [883, 37] on span "Close" at bounding box center [886, 45] width 33 height 18
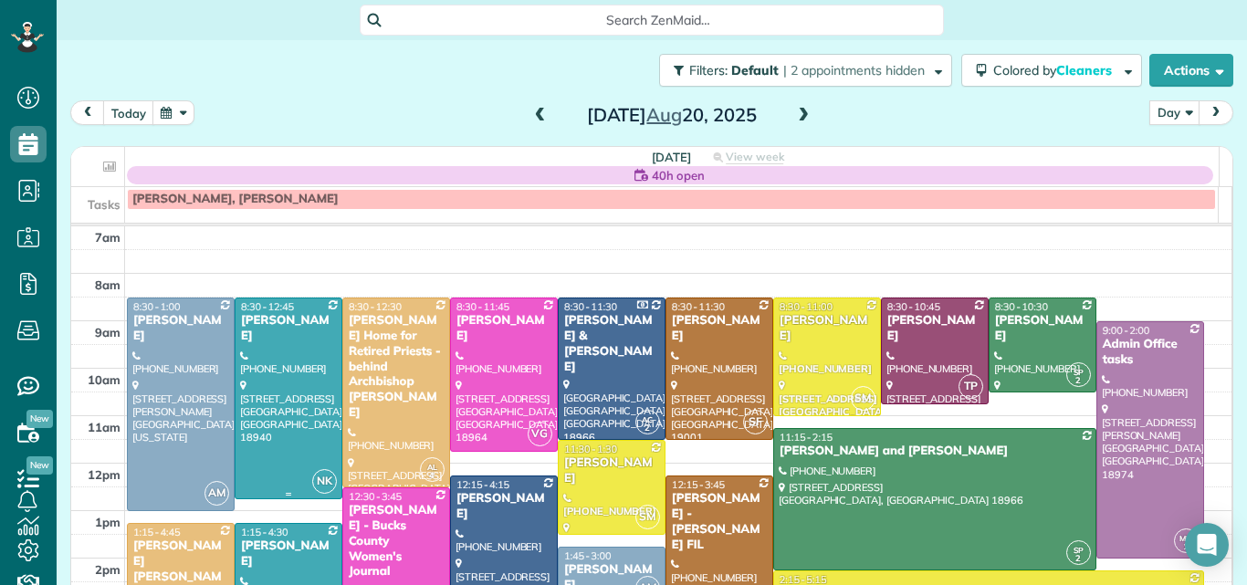
click at [257, 361] on div at bounding box center [288, 398] width 106 height 200
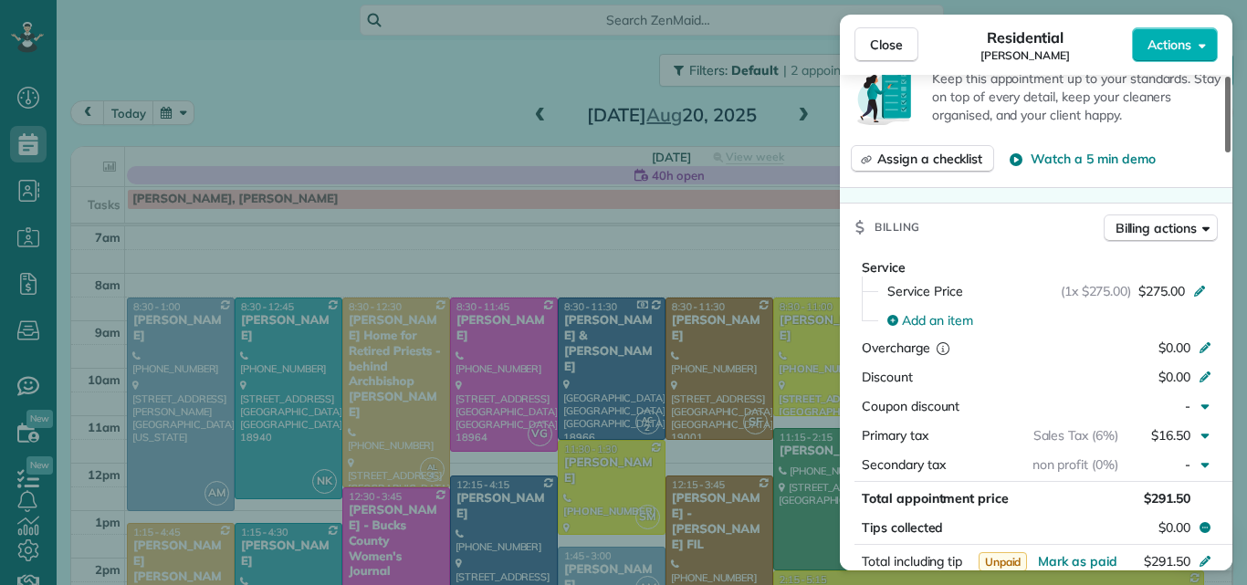
scroll to position [796, 0]
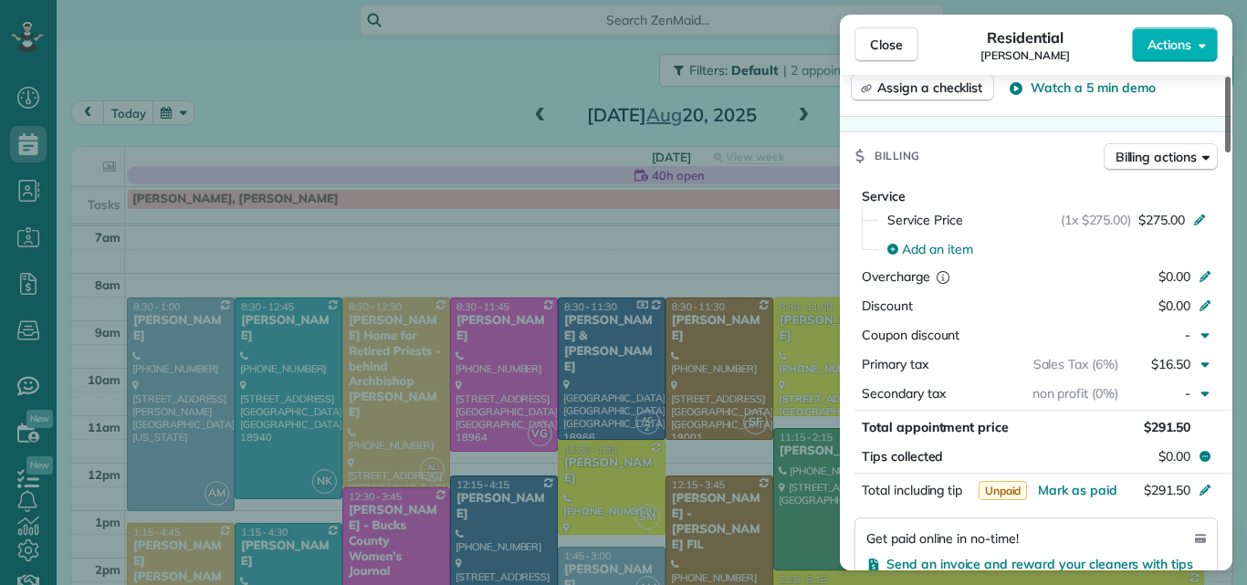
drag, startPoint x: 1228, startPoint y: 103, endPoint x: 1218, endPoint y: 225, distance: 122.7
click at [1225, 152] on div at bounding box center [1227, 115] width 5 height 76
click at [1066, 482] on span "Mark as paid" at bounding box center [1077, 490] width 79 height 16
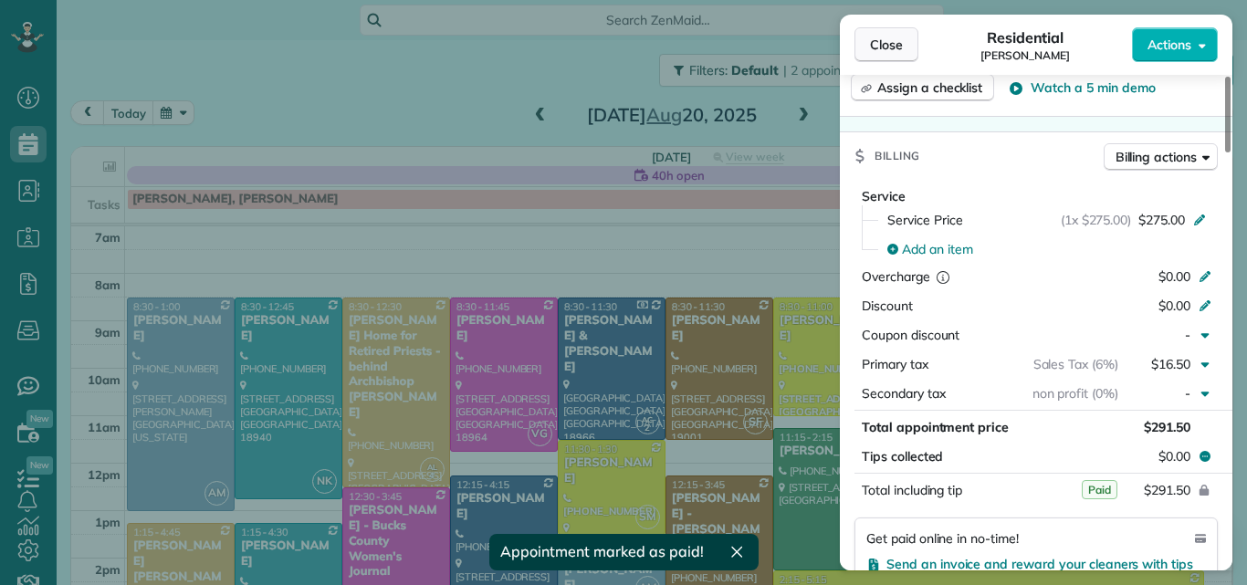
click at [885, 43] on span "Close" at bounding box center [886, 45] width 33 height 18
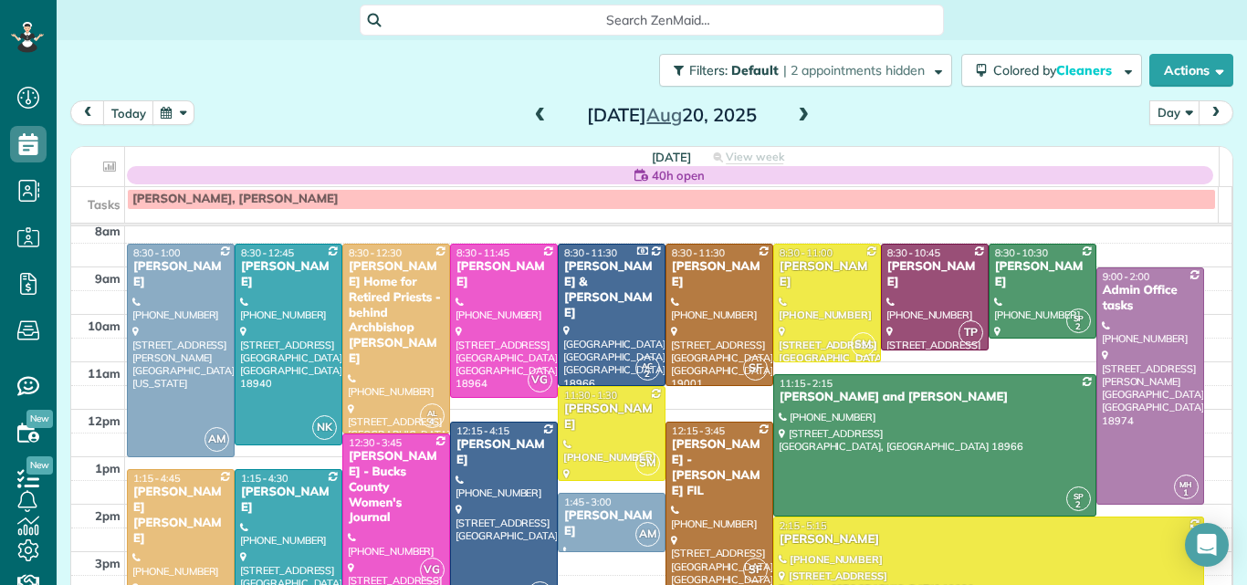
scroll to position [52, 0]
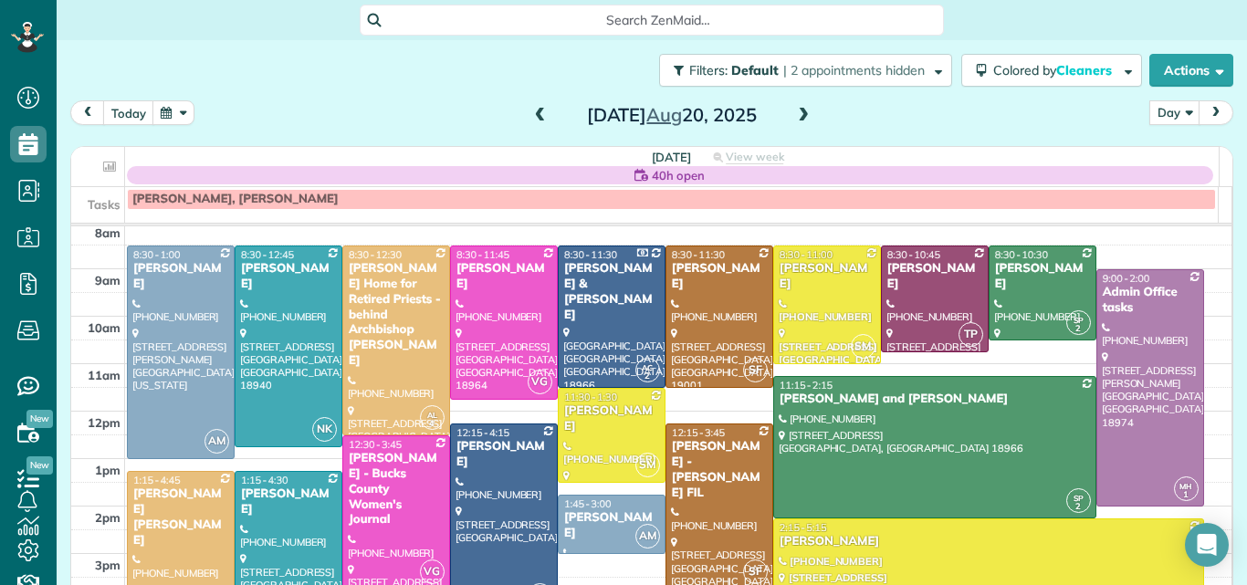
click at [796, 113] on span at bounding box center [803, 116] width 20 height 16
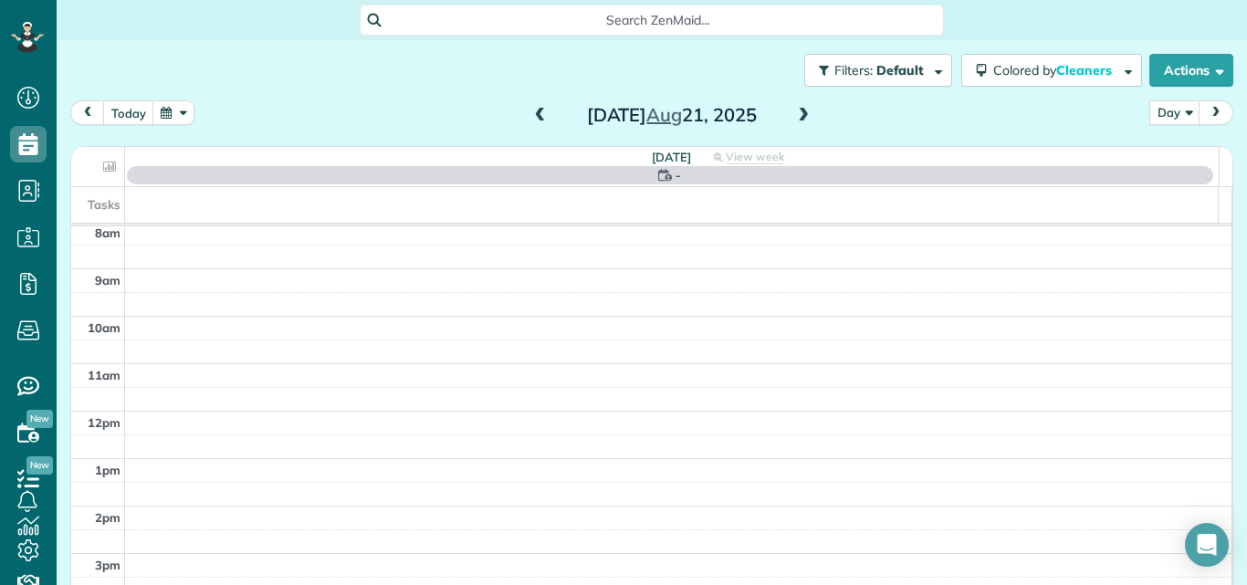
scroll to position [0, 0]
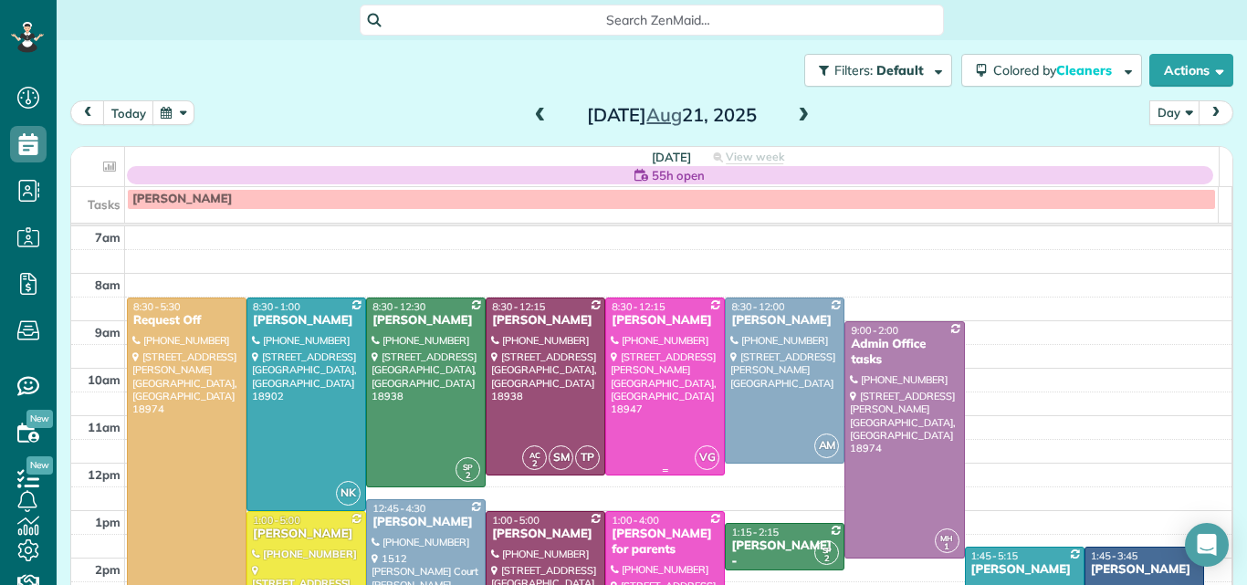
click at [685, 372] on div at bounding box center [665, 386] width 118 height 176
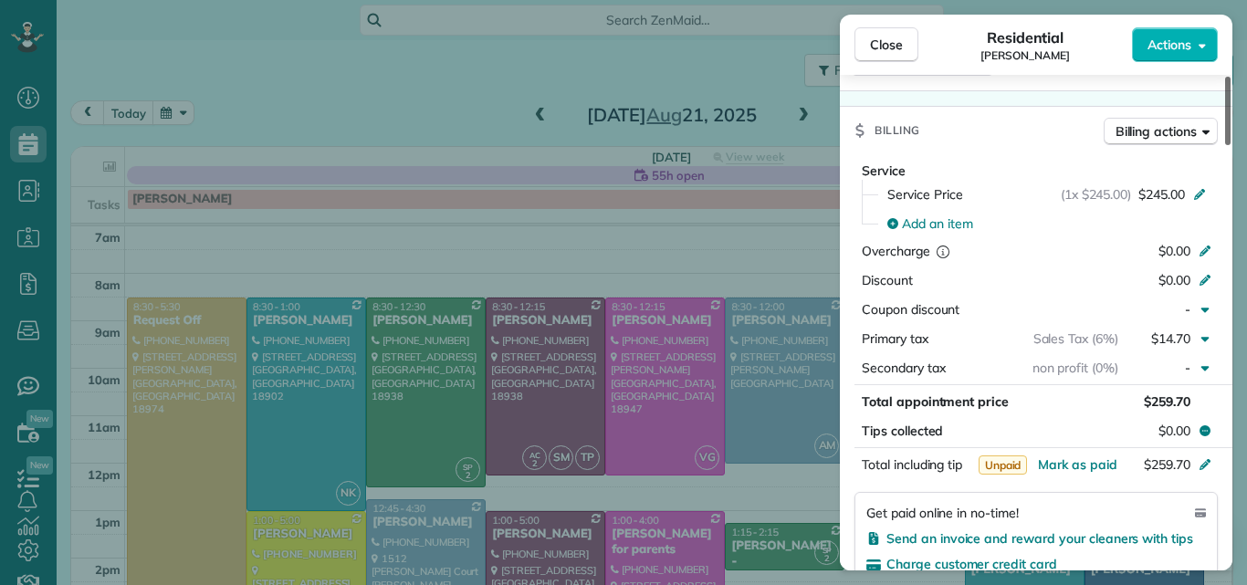
scroll to position [816, 0]
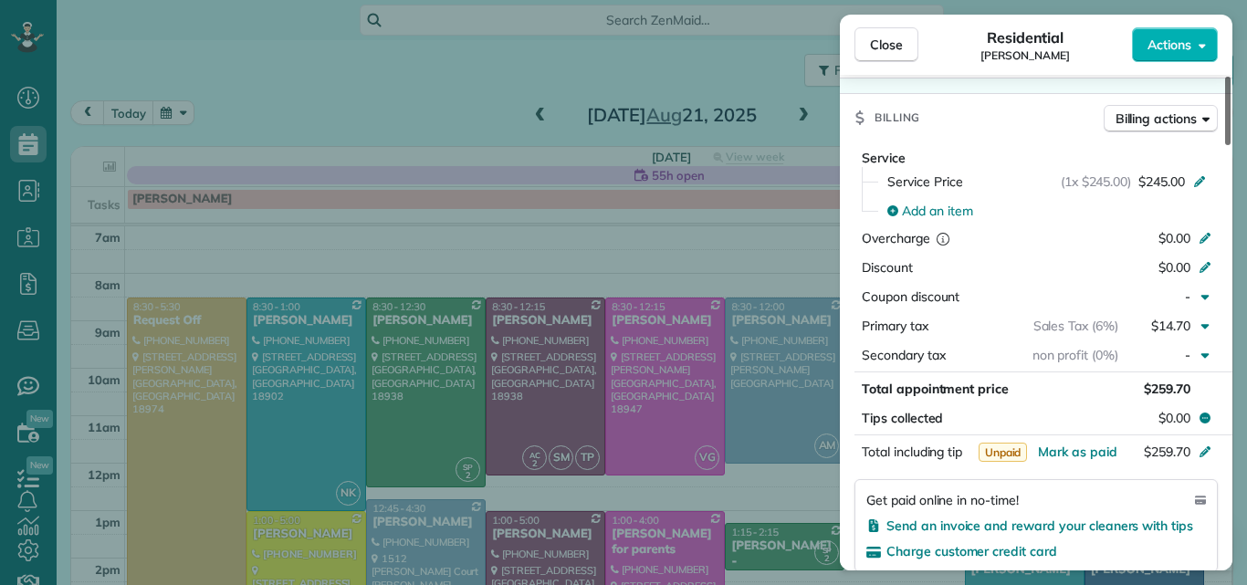
drag, startPoint x: 1228, startPoint y: 131, endPoint x: 1194, endPoint y: 243, distance: 117.2
click at [1225, 145] on div at bounding box center [1227, 111] width 5 height 68
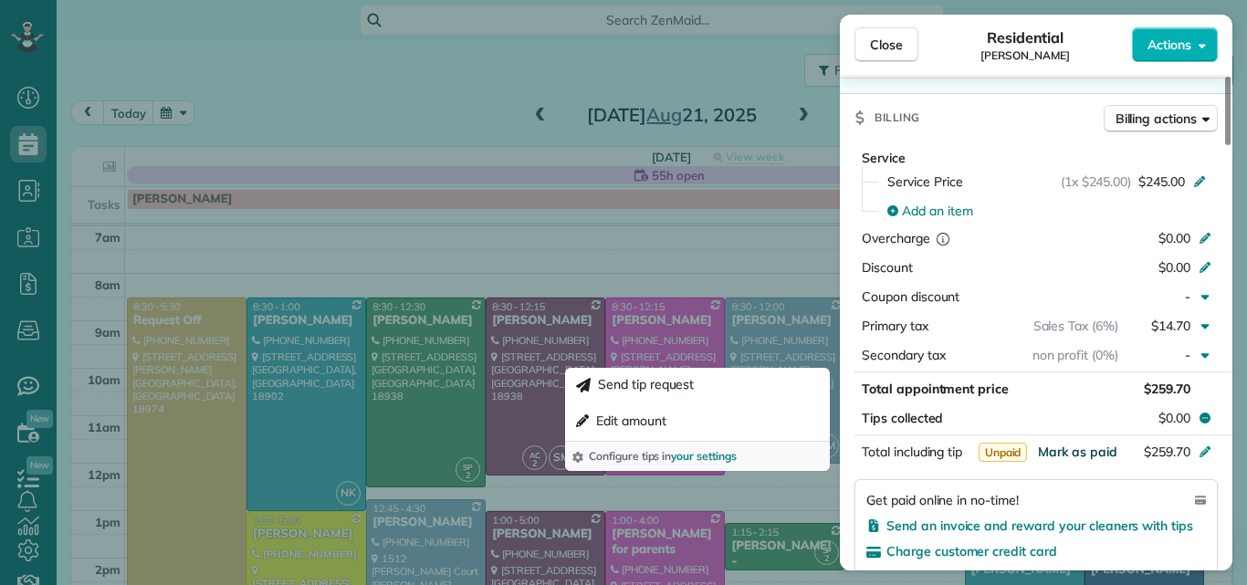
click at [1096, 453] on span "Mark as paid" at bounding box center [1077, 452] width 79 height 16
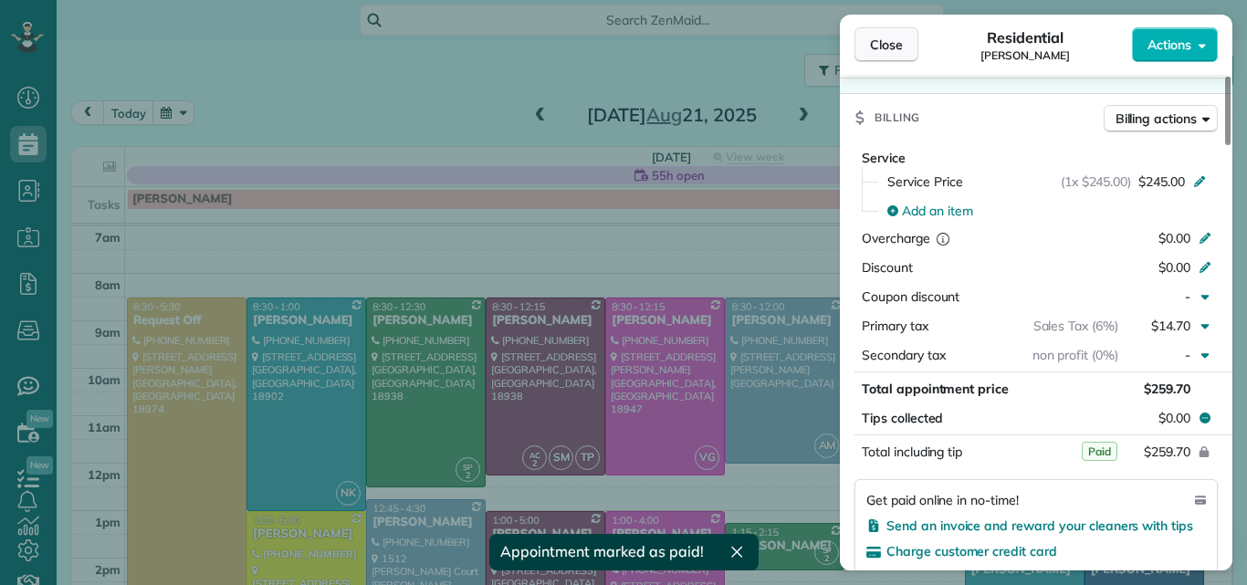
click at [888, 44] on span "Close" at bounding box center [886, 45] width 33 height 18
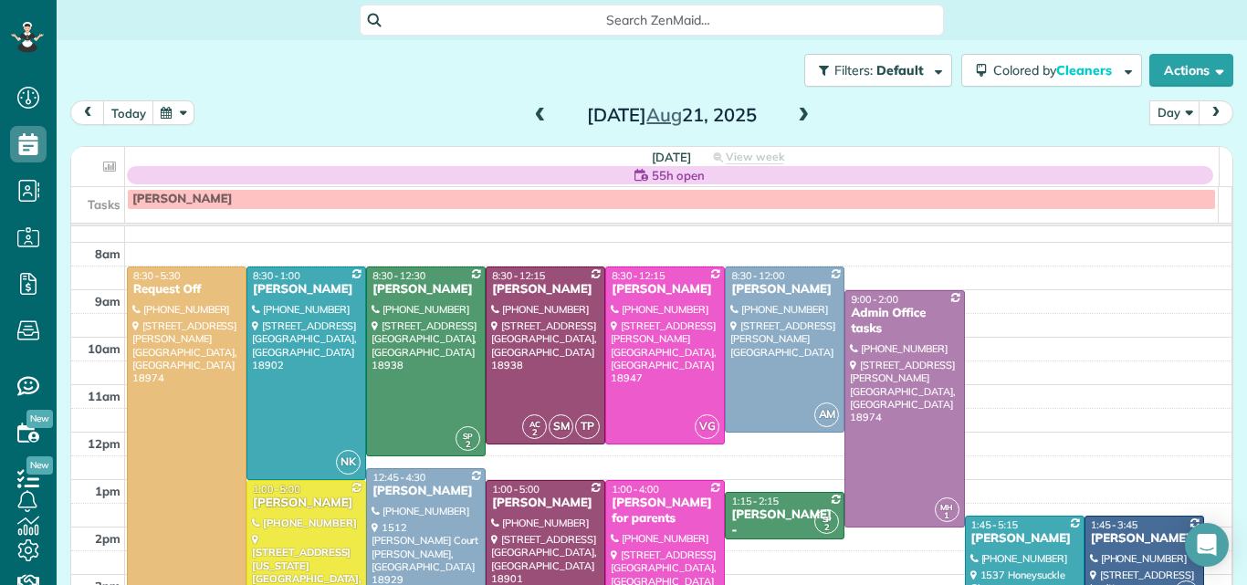
scroll to position [92, 0]
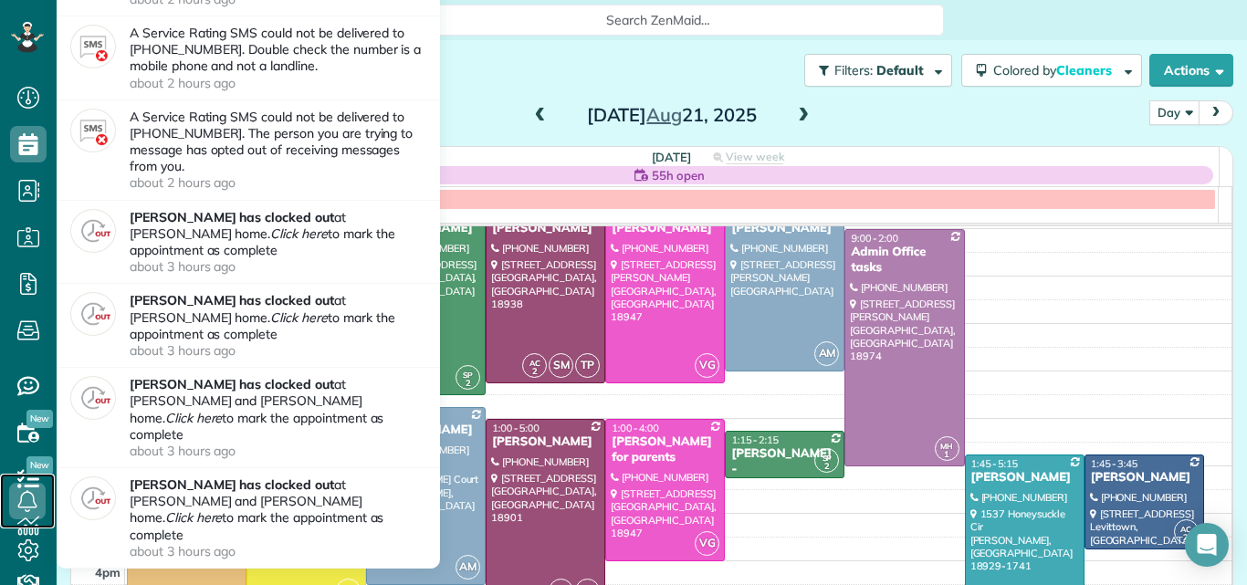
click at [27, 520] on link at bounding box center [27, 501] width 55 height 55
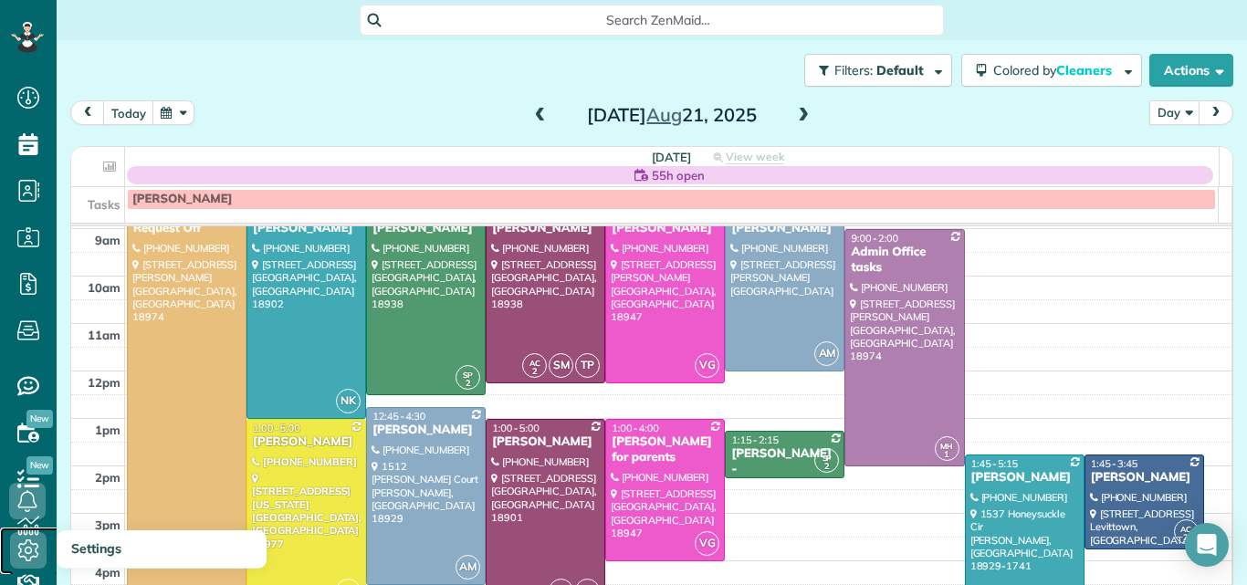
click at [29, 545] on icon at bounding box center [28, 550] width 37 height 37
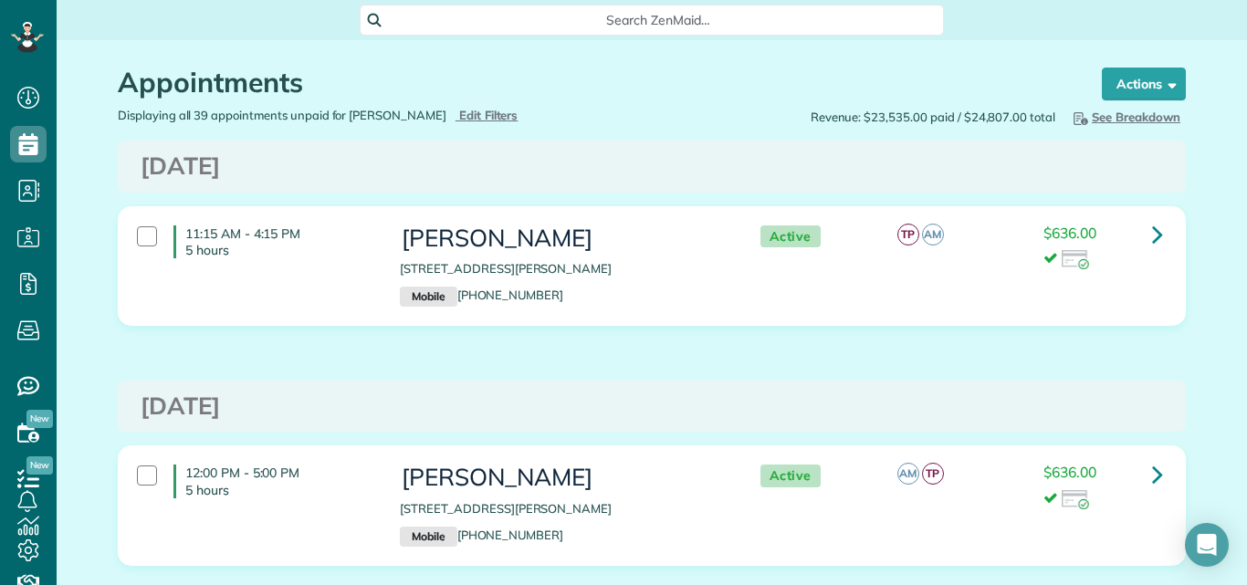
drag, startPoint x: 1232, startPoint y: 18, endPoint x: 1102, endPoint y: -79, distance: 163.0
click at [1102, 0] on html "Dashboard Scheduling Calendar View List View Dispatch View - Weekly scheduling …" at bounding box center [623, 292] width 1247 height 585
click at [28, 546] on icon at bounding box center [28, 550] width 37 height 37
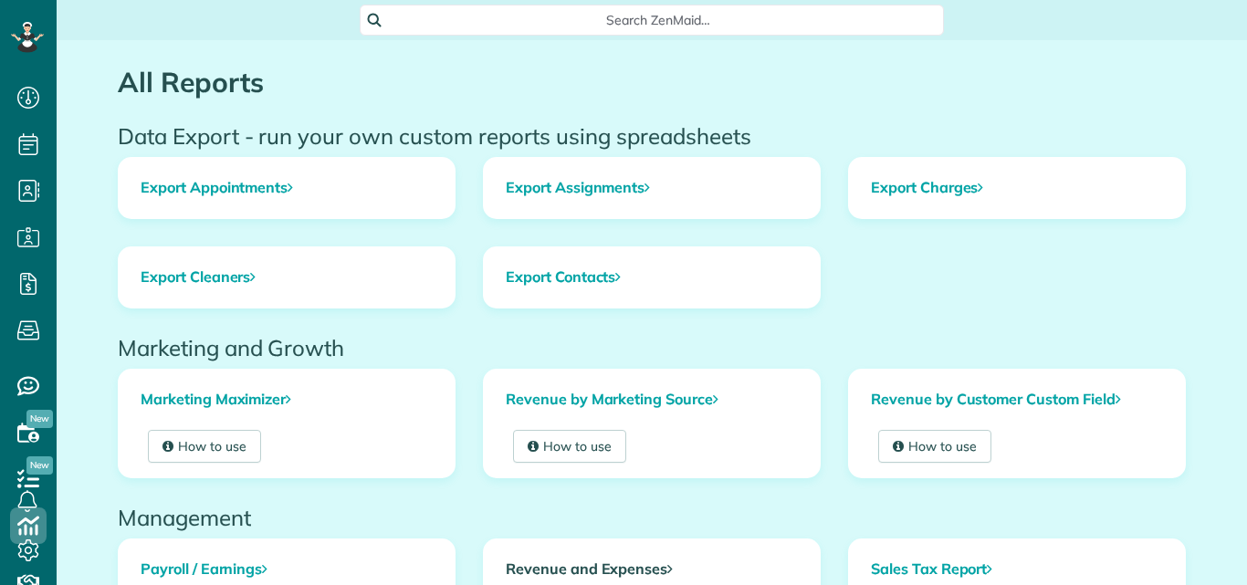
scroll to position [8, 8]
click at [606, 568] on link "Revenue and Expenses" at bounding box center [652, 569] width 336 height 60
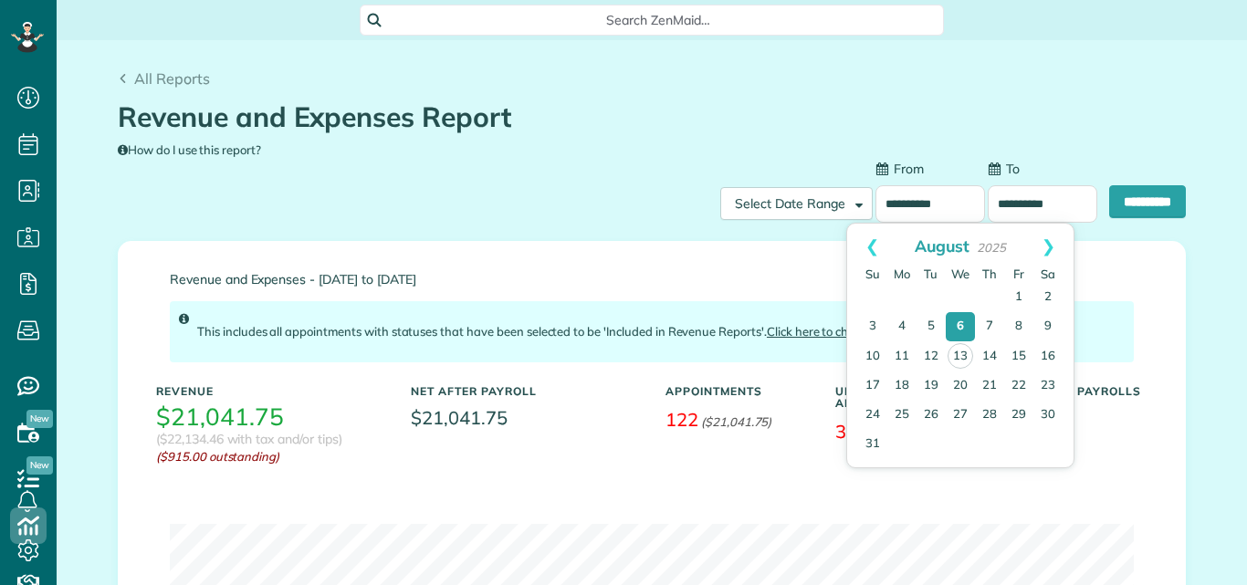
scroll to position [8, 8]
click at [894, 386] on link "18" at bounding box center [901, 385] width 29 height 29
type input "**********"
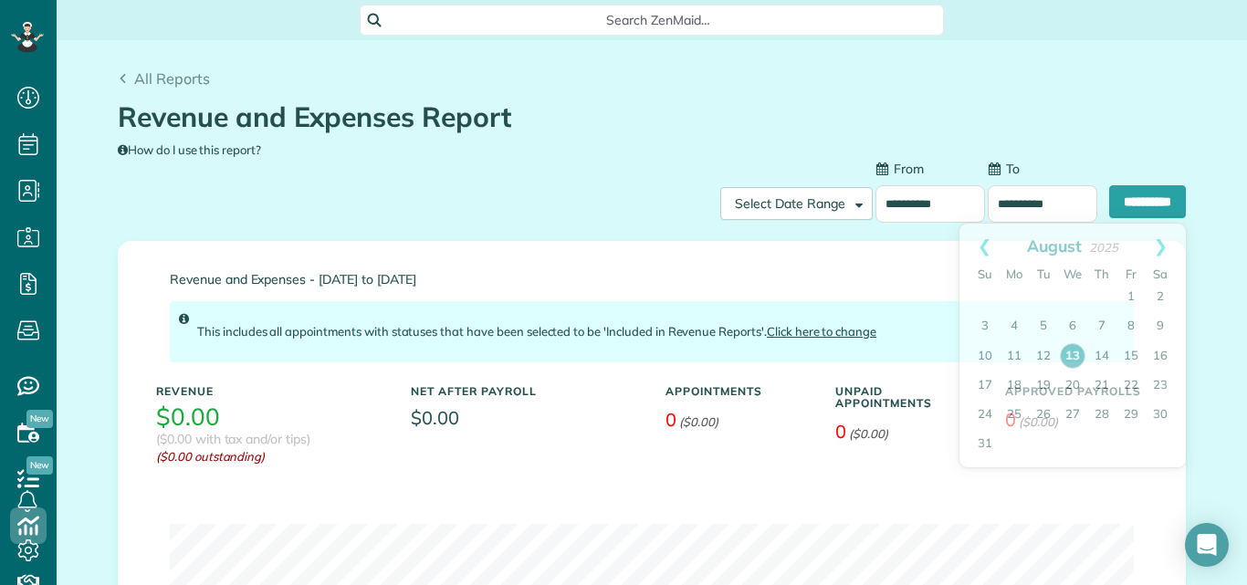
click at [998, 199] on input "**********" at bounding box center [1043, 203] width 110 height 37
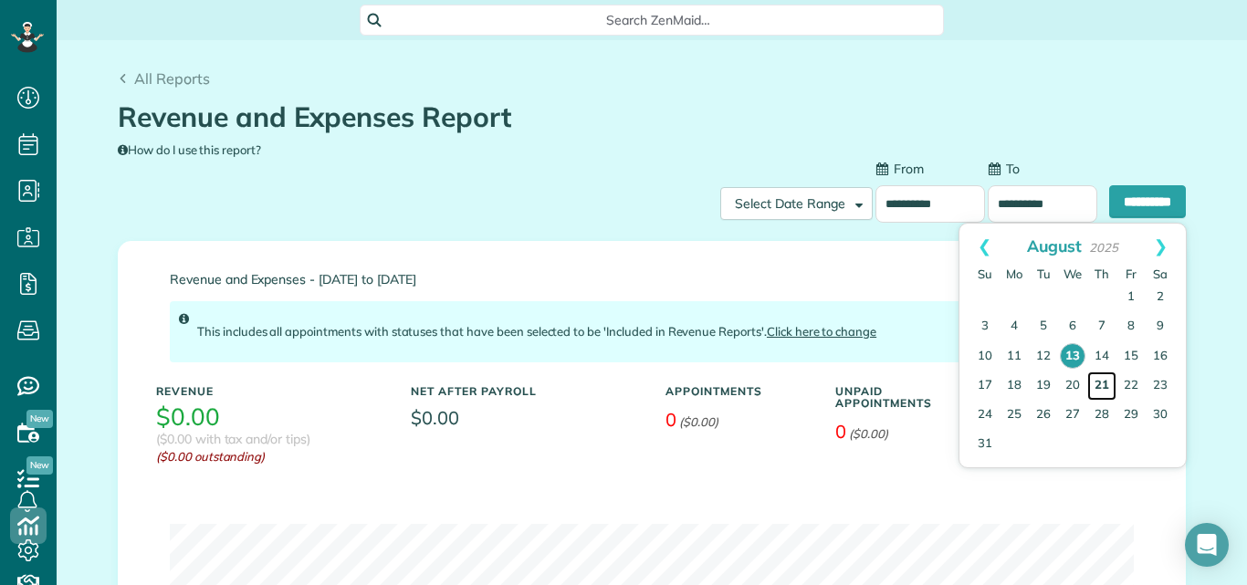
click at [1104, 383] on link "21" at bounding box center [1101, 385] width 29 height 29
type input "**********"
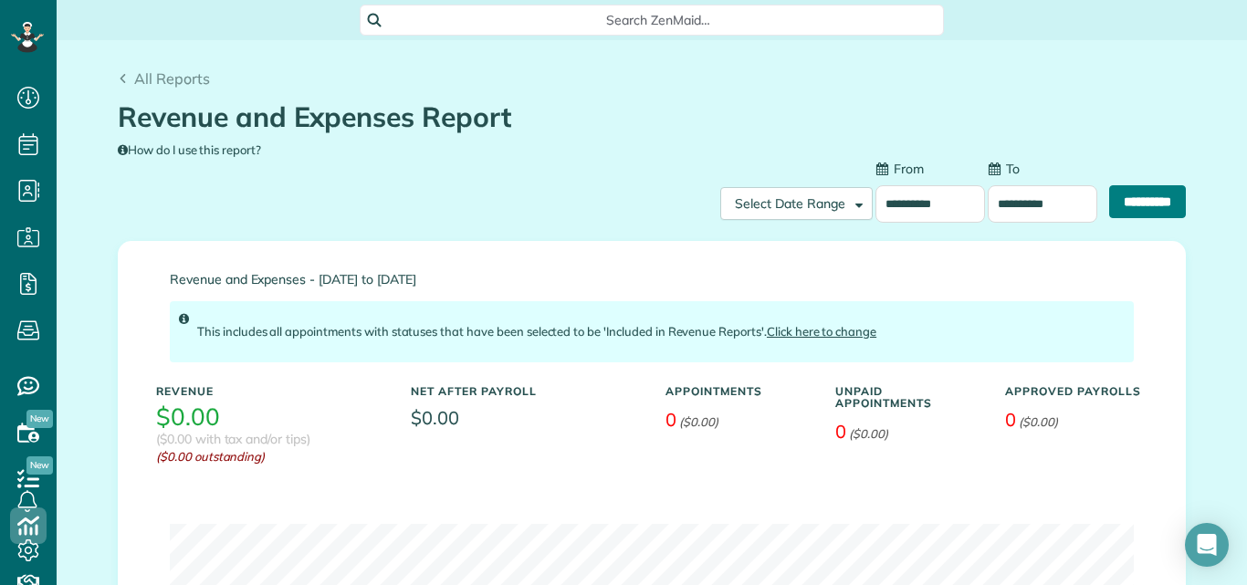
click at [1121, 195] on input "**********" at bounding box center [1147, 201] width 77 height 33
